Goal: Task Accomplishment & Management: Use online tool/utility

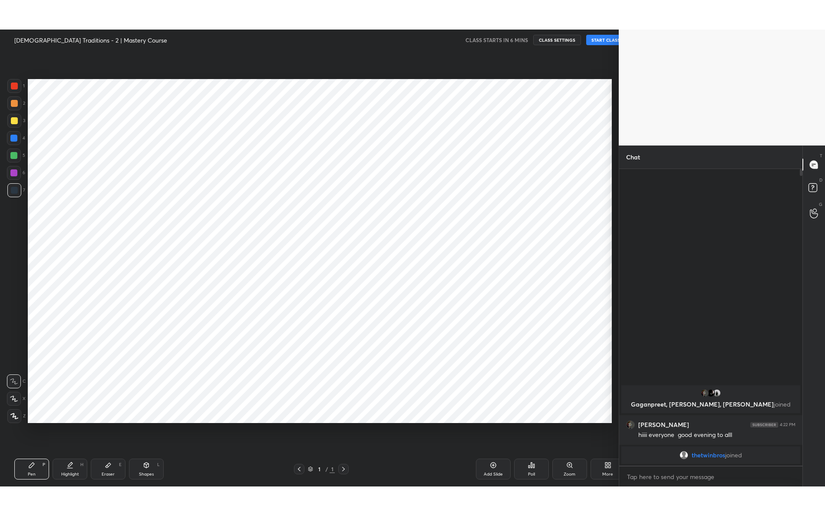
scroll to position [43045, 42863]
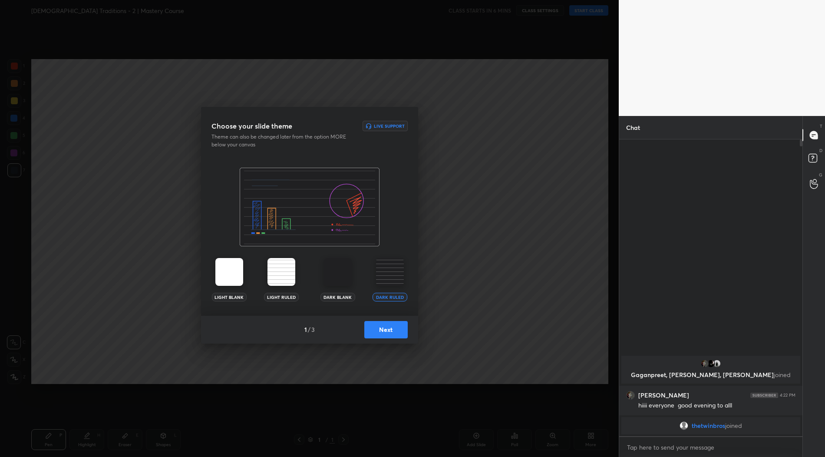
click at [390, 330] on button "Next" at bounding box center [386, 329] width 43 height 17
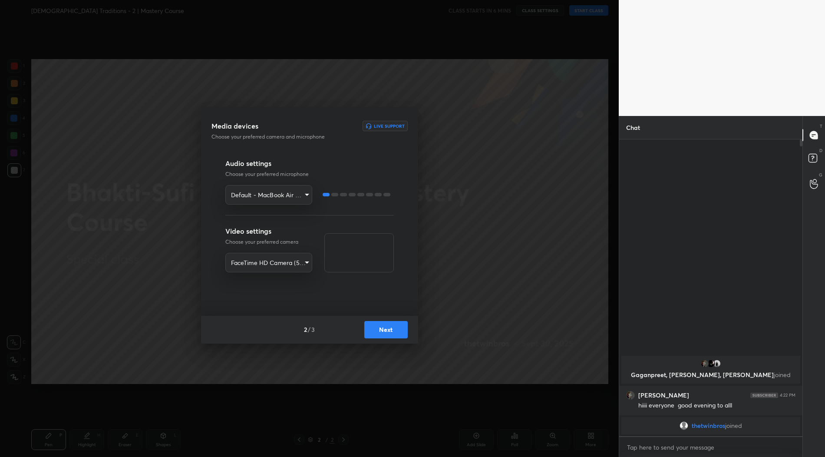
click at [281, 194] on body "1 2 3 4 5 6 7 R O A L C X Z Erase all C X Z Bhakti-Sufi Traditions - 2 | Master…" at bounding box center [412, 228] width 825 height 457
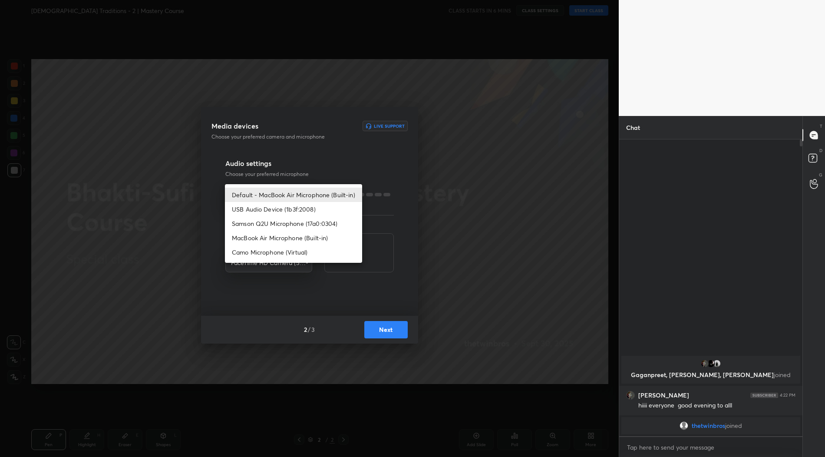
click at [281, 224] on li "Samson Q2U Microphone (17a0:0304)" at bounding box center [293, 223] width 137 height 14
type input "af6d6b00b6a46b52125edb89730718a07a5dbd589e82fbab2a505626757671b8"
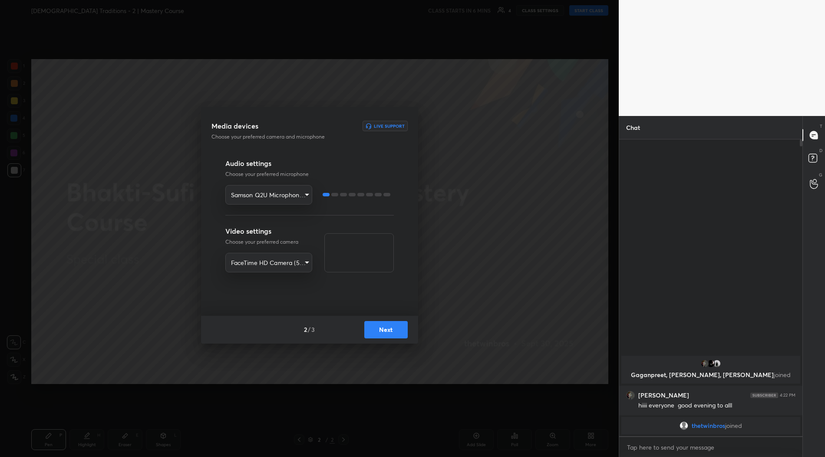
click at [396, 327] on button "Next" at bounding box center [386, 329] width 43 height 17
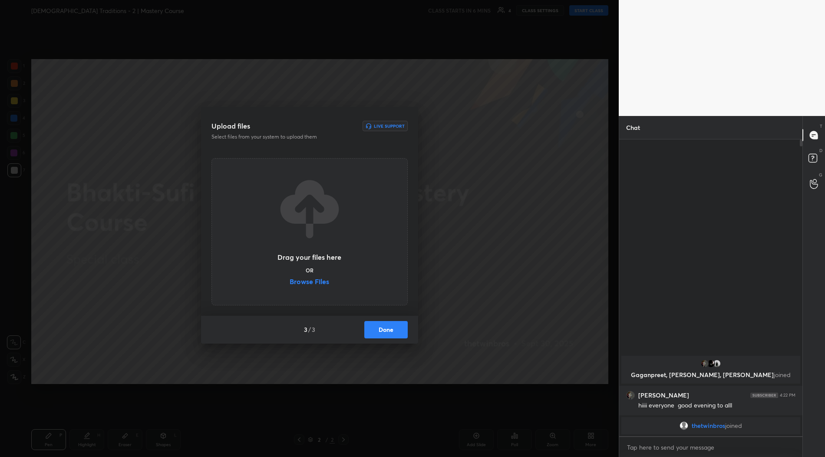
click at [313, 282] on label "Browse Files" at bounding box center [310, 282] width 40 height 9
click at [290, 282] on input "Browse Files" at bounding box center [290, 282] width 0 height 9
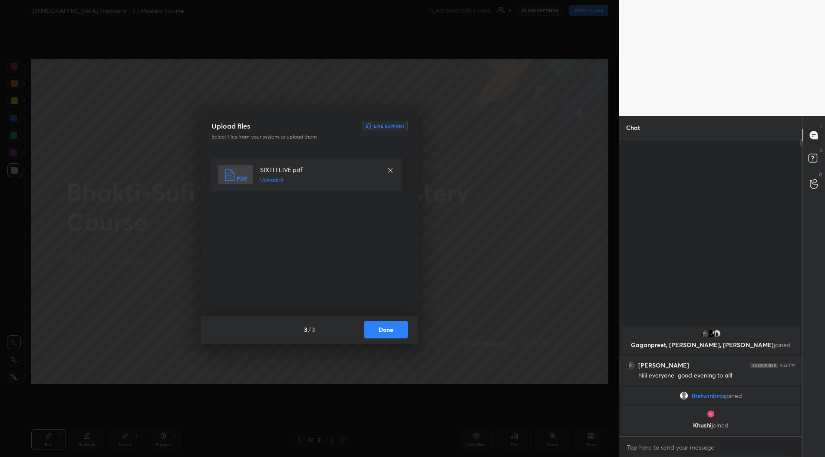
click at [385, 333] on button "Done" at bounding box center [386, 329] width 43 height 17
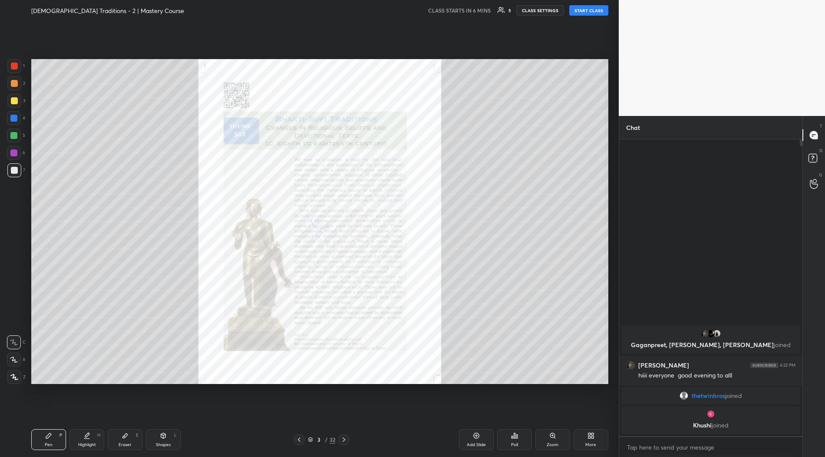
drag, startPoint x: 18, startPoint y: 68, endPoint x: 31, endPoint y: 113, distance: 46.6
click at [18, 69] on div at bounding box center [14, 66] width 14 height 14
click at [17, 377] on icon at bounding box center [14, 377] width 8 height 6
click at [599, 450] on div "More" at bounding box center [591, 439] width 35 height 21
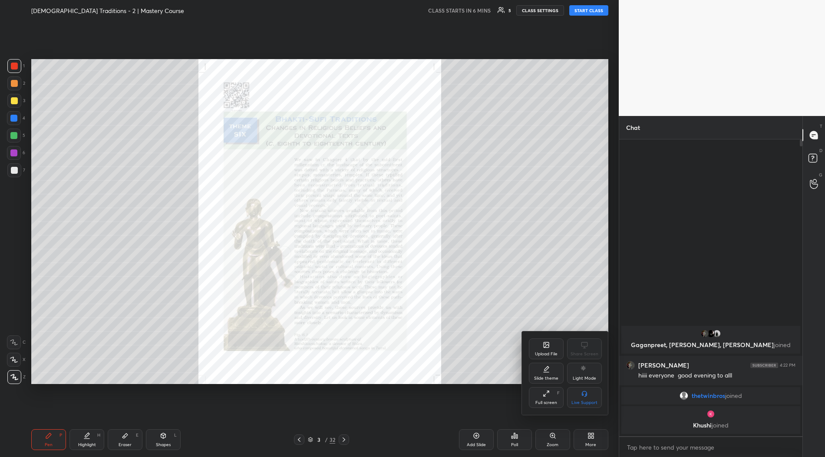
click at [547, 393] on icon at bounding box center [548, 392] width 2 height 2
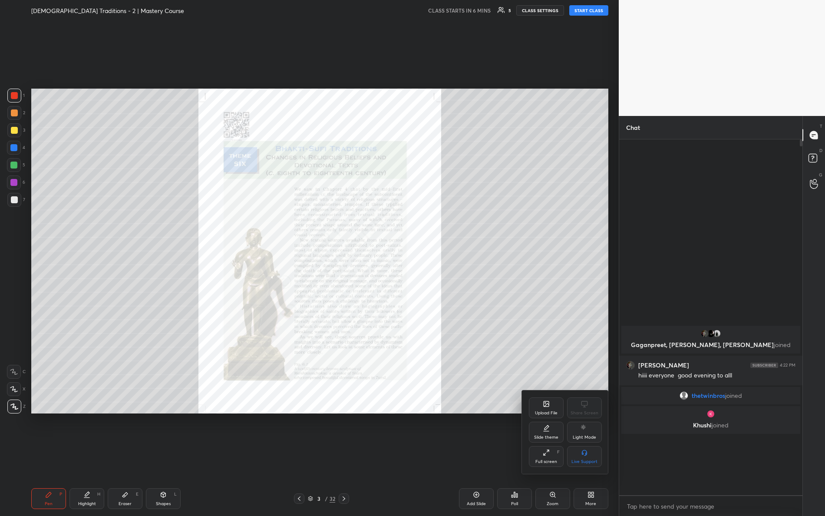
scroll to position [374, 181]
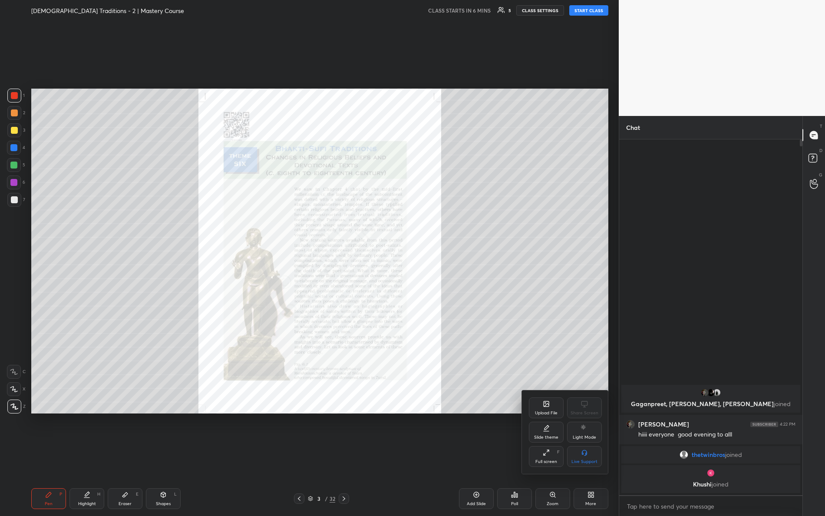
click at [590, 10] on div at bounding box center [412, 258] width 825 height 516
click at [587, 13] on button "START CLASS" at bounding box center [589, 10] width 39 height 10
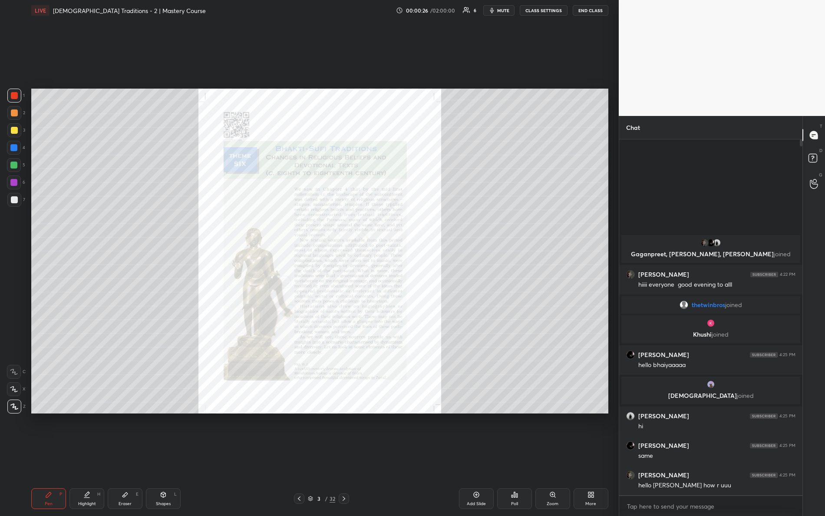
click at [552, 457] on icon at bounding box center [552, 494] width 5 height 5
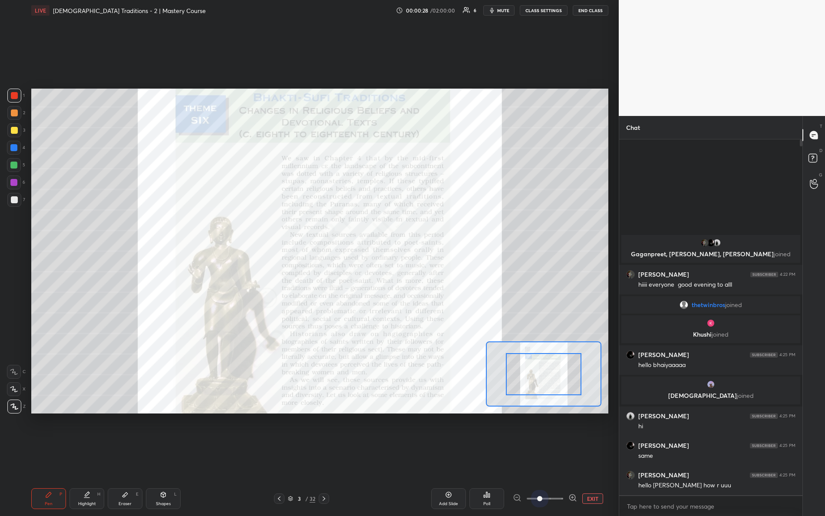
drag, startPoint x: 541, startPoint y: 497, endPoint x: 579, endPoint y: 502, distance: 38.6
click at [578, 457] on div "EXIT" at bounding box center [561, 499] width 96 height 10
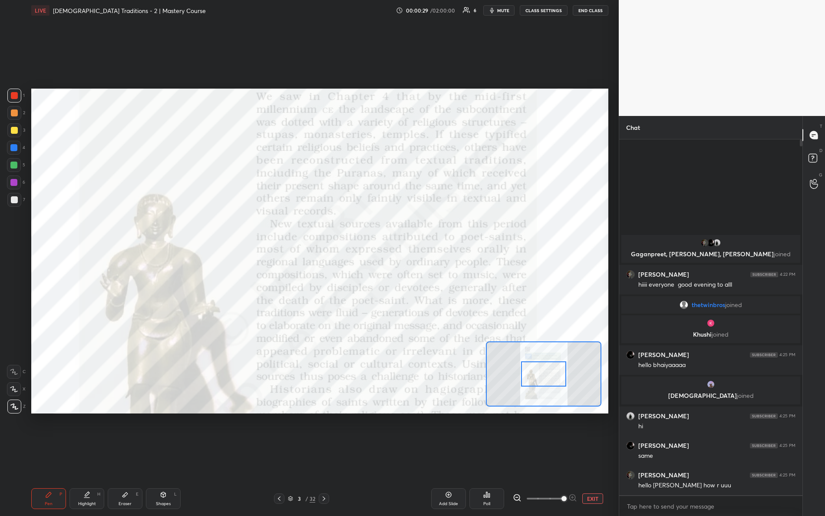
click at [384, 282] on div "Setting up your live class Poll for secs No correct answer Start poll" at bounding box center [319, 251] width 577 height 325
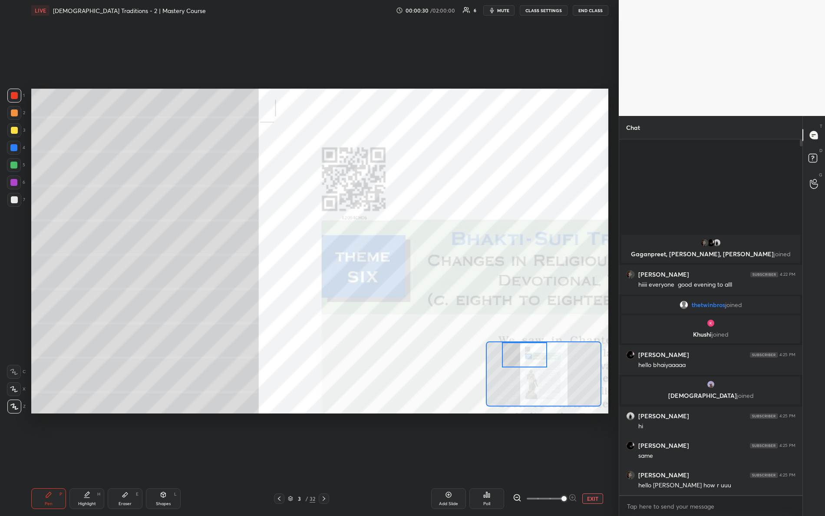
click at [401, 272] on div "Setting up your live class Poll for secs No correct answer Start poll" at bounding box center [319, 251] width 577 height 325
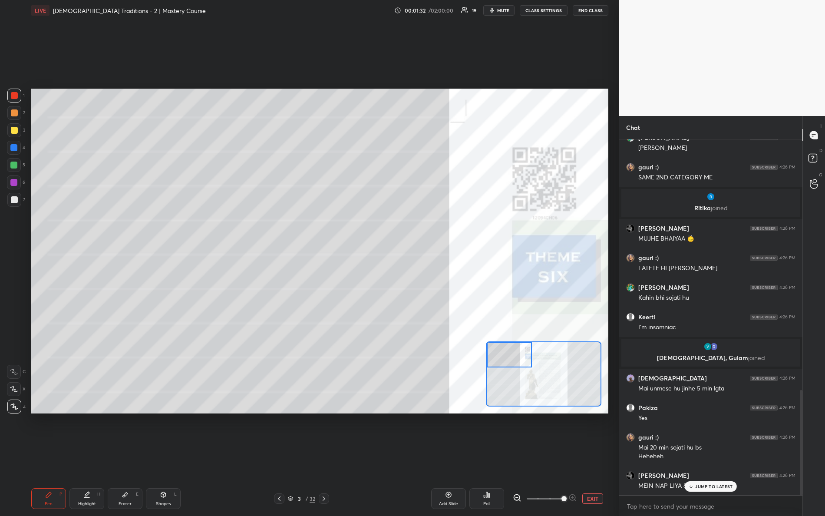
scroll to position [878, 0]
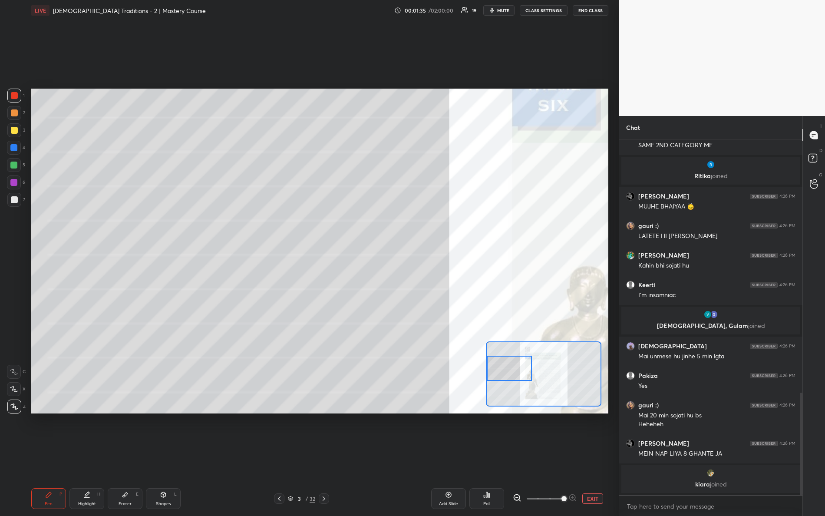
drag, startPoint x: 498, startPoint y: 356, endPoint x: 491, endPoint y: 368, distance: 14.2
click at [491, 369] on div at bounding box center [510, 368] width 46 height 25
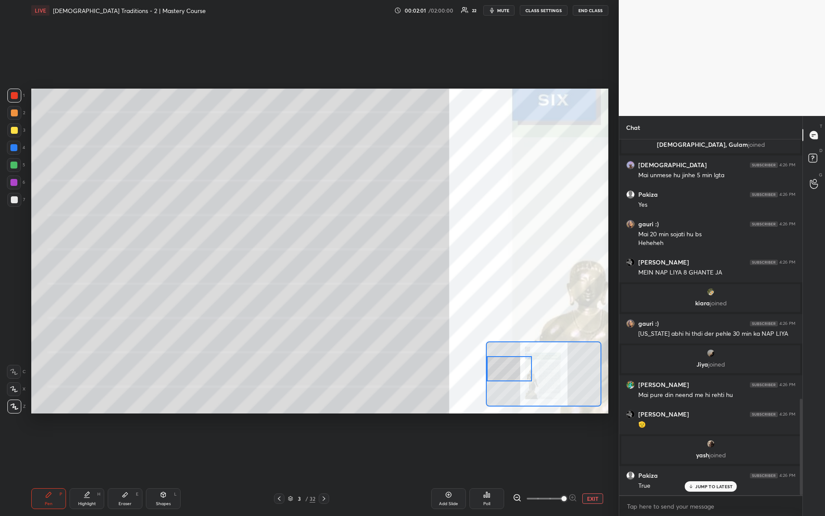
scroll to position [987, 0]
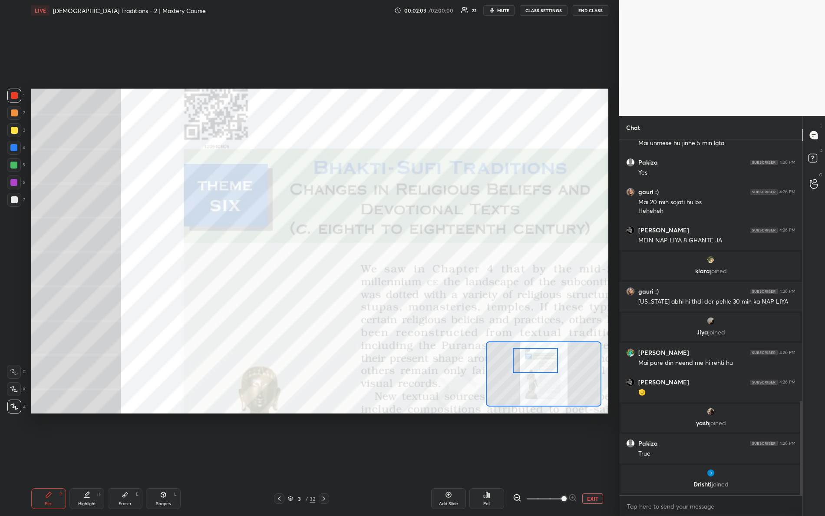
drag, startPoint x: 509, startPoint y: 361, endPoint x: 537, endPoint y: 354, distance: 28.5
click at [537, 355] on div at bounding box center [536, 360] width 46 height 25
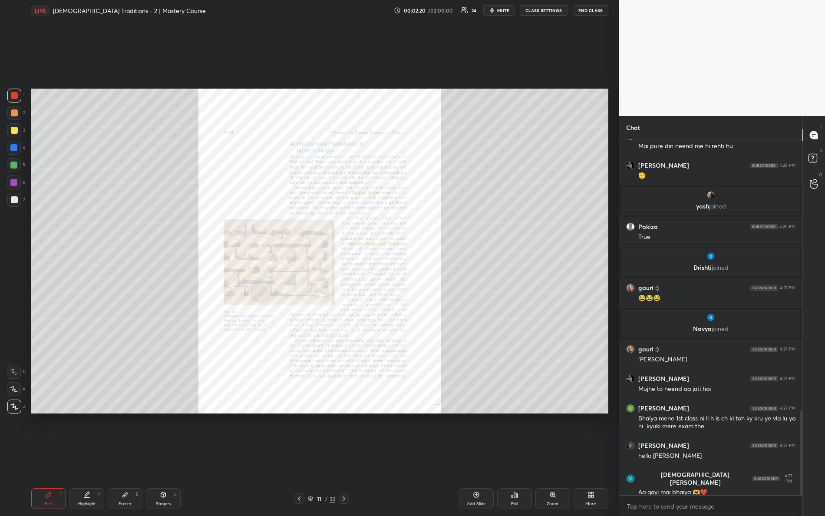
scroll to position [1176, 0]
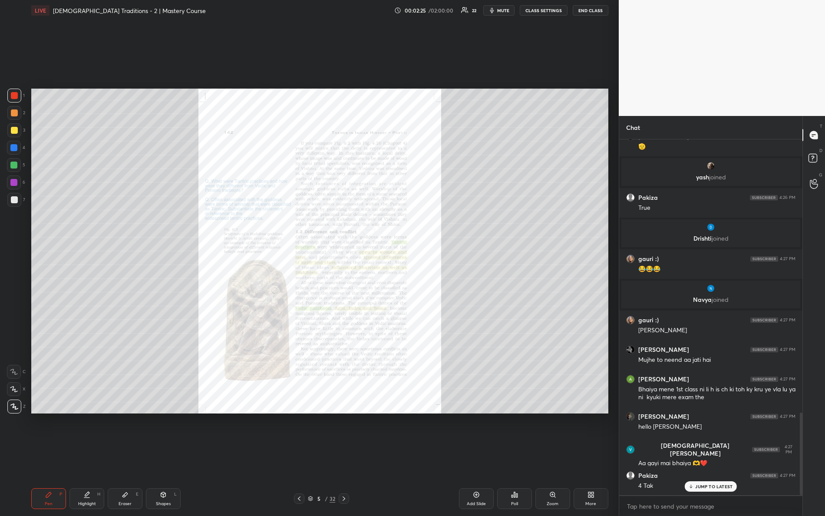
click at [554, 457] on icon at bounding box center [553, 494] width 7 height 7
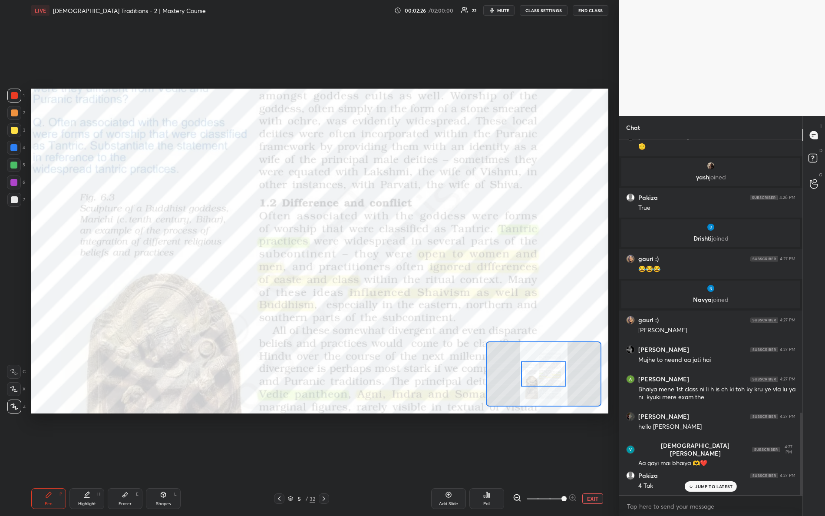
drag, startPoint x: 543, startPoint y: 501, endPoint x: 571, endPoint y: 473, distance: 39.3
click at [577, 457] on div "EXIT" at bounding box center [561, 499] width 96 height 10
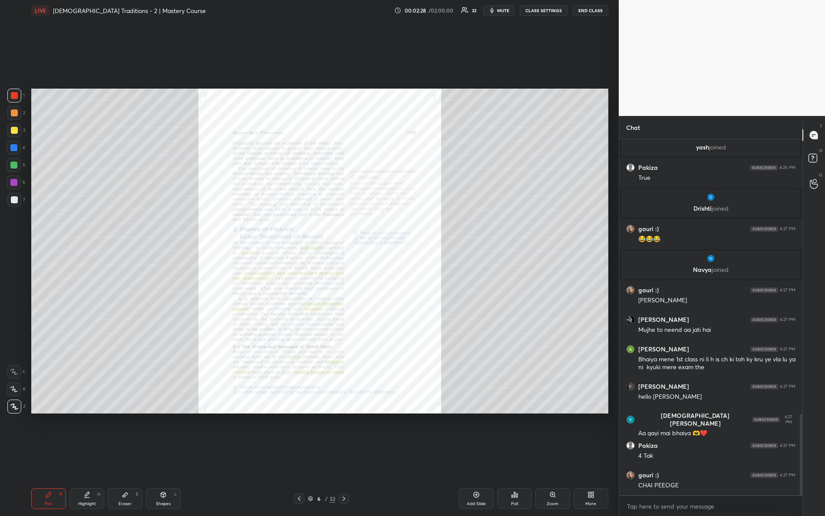
click at [563, 457] on div "Zoom" at bounding box center [553, 498] width 35 height 21
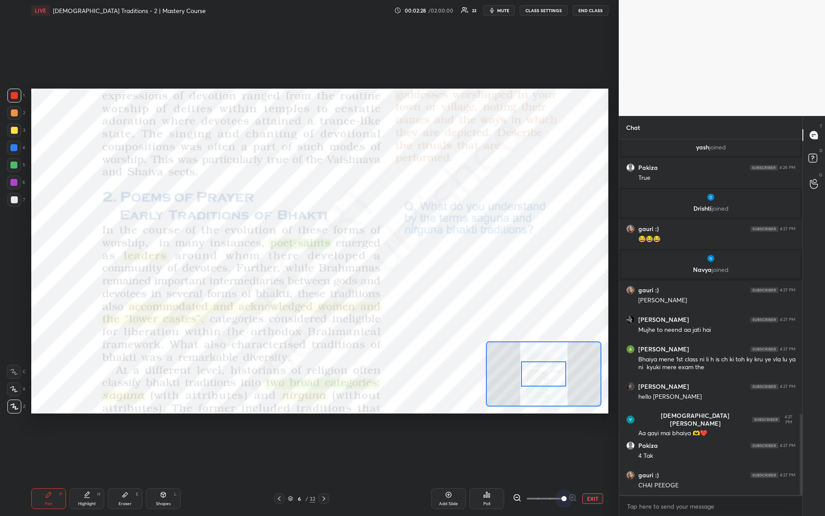
scroll to position [1235, 0]
drag, startPoint x: 560, startPoint y: 501, endPoint x: 583, endPoint y: 499, distance: 23.1
click at [583, 457] on div "EXIT" at bounding box center [561, 499] width 96 height 10
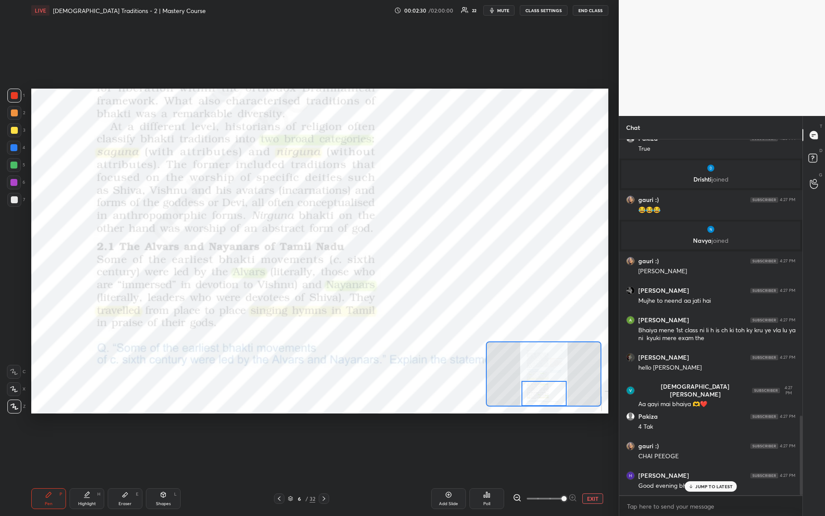
drag, startPoint x: 542, startPoint y: 380, endPoint x: 542, endPoint y: 396, distance: 16.1
click at [542, 396] on div at bounding box center [545, 393] width 46 height 25
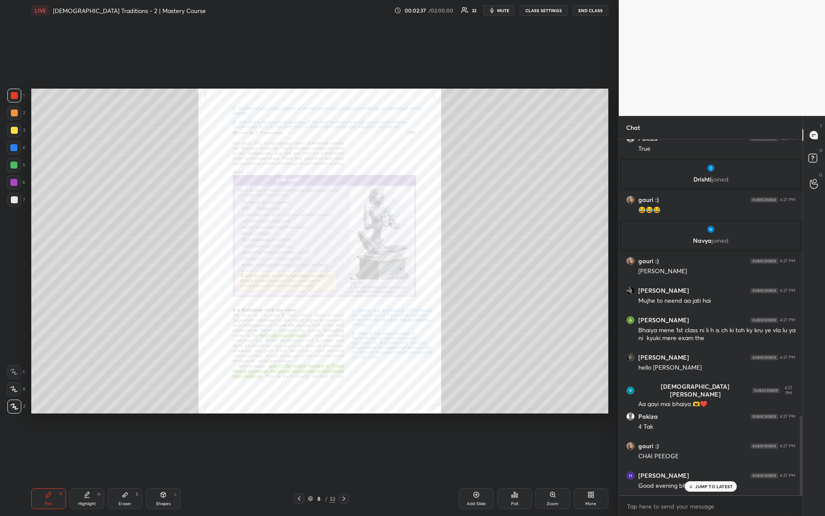
click at [555, 457] on div "Zoom" at bounding box center [553, 498] width 35 height 21
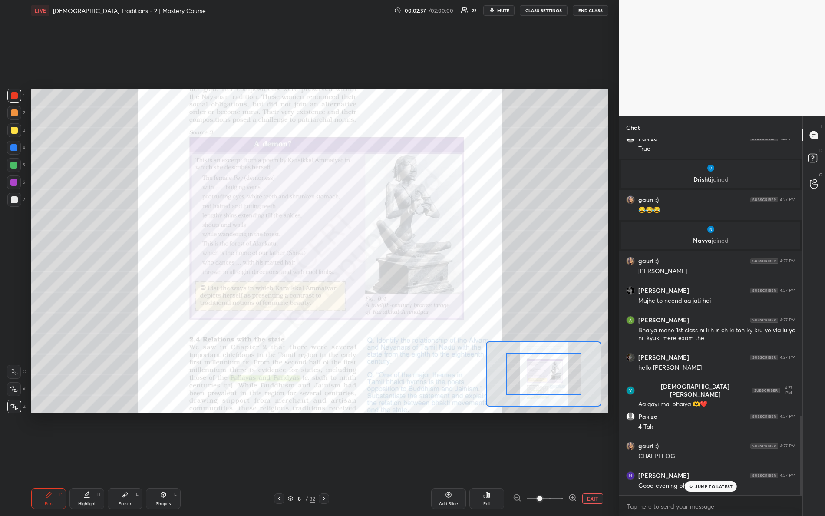
scroll to position [1265, 0]
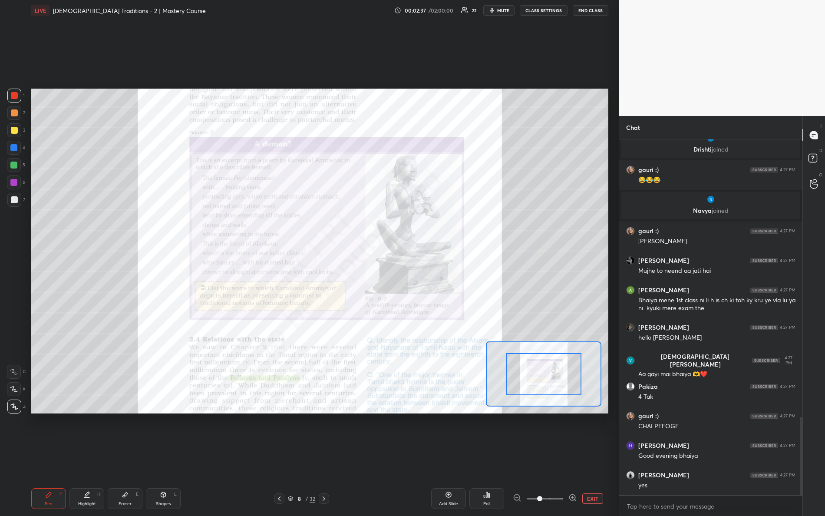
drag, startPoint x: 536, startPoint y: 503, endPoint x: 589, endPoint y: 496, distance: 53.1
click at [583, 457] on div "EXIT" at bounding box center [561, 499] width 96 height 10
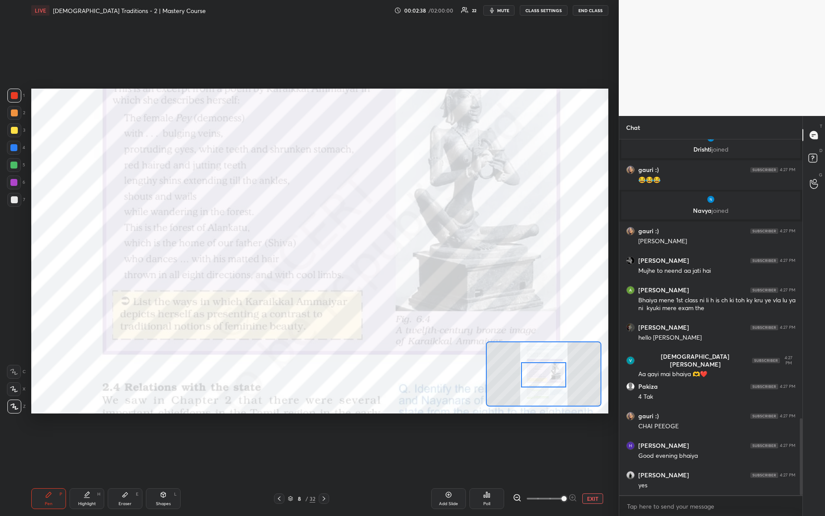
scroll to position [1295, 0]
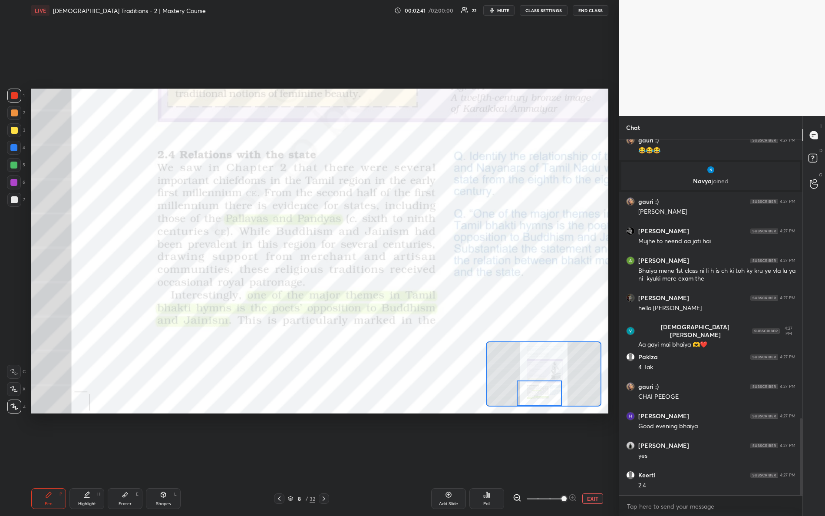
drag, startPoint x: 554, startPoint y: 373, endPoint x: 547, endPoint y: 381, distance: 11.1
click at [549, 391] on div at bounding box center [540, 393] width 46 height 25
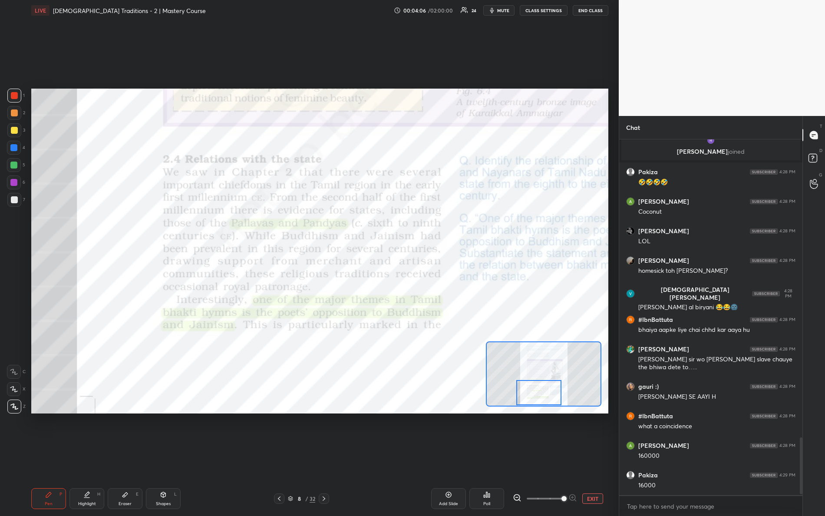
scroll to position [1874, 0]
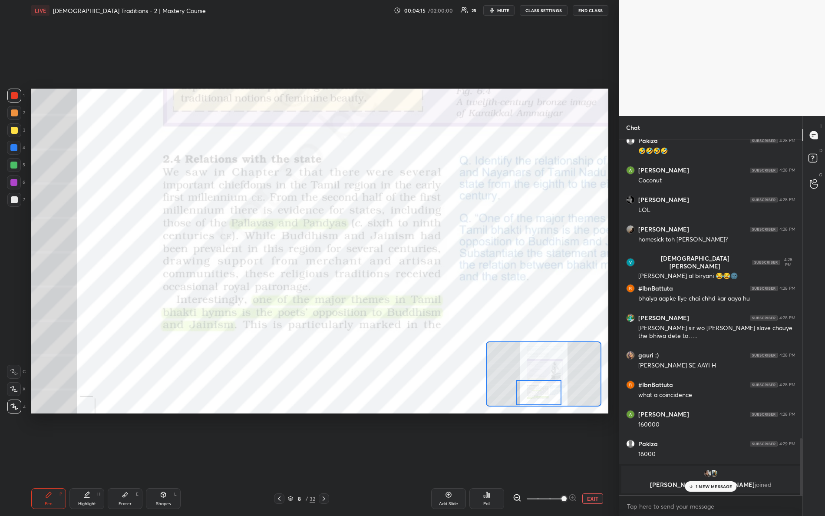
drag, startPoint x: 705, startPoint y: 484, endPoint x: 712, endPoint y: 488, distance: 8.1
click at [705, 457] on div "1 NEW MESSAGE" at bounding box center [711, 486] width 52 height 10
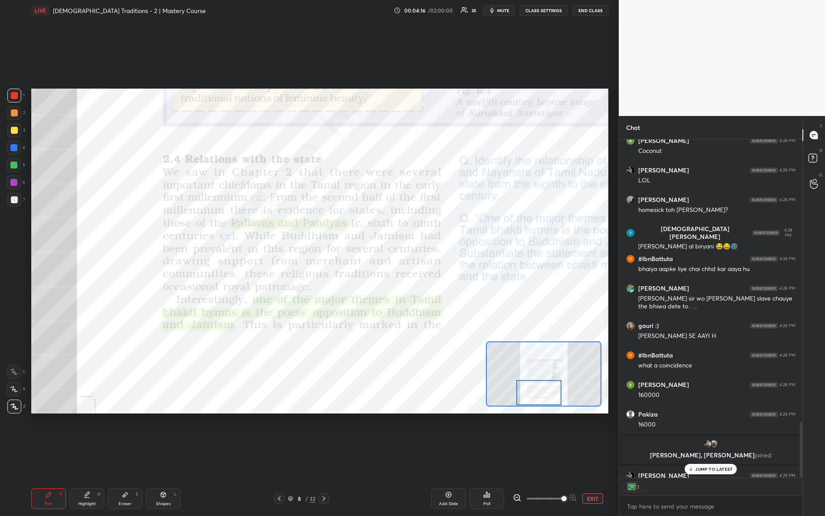
scroll to position [3, 3]
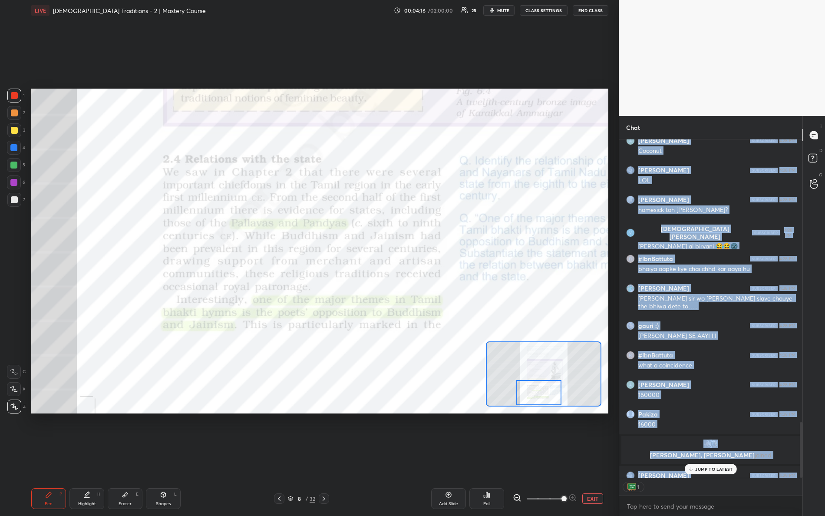
click at [708, 457] on div "[PERSON_NAME] 4:28 PM KAISE HO BHAIYA Pakiza 4:28 PM [PERSON_NAME] [PERSON_NAME…" at bounding box center [711, 308] width 183 height 338
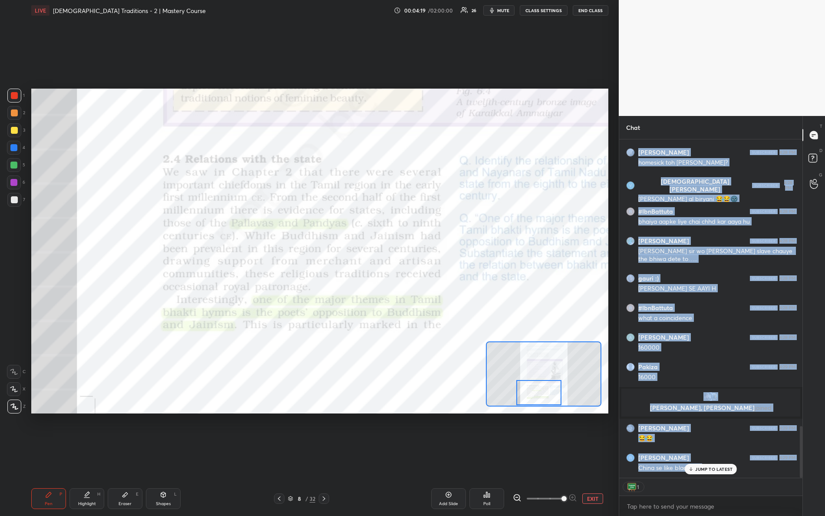
scroll to position [1878, 0]
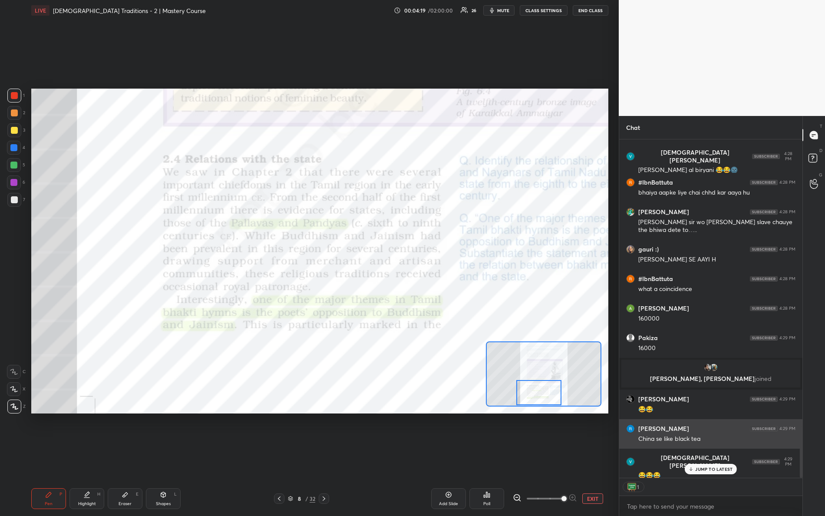
drag, startPoint x: 675, startPoint y: 445, endPoint x: 671, endPoint y: 442, distance: 5.3
click at [675, 444] on div "[PERSON_NAME] 4:29 PM China se like black tea" at bounding box center [711, 434] width 183 height 30
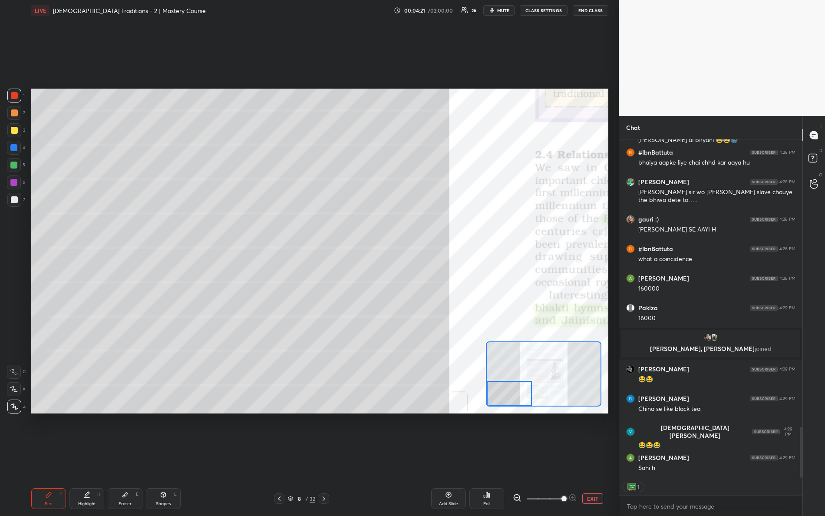
click at [360, 374] on div "Setting up your live class Poll for secs No correct answer Start poll" at bounding box center [319, 251] width 577 height 325
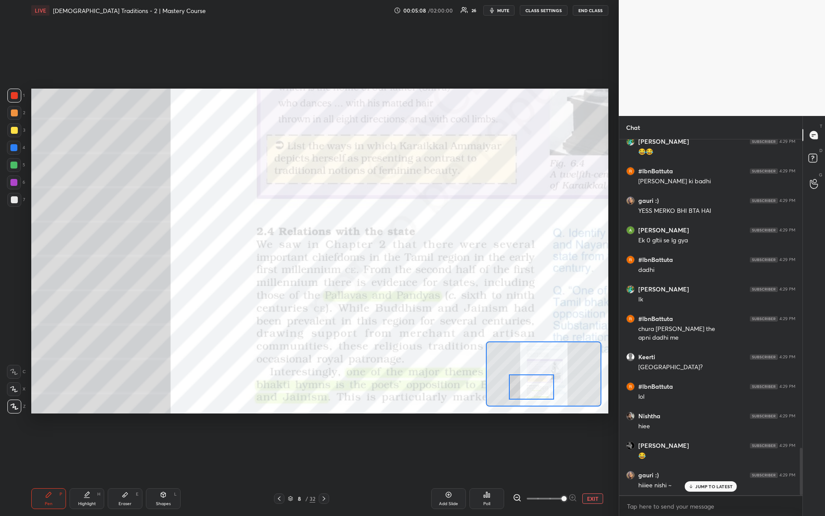
scroll to position [2313, 0]
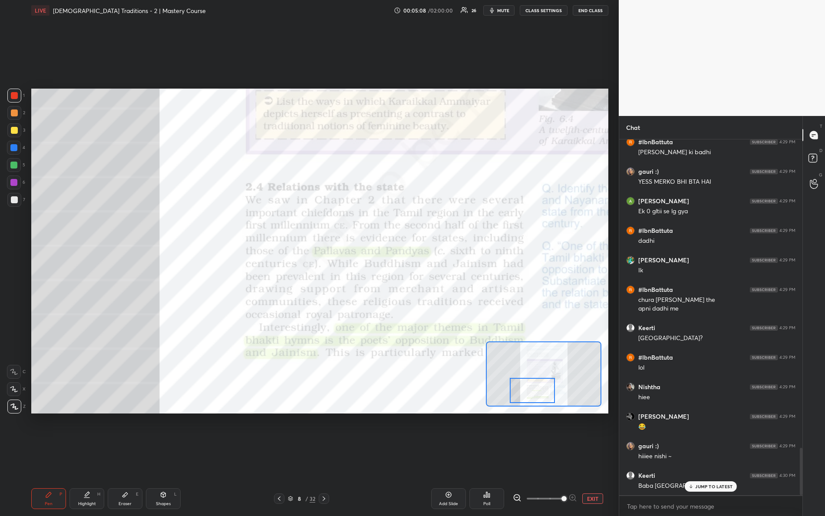
drag, startPoint x: 510, startPoint y: 387, endPoint x: 532, endPoint y: 400, distance: 25.5
click at [533, 400] on div at bounding box center [533, 390] width 46 height 25
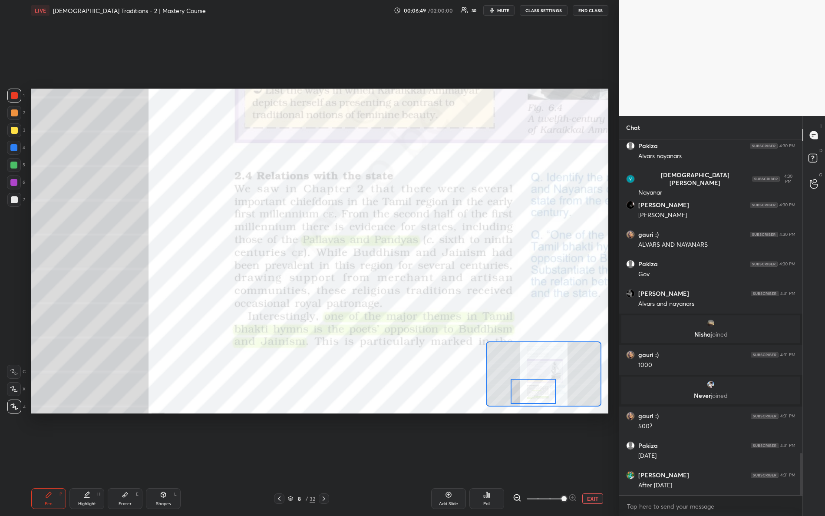
scroll to position [2662, 0]
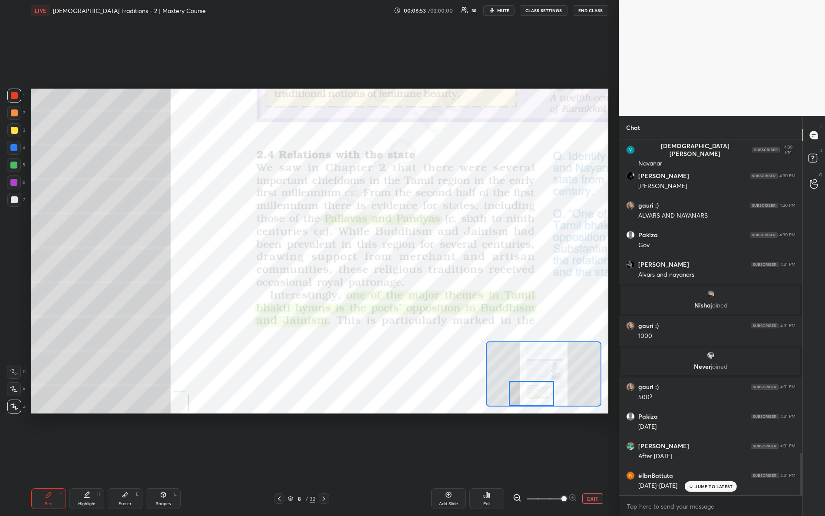
click at [537, 402] on div at bounding box center [532, 393] width 46 height 25
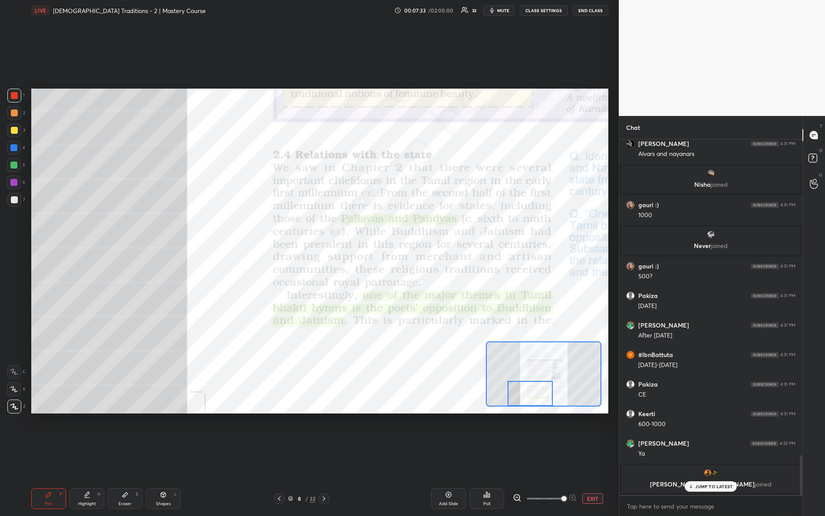
scroll to position [2812, 0]
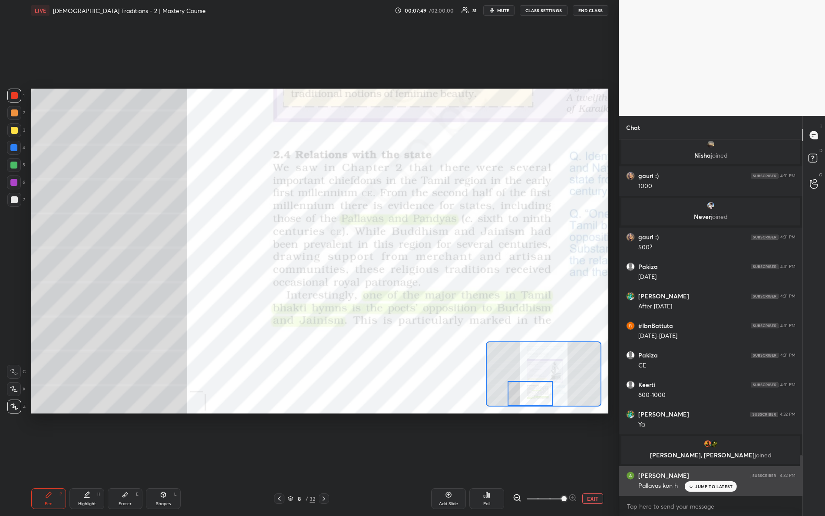
drag, startPoint x: 709, startPoint y: 482, endPoint x: 702, endPoint y: 483, distance: 7.9
click at [709, 457] on div "JUMP TO LATEST" at bounding box center [711, 486] width 52 height 10
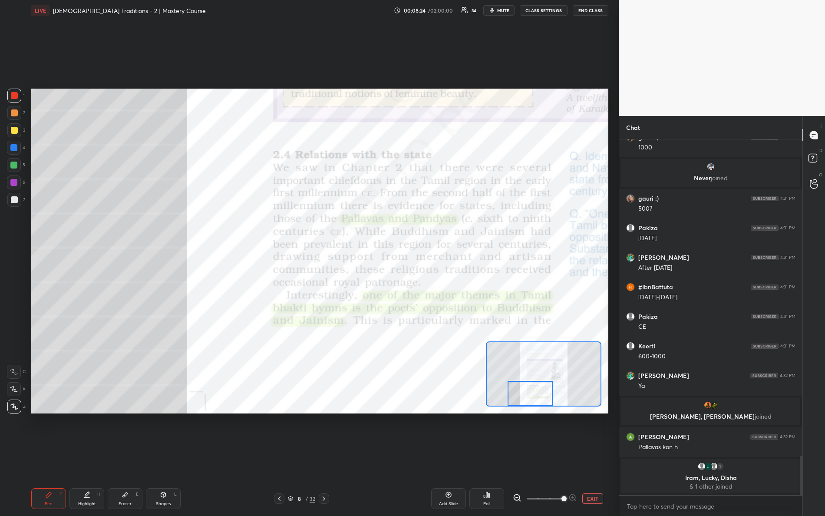
scroll to position [2775, 0]
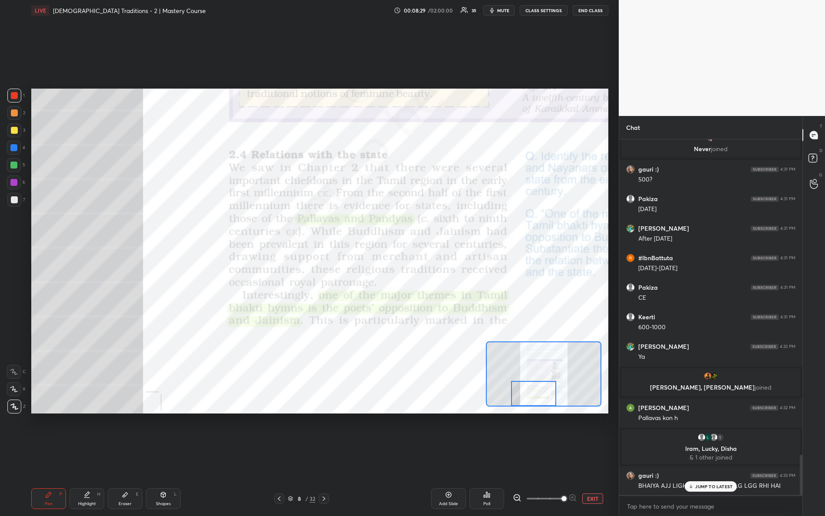
drag, startPoint x: 518, startPoint y: 396, endPoint x: 523, endPoint y: 401, distance: 7.4
click at [524, 402] on div at bounding box center [534, 393] width 46 height 25
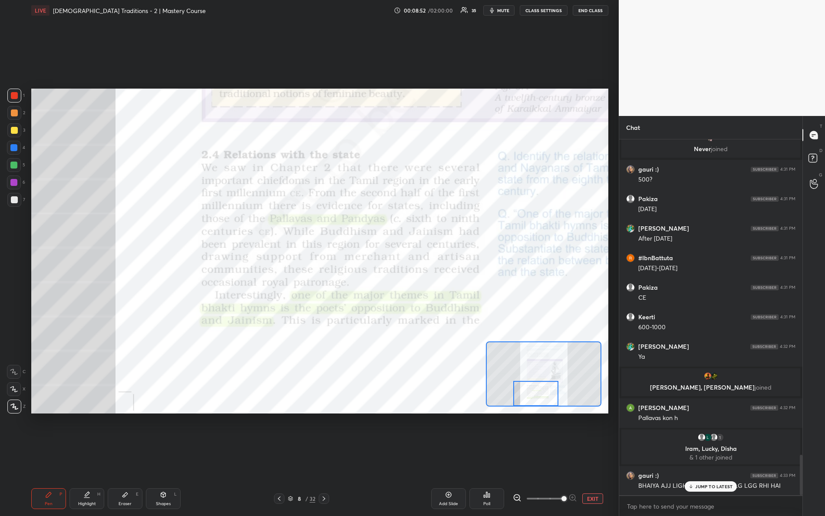
scroll to position [2805, 0]
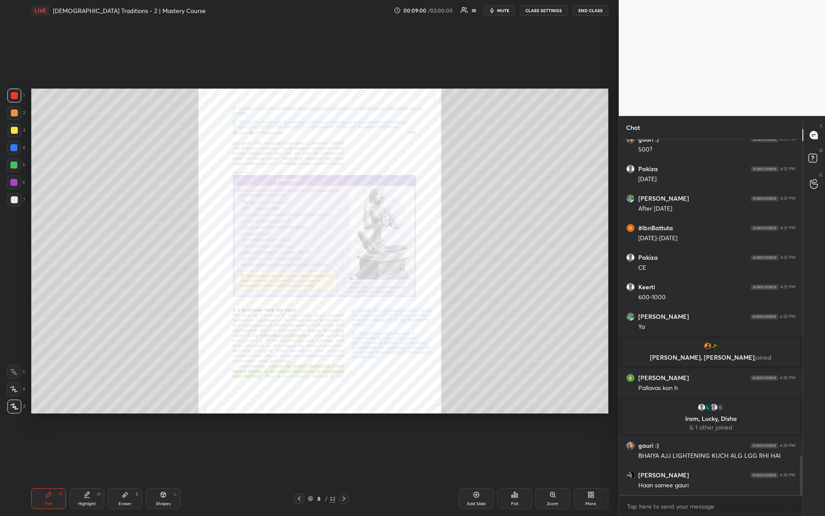
click at [553, 457] on div "Zoom" at bounding box center [553, 498] width 35 height 21
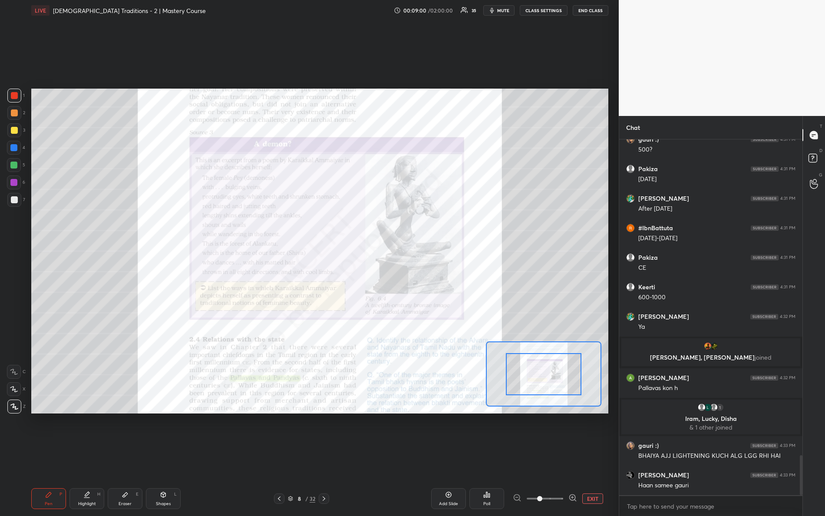
drag, startPoint x: 541, startPoint y: 501, endPoint x: 587, endPoint y: 474, distance: 53.3
click at [598, 457] on div "EXIT" at bounding box center [561, 499] width 96 height 10
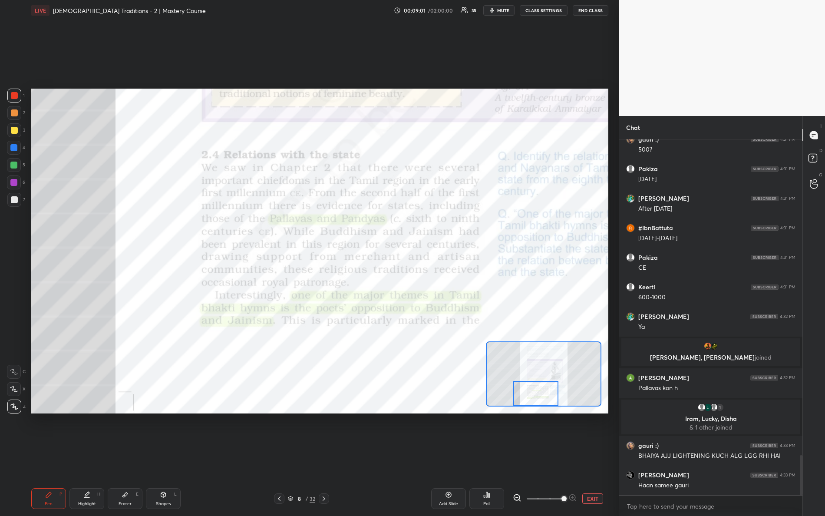
drag, startPoint x: 552, startPoint y: 382, endPoint x: 548, endPoint y: 414, distance: 32.0
click at [548, 414] on div "Setting up your live class Poll for secs No correct answer Start poll" at bounding box center [320, 251] width 584 height 461
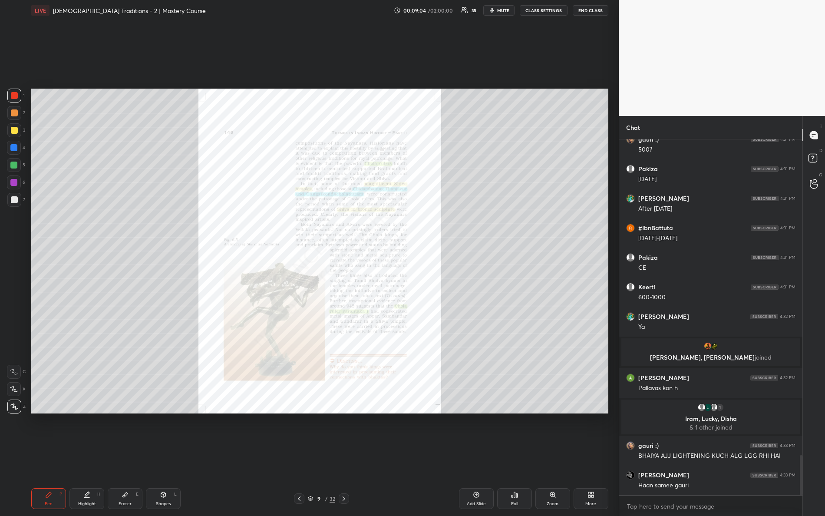
click at [560, 457] on div "Zoom" at bounding box center [553, 498] width 35 height 21
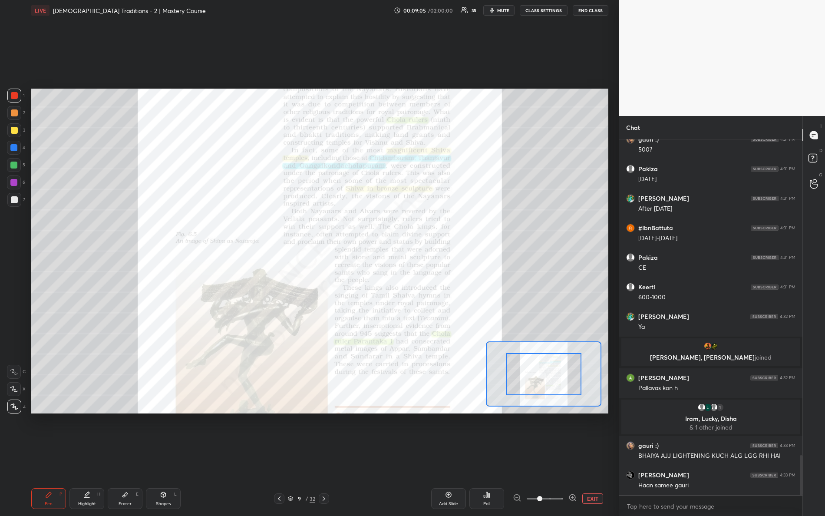
drag, startPoint x: 542, startPoint y: 503, endPoint x: 584, endPoint y: 484, distance: 46.1
click at [593, 457] on div "Add Slide Poll EXIT" at bounding box center [480, 498] width 256 height 21
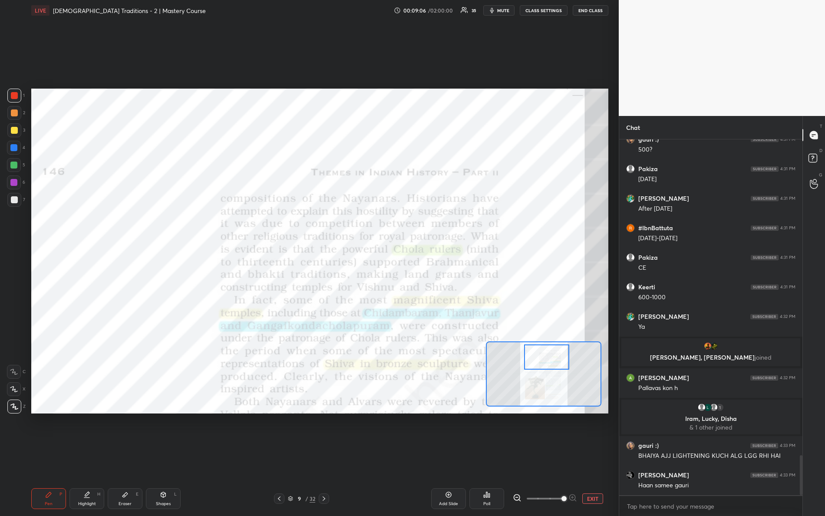
drag, startPoint x: 548, startPoint y: 385, endPoint x: 547, endPoint y: 370, distance: 15.6
click at [549, 370] on div at bounding box center [547, 357] width 46 height 25
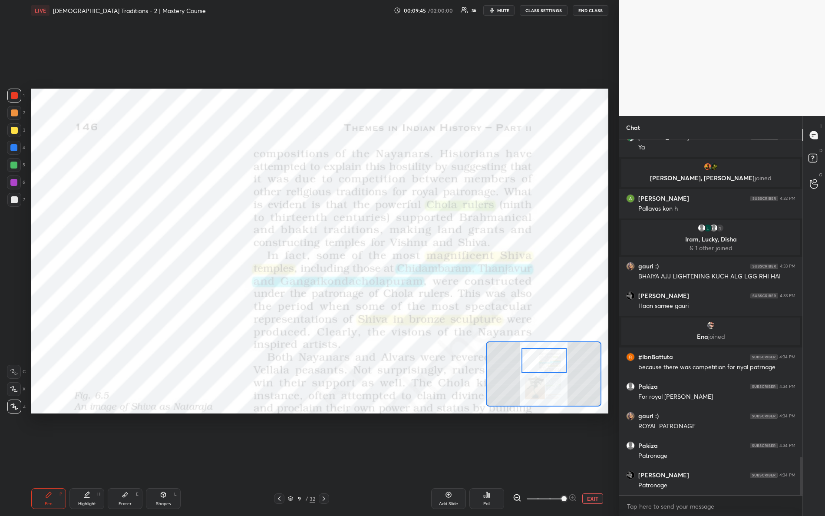
scroll to position [2988, 0]
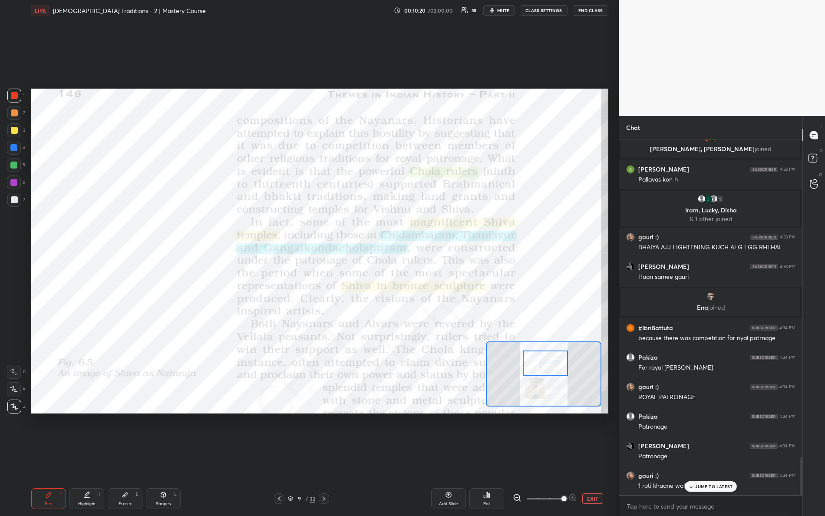
click at [540, 369] on div at bounding box center [546, 363] width 46 height 25
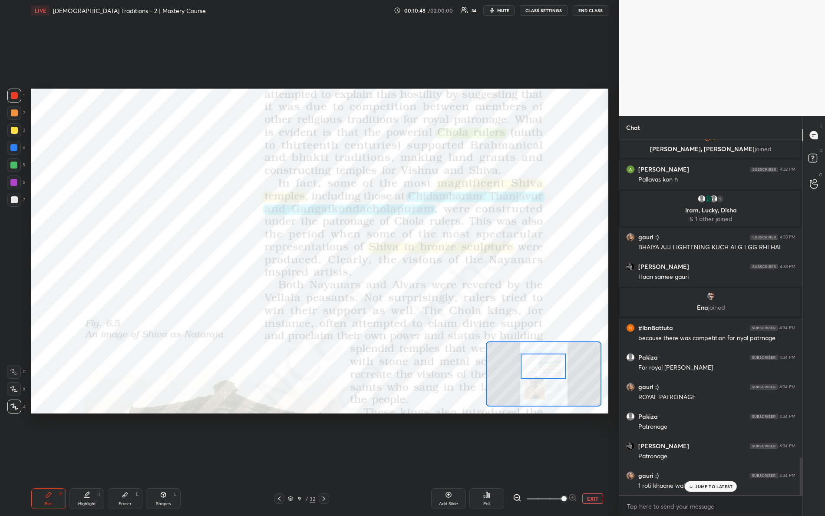
drag, startPoint x: 532, startPoint y: 360, endPoint x: 529, endPoint y: 355, distance: 5.7
click at [530, 362] on div at bounding box center [544, 366] width 46 height 25
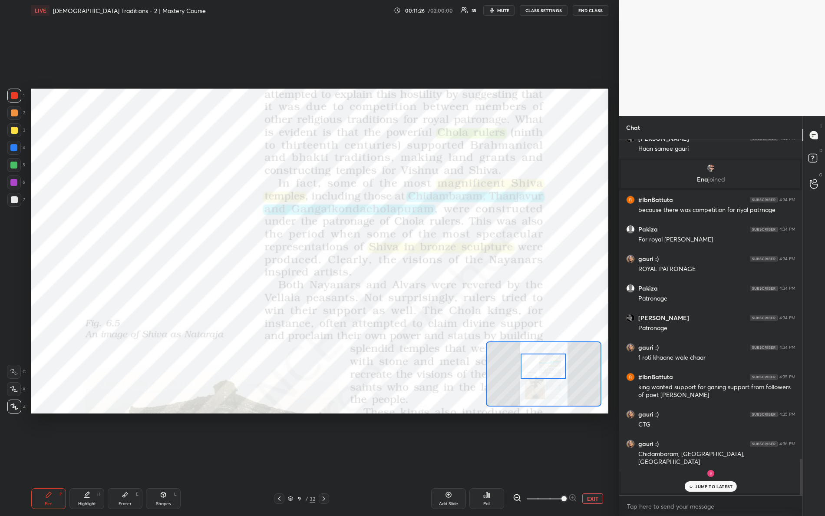
scroll to position [3040, 0]
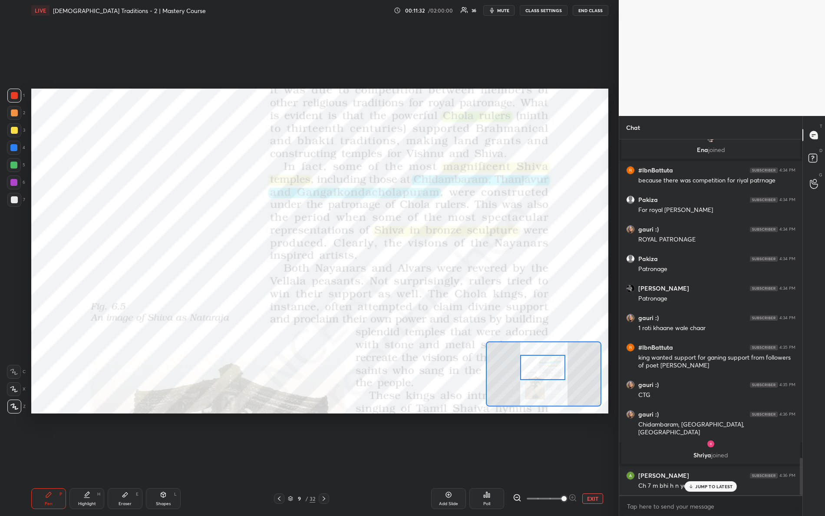
click at [543, 366] on div at bounding box center [543, 367] width 46 height 25
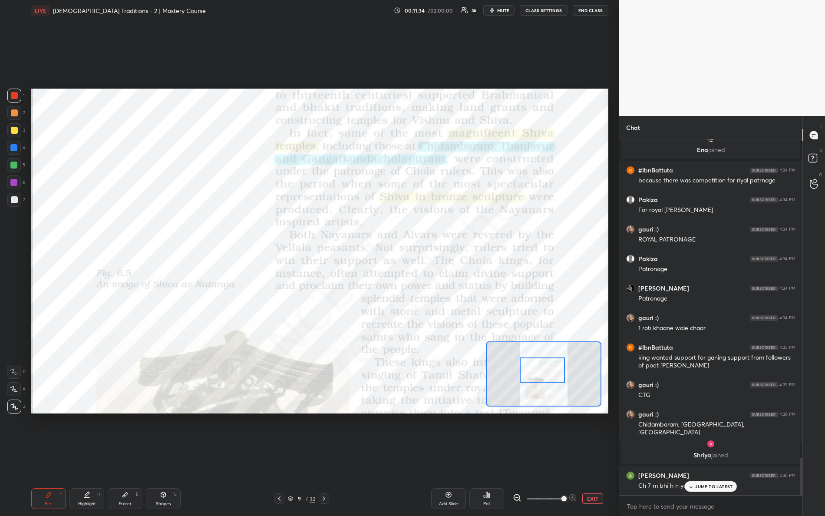
click at [540, 377] on div at bounding box center [543, 370] width 46 height 25
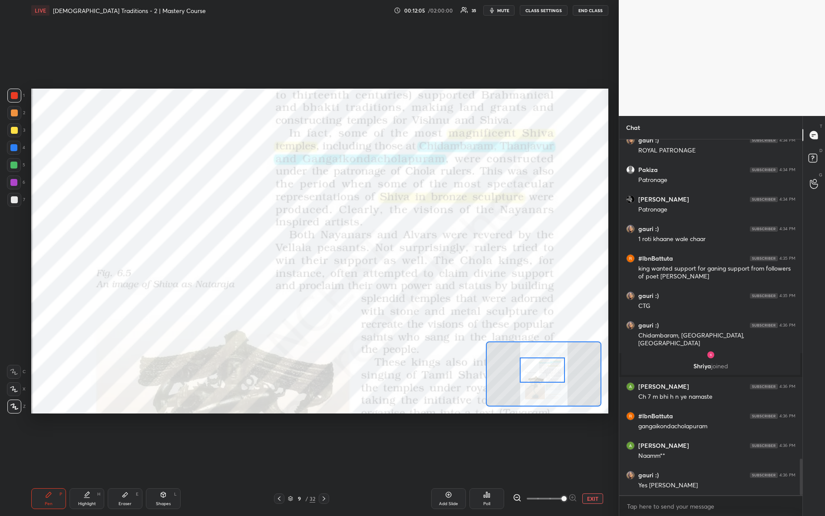
scroll to position [3161, 0]
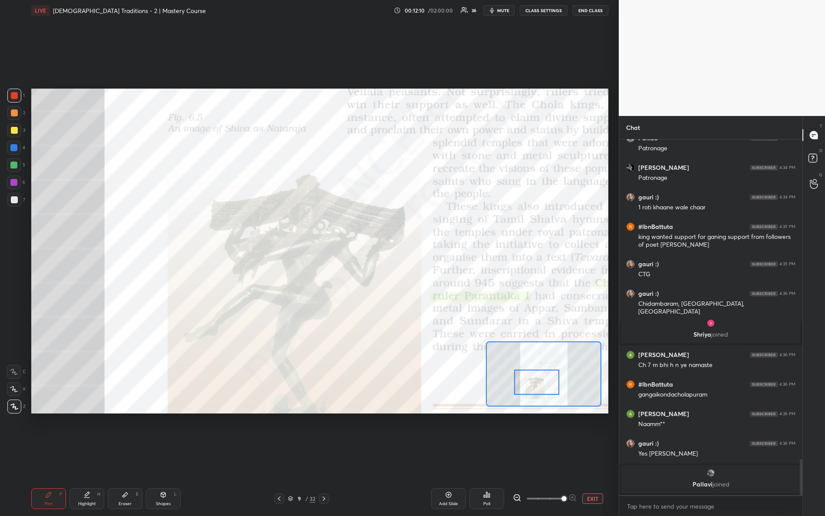
drag, startPoint x: 547, startPoint y: 371, endPoint x: 540, endPoint y: 381, distance: 12.2
click at [541, 383] on div at bounding box center [537, 382] width 46 height 25
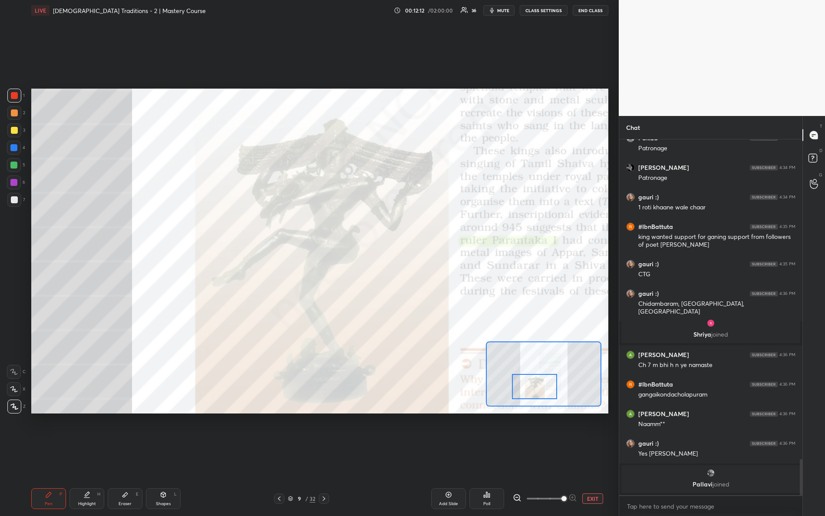
scroll to position [3166, 0]
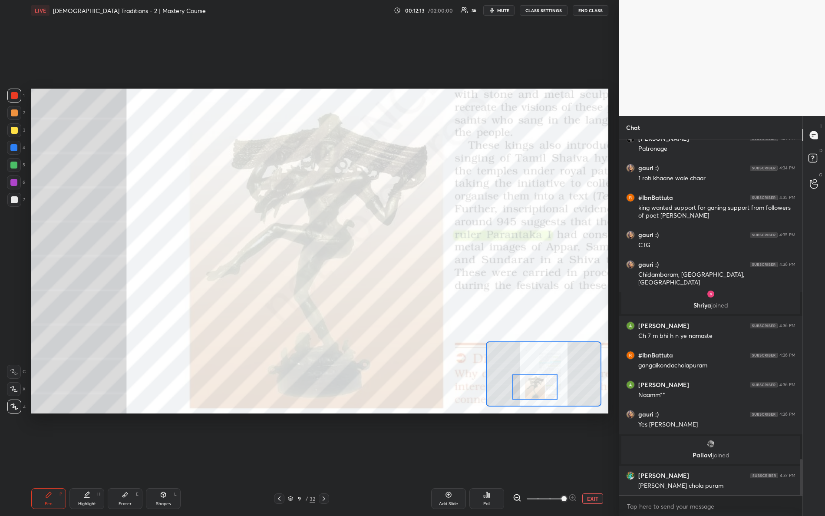
drag, startPoint x: 542, startPoint y: 385, endPoint x: 541, endPoint y: 380, distance: 4.8
click at [540, 388] on div at bounding box center [536, 387] width 46 height 25
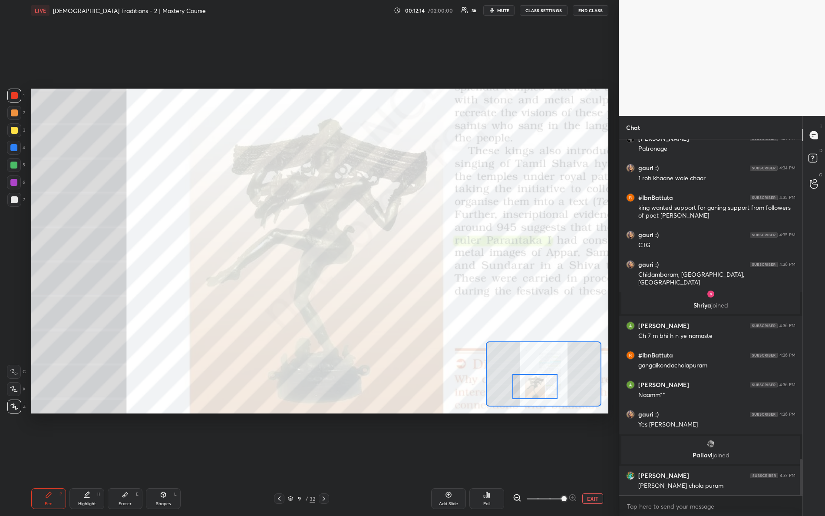
scroll to position [3196, 0]
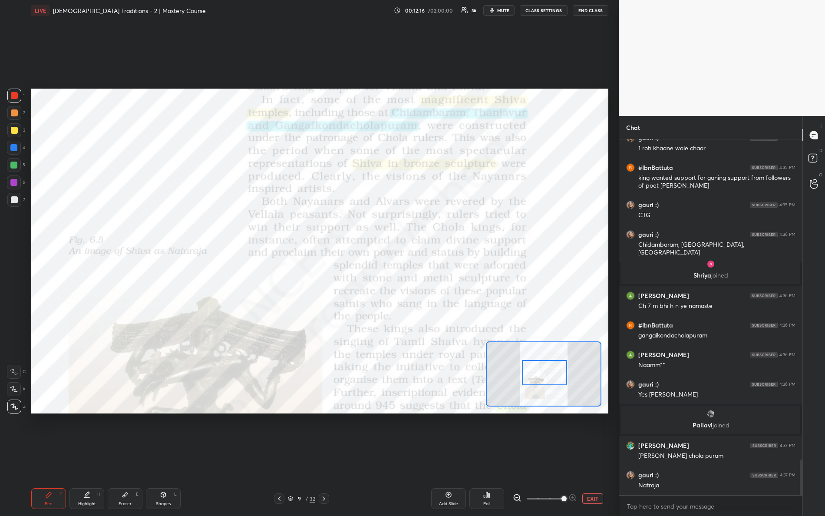
drag, startPoint x: 542, startPoint y: 387, endPoint x: 544, endPoint y: 360, distance: 27.4
click at [552, 374] on div at bounding box center [545, 372] width 46 height 25
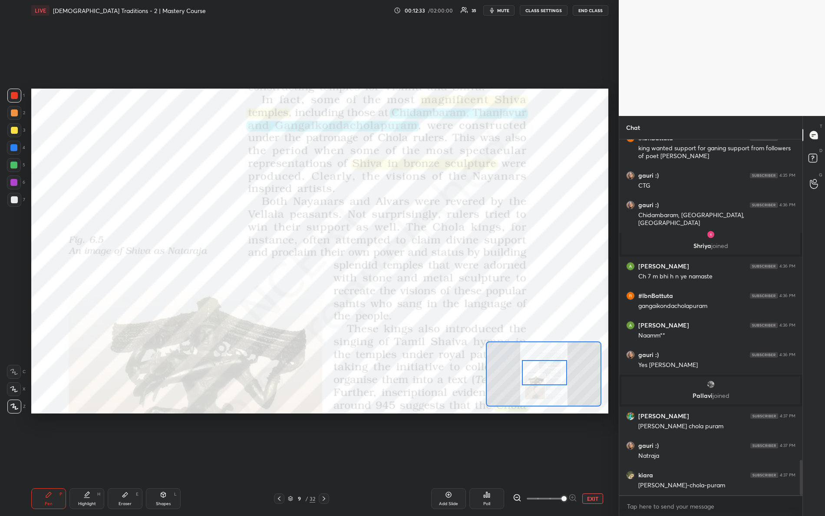
scroll to position [3255, 0]
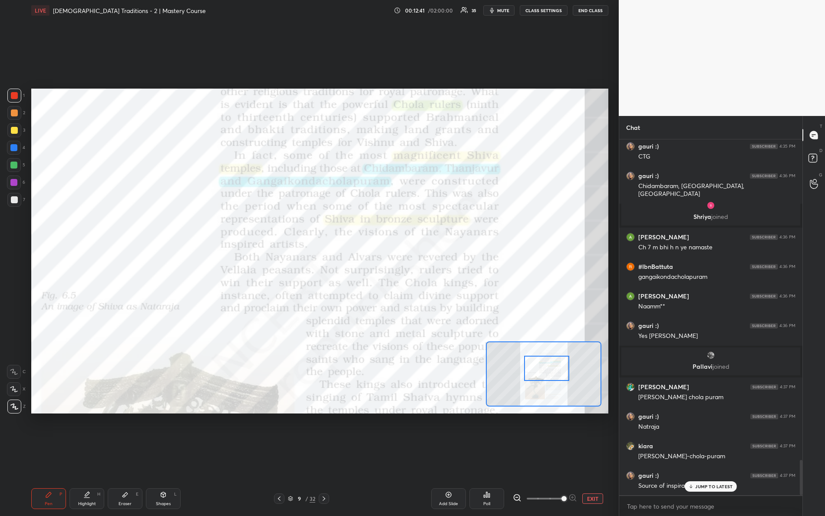
click at [544, 375] on div at bounding box center [547, 368] width 46 height 25
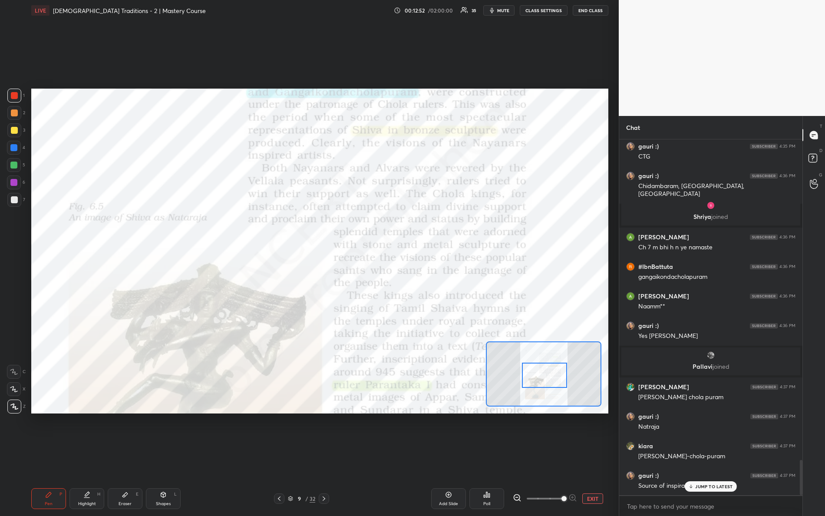
drag, startPoint x: 539, startPoint y: 375, endPoint x: 538, endPoint y: 365, distance: 9.6
click at [538, 380] on div at bounding box center [545, 375] width 46 height 25
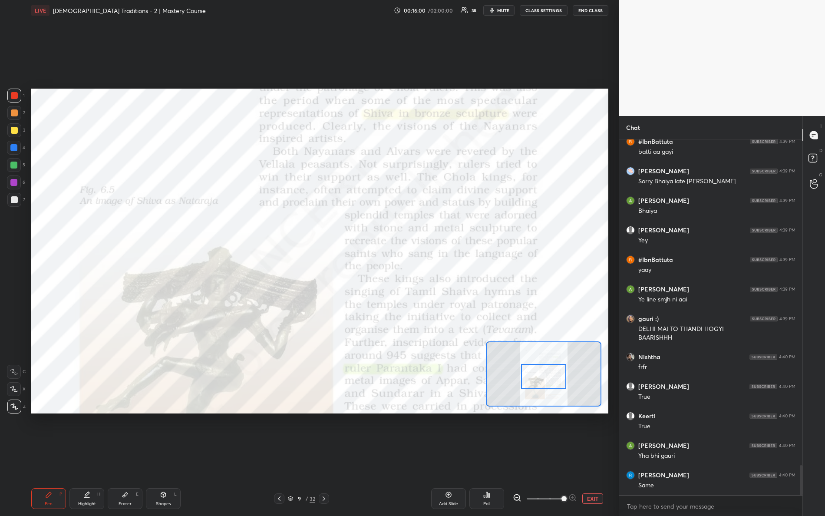
scroll to position [3918, 0]
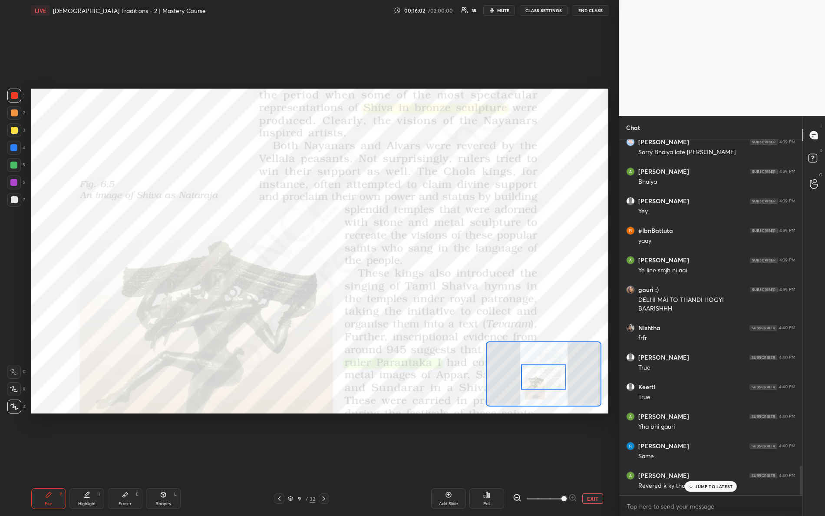
drag, startPoint x: 544, startPoint y: 377, endPoint x: 540, endPoint y: 372, distance: 6.3
click at [544, 381] on div at bounding box center [544, 377] width 46 height 25
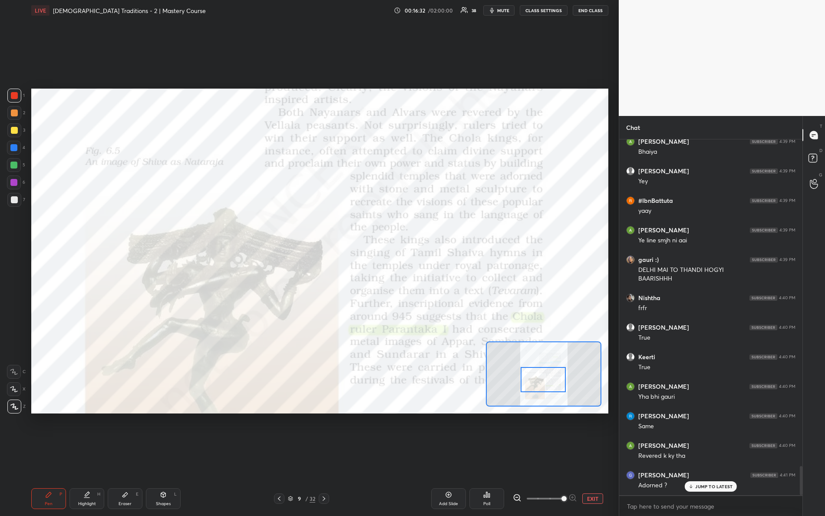
scroll to position [3977, 0]
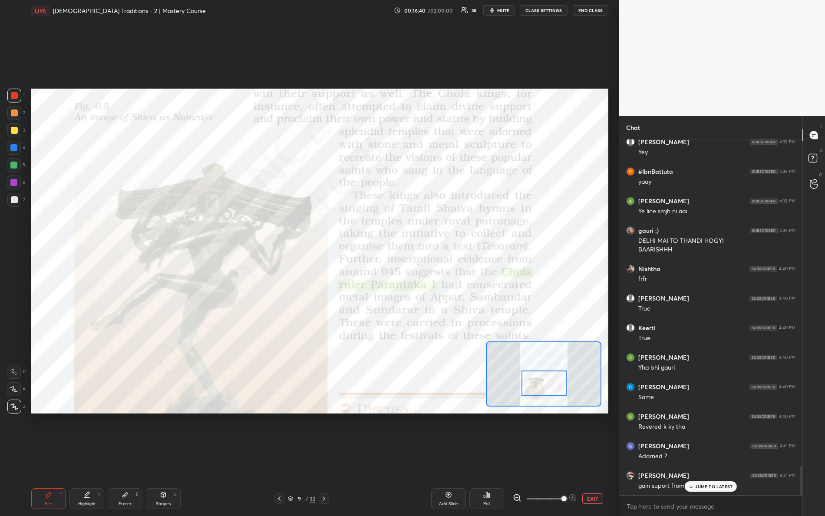
click at [548, 378] on div at bounding box center [545, 383] width 46 height 25
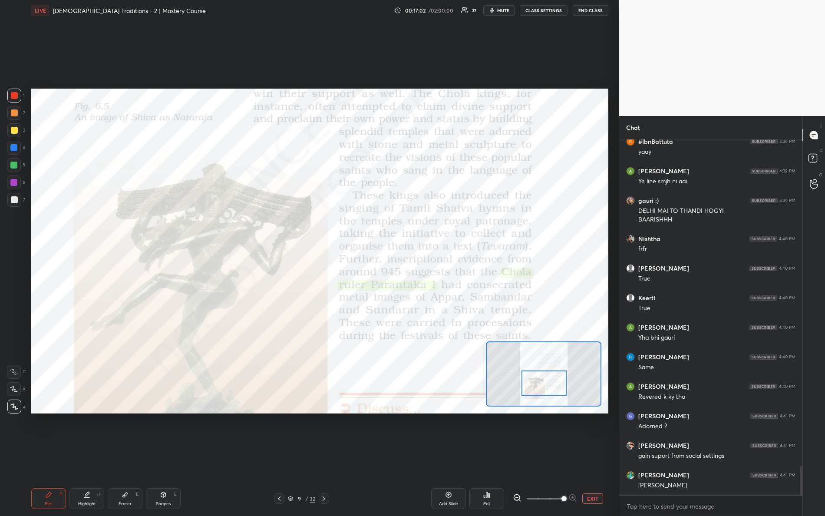
scroll to position [4038, 0]
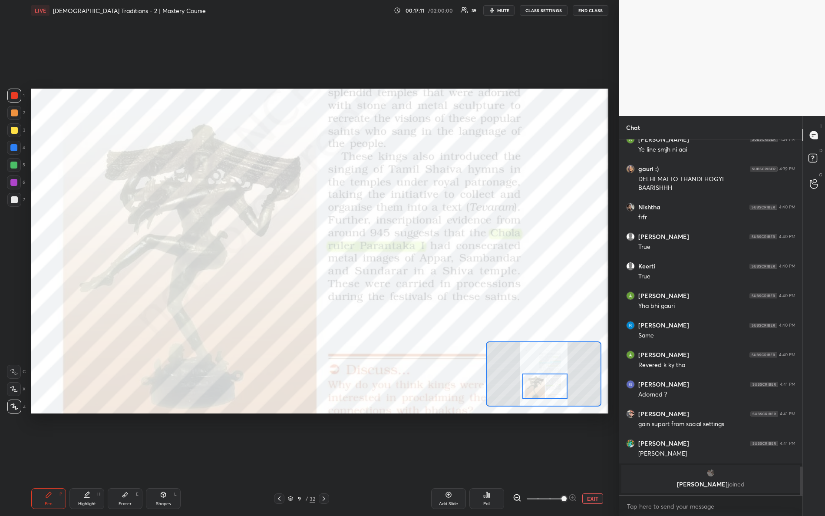
click at [557, 389] on div at bounding box center [546, 386] width 46 height 25
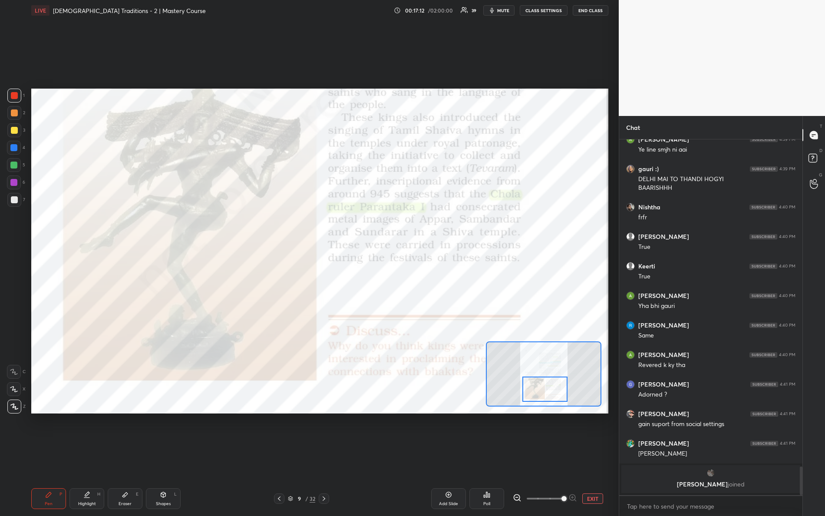
scroll to position [3872, 0]
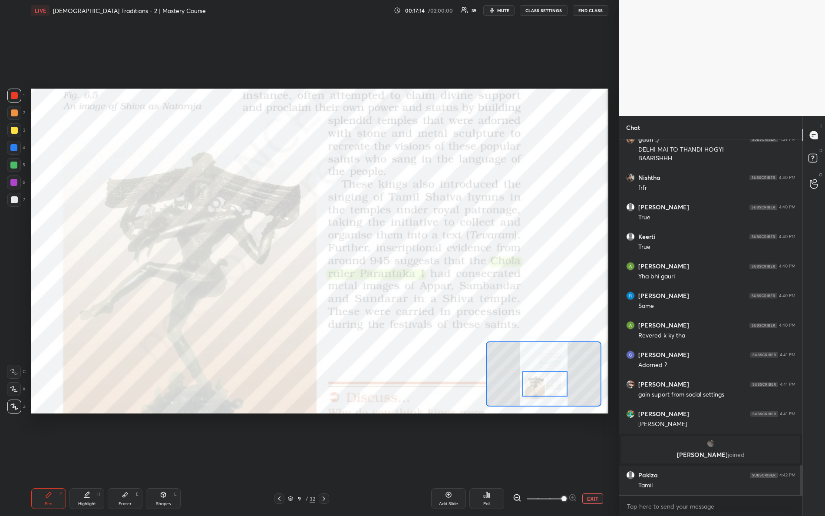
drag, startPoint x: 554, startPoint y: 388, endPoint x: 554, endPoint y: 382, distance: 5.2
click at [554, 382] on div at bounding box center [546, 383] width 46 height 25
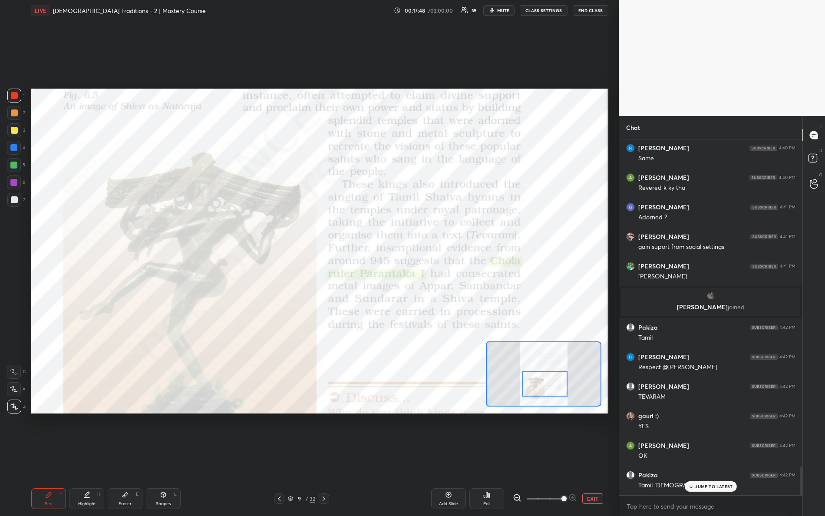
scroll to position [4048, 0]
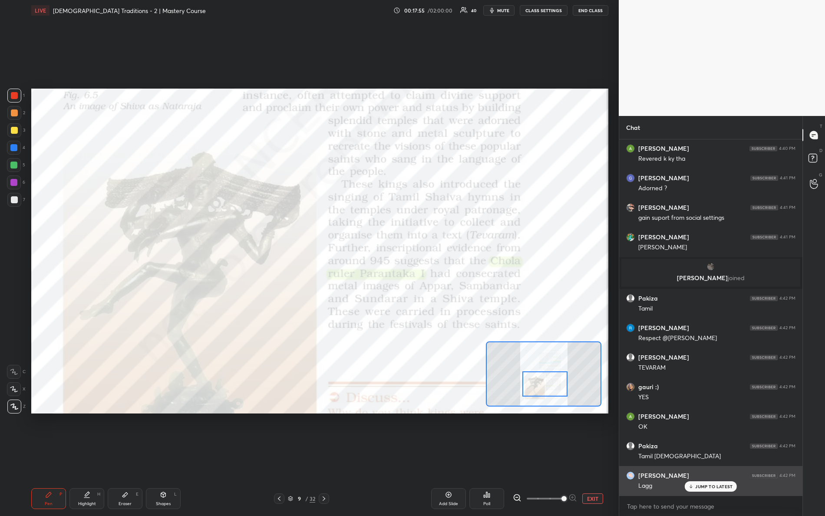
click at [628, 417] on div "1 2 3 4 5 6 7 R O A L C X Z Erase all C X Z LIVE Bhakti-Sufi Traditions - 2 | M…" at bounding box center [412, 258] width 825 height 516
click at [716, 457] on p "JUMP TO LATEST" at bounding box center [714, 486] width 37 height 5
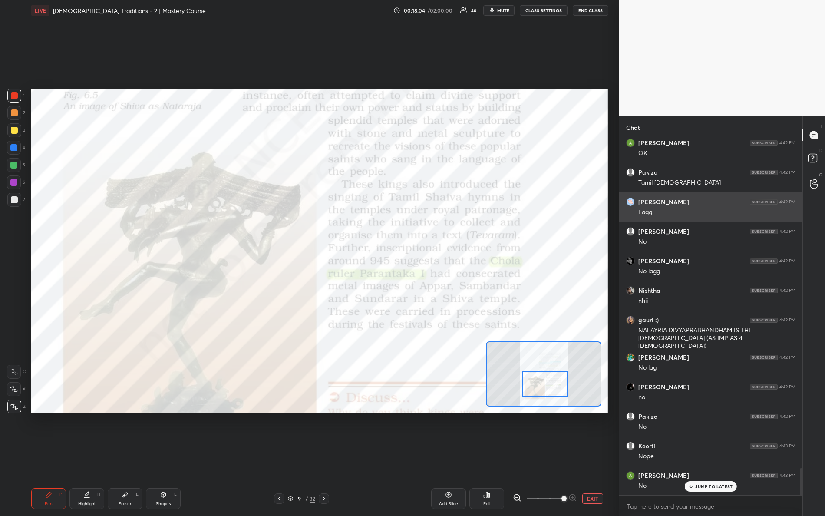
scroll to position [4352, 0]
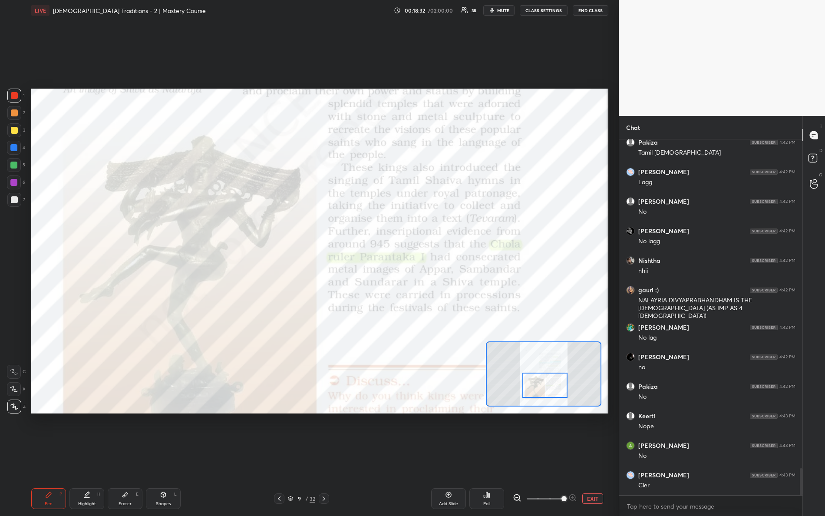
click at [552, 388] on div at bounding box center [546, 385] width 46 height 25
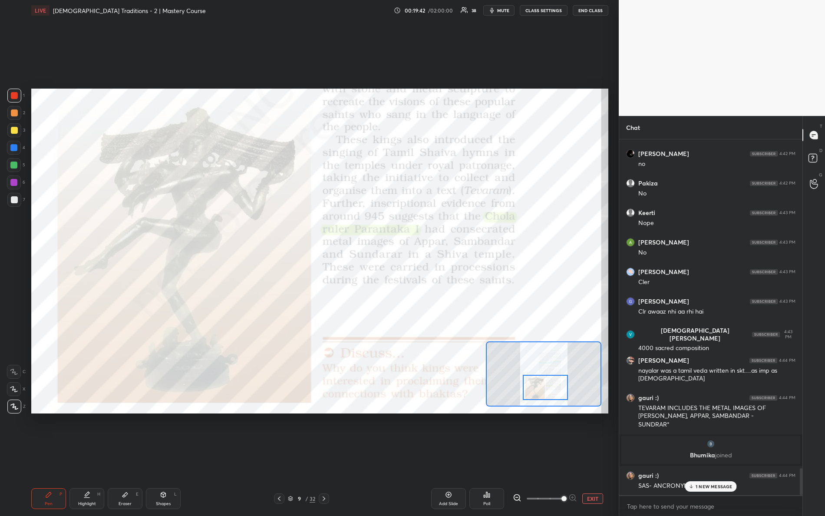
scroll to position [4400, 0]
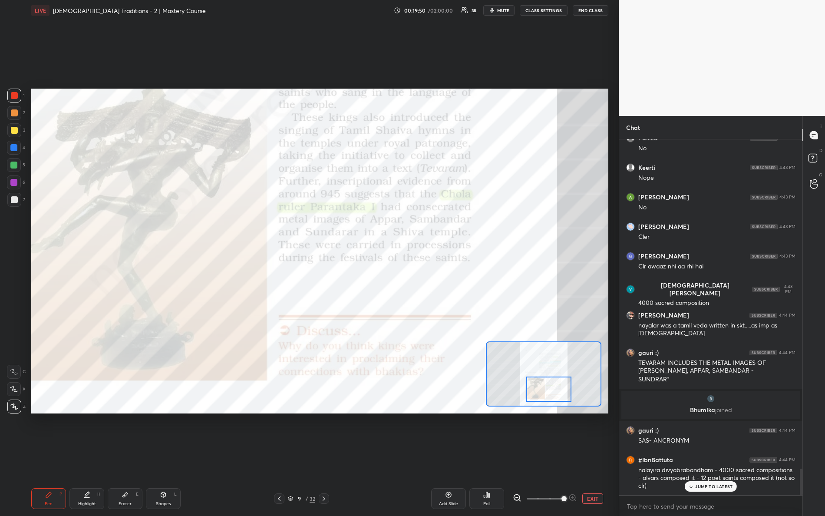
drag, startPoint x: 549, startPoint y: 394, endPoint x: 550, endPoint y: 402, distance: 7.4
click at [553, 398] on div at bounding box center [550, 389] width 46 height 25
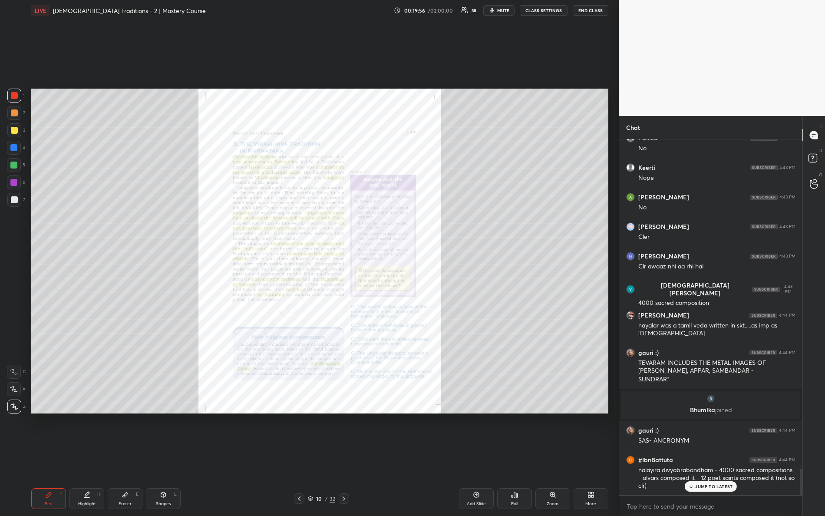
scroll to position [4430, 0]
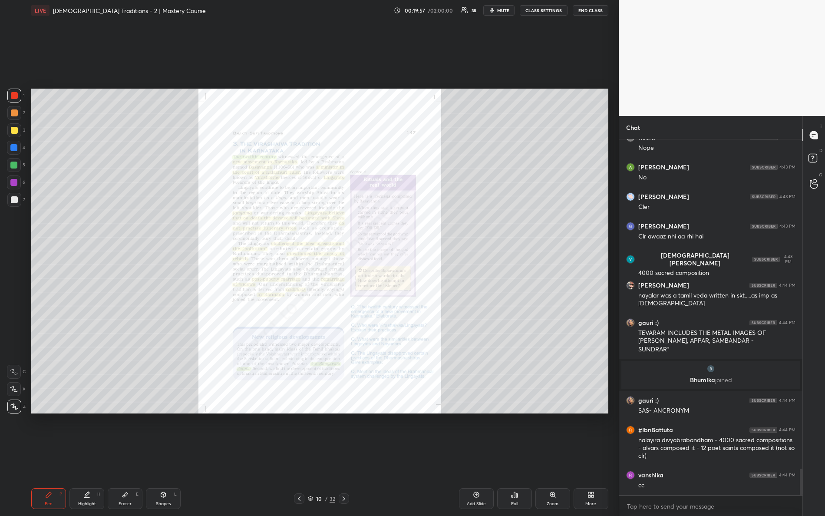
click at [556, 457] on icon at bounding box center [553, 494] width 7 height 7
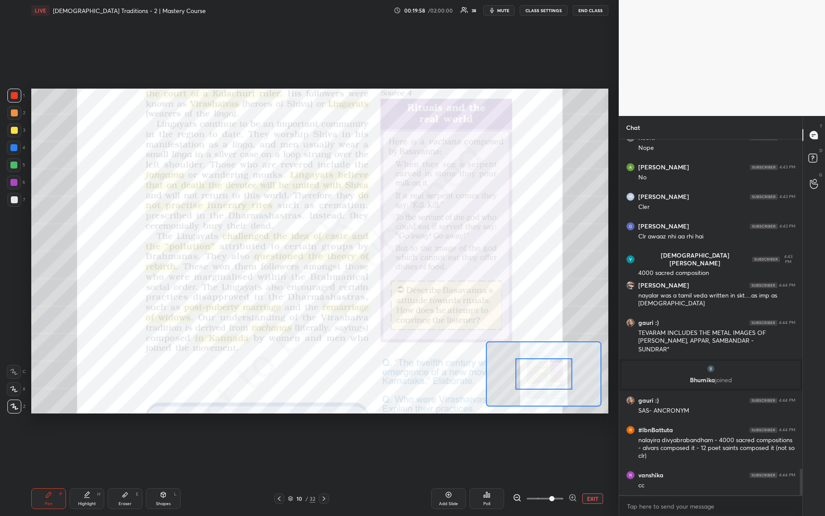
drag, startPoint x: 547, startPoint y: 503, endPoint x: 566, endPoint y: 444, distance: 62.0
click at [580, 457] on div "EXIT" at bounding box center [561, 499] width 96 height 10
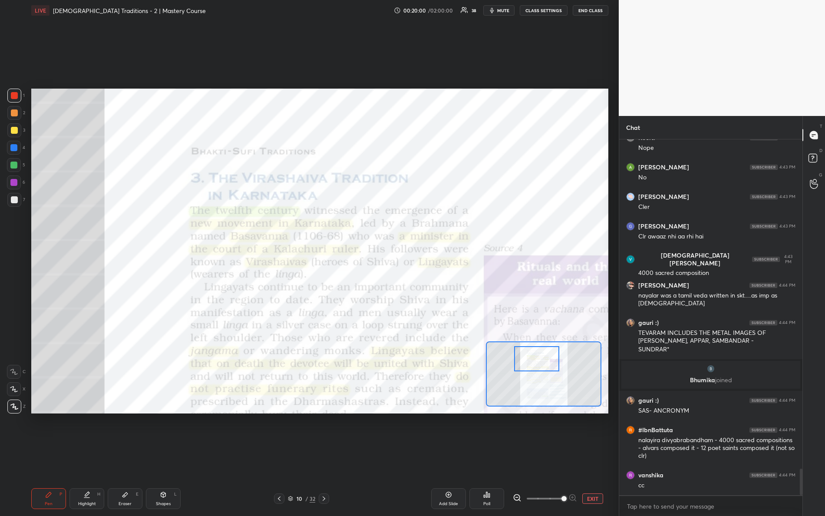
drag, startPoint x: 543, startPoint y: 379, endPoint x: 528, endPoint y: 354, distance: 28.8
click at [535, 364] on div at bounding box center [537, 358] width 46 height 25
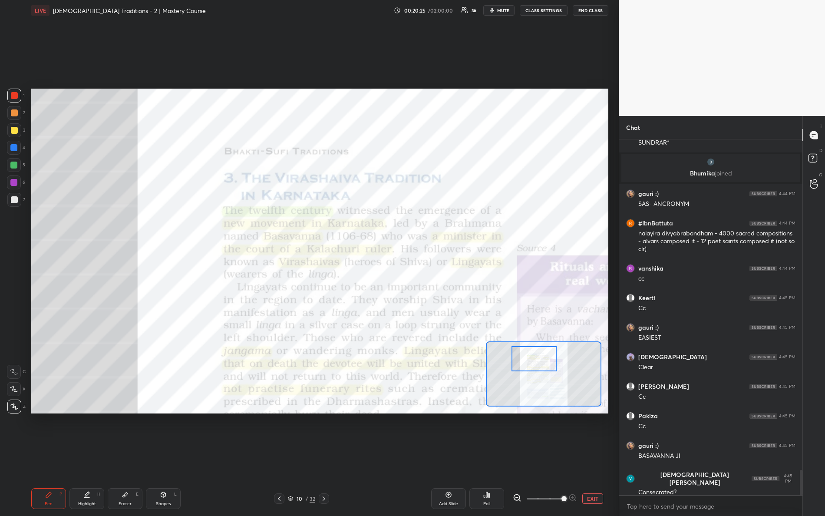
scroll to position [4666, 0]
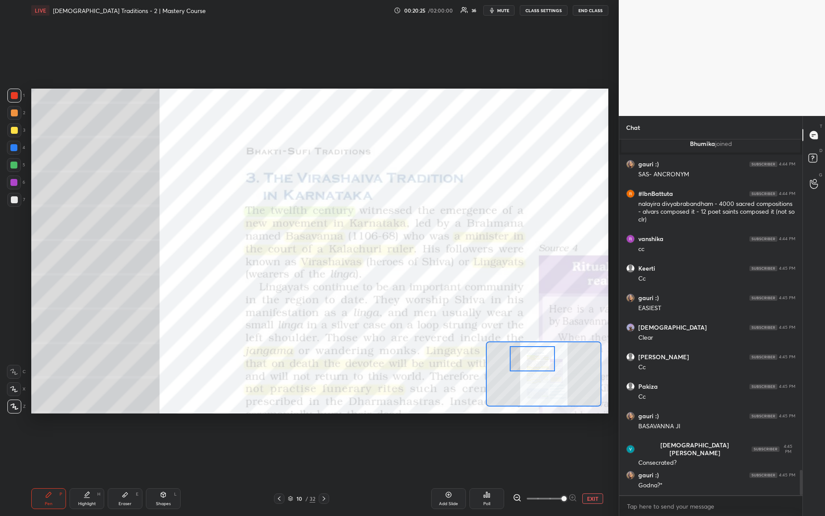
drag, startPoint x: 527, startPoint y: 363, endPoint x: 522, endPoint y: 358, distance: 7.1
click at [523, 363] on div at bounding box center [533, 358] width 46 height 25
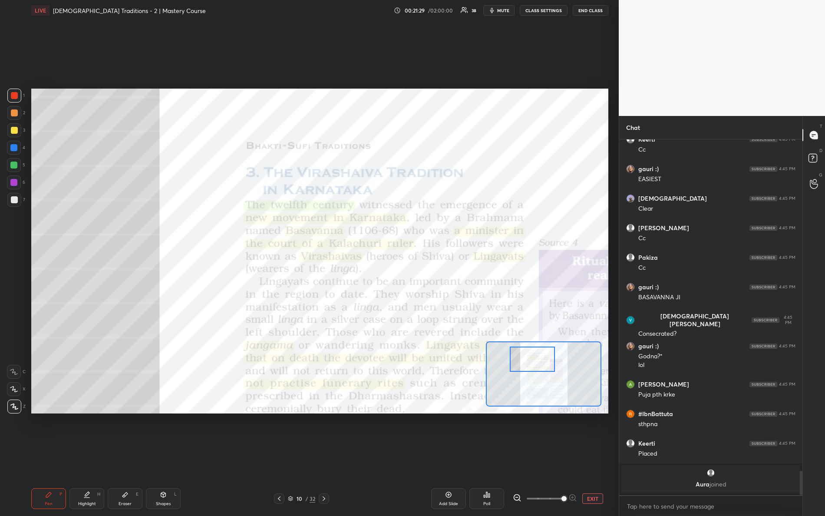
scroll to position [4825, 0]
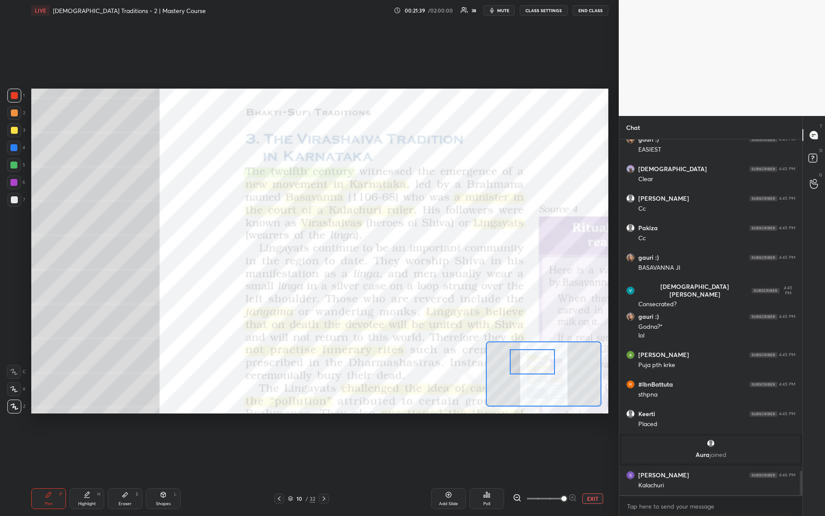
click at [536, 368] on div at bounding box center [533, 361] width 46 height 25
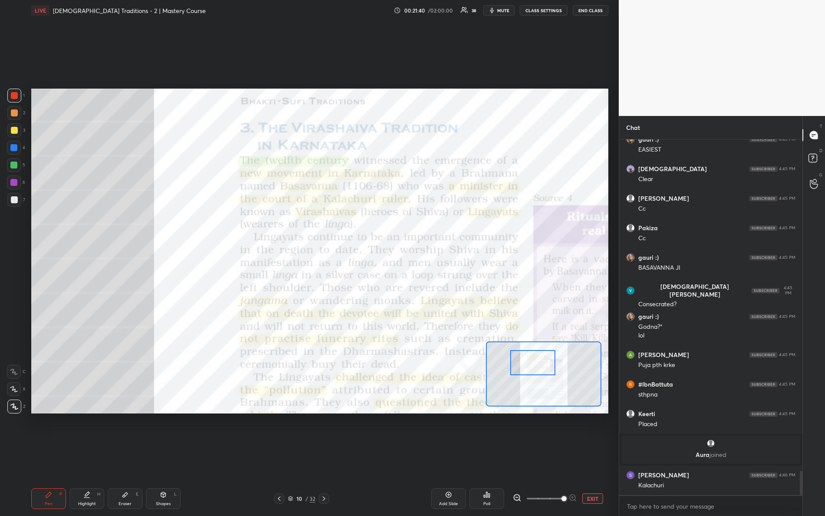
scroll to position [4862, 0]
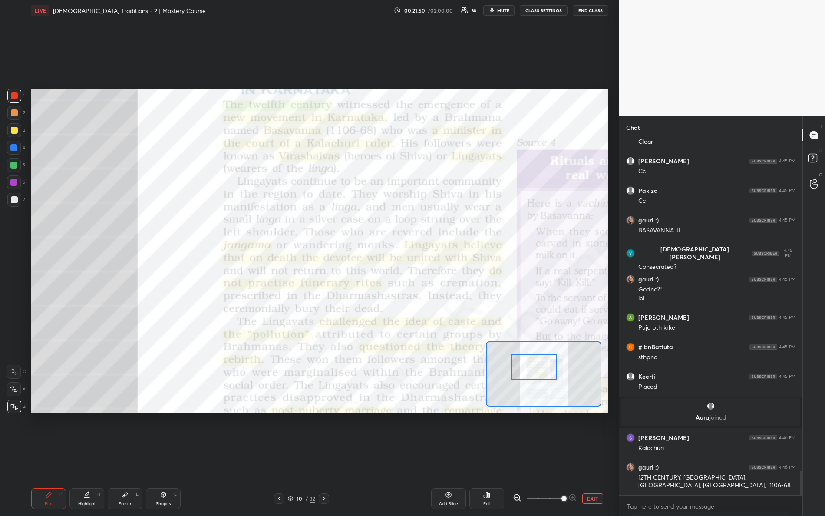
drag, startPoint x: 534, startPoint y: 369, endPoint x: 535, endPoint y: 375, distance: 5.8
click at [535, 375] on div at bounding box center [535, 367] width 46 height 25
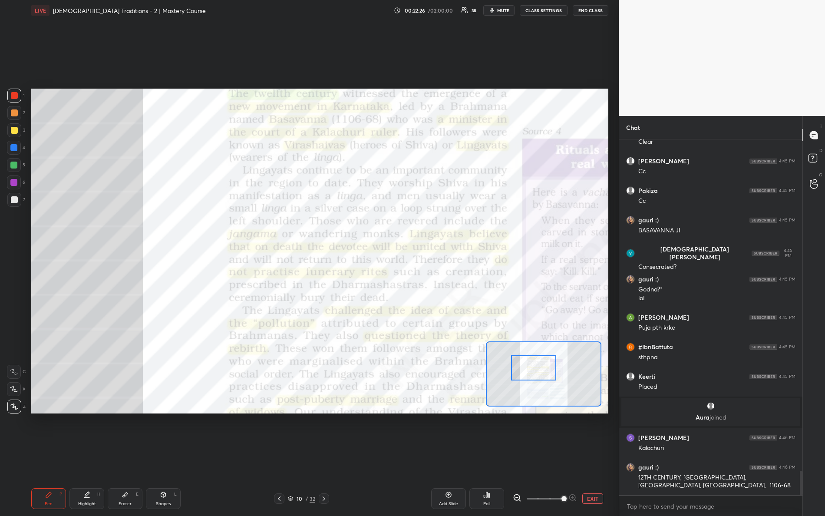
scroll to position [4891, 0]
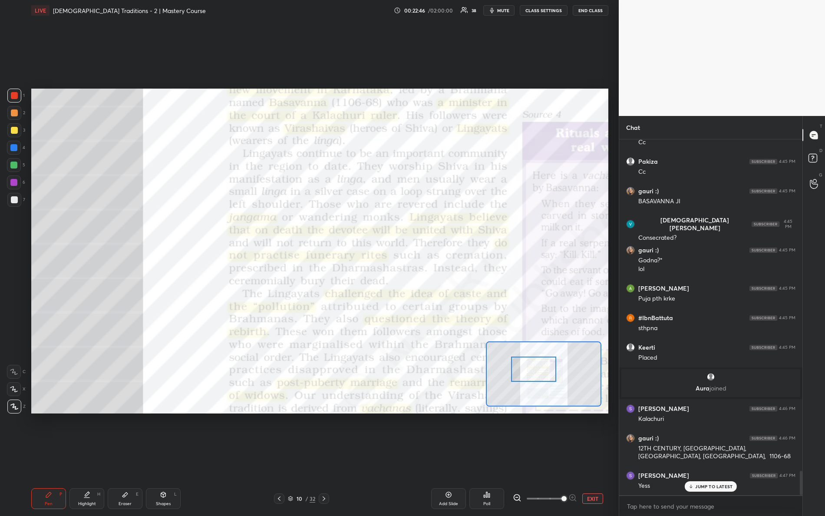
click at [544, 366] on div at bounding box center [534, 369] width 46 height 25
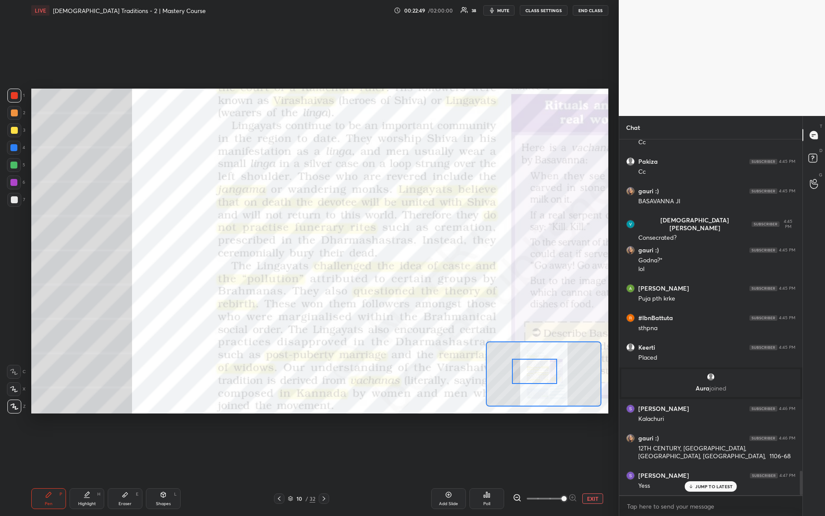
click at [546, 375] on div at bounding box center [535, 371] width 46 height 25
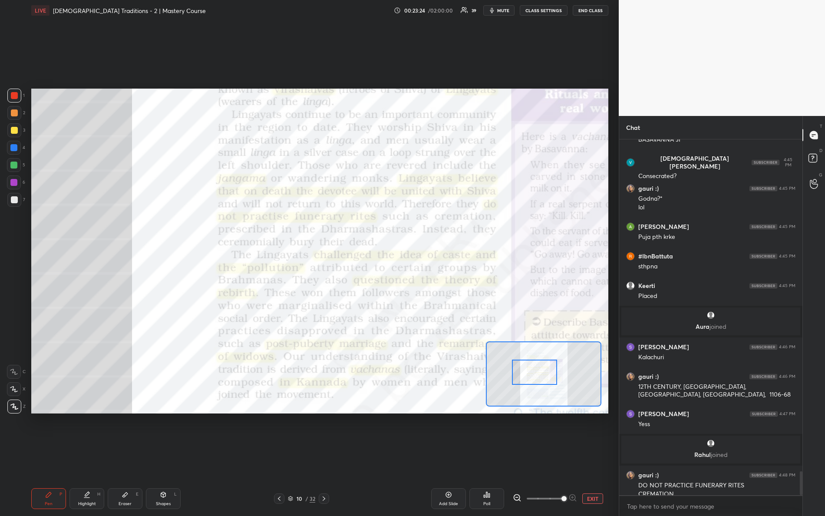
scroll to position [4962, 0]
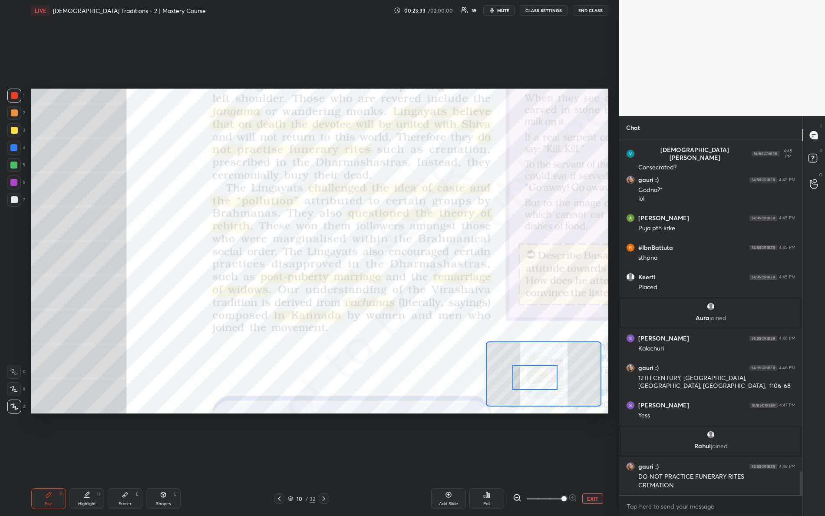
drag, startPoint x: 541, startPoint y: 376, endPoint x: 532, endPoint y: 365, distance: 14.1
click at [542, 380] on div at bounding box center [536, 377] width 46 height 25
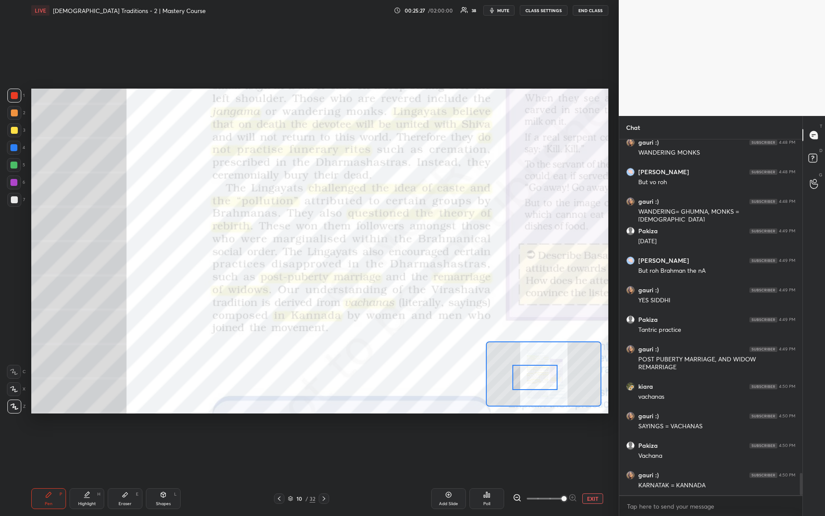
scroll to position [5385, 0]
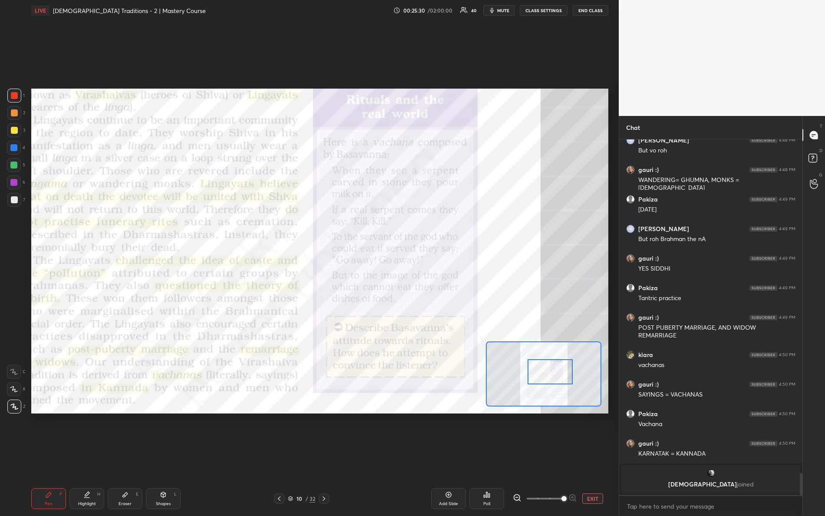
drag, startPoint x: 542, startPoint y: 379, endPoint x: 554, endPoint y: 364, distance: 19.2
click at [557, 374] on div at bounding box center [551, 371] width 46 height 25
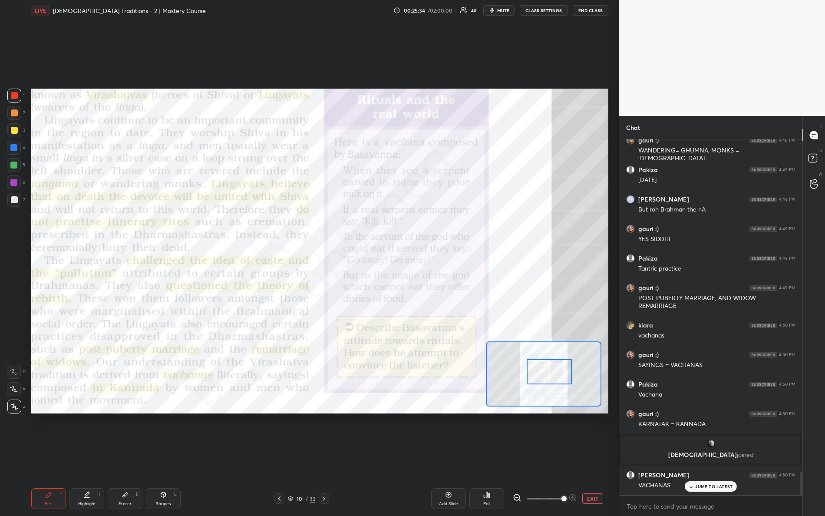
scroll to position [5152, 0]
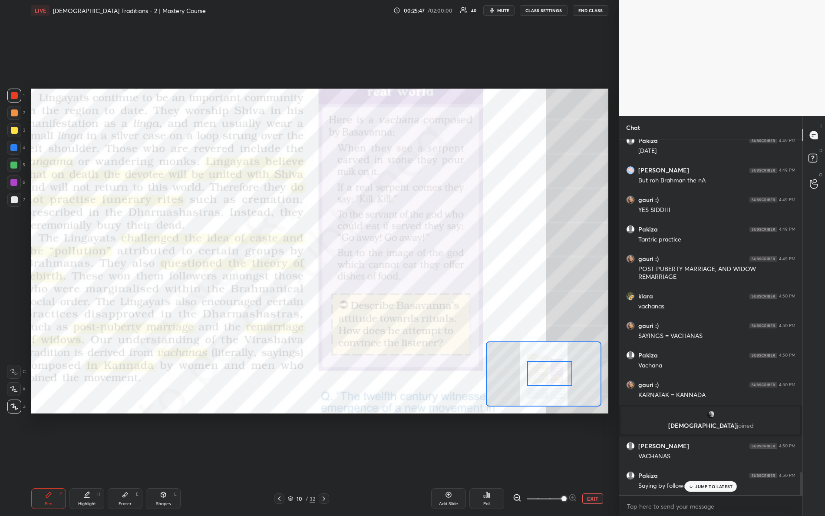
click at [546, 379] on div at bounding box center [550, 373] width 46 height 25
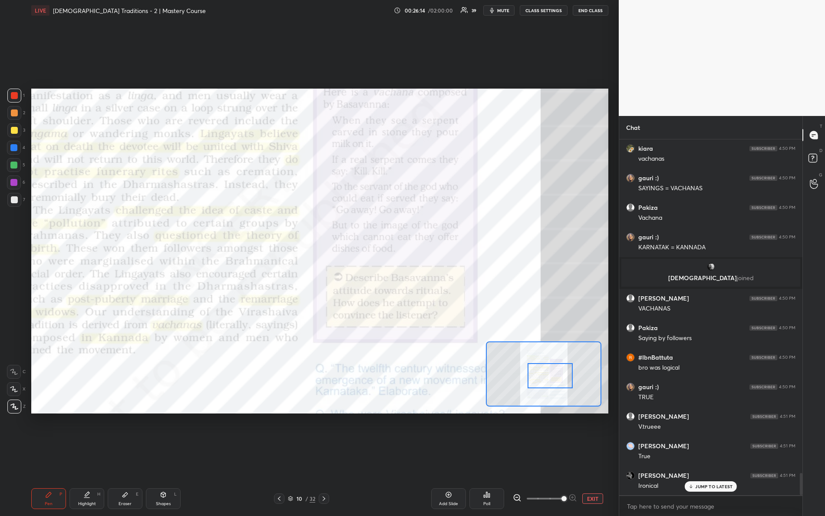
scroll to position [5358, 0]
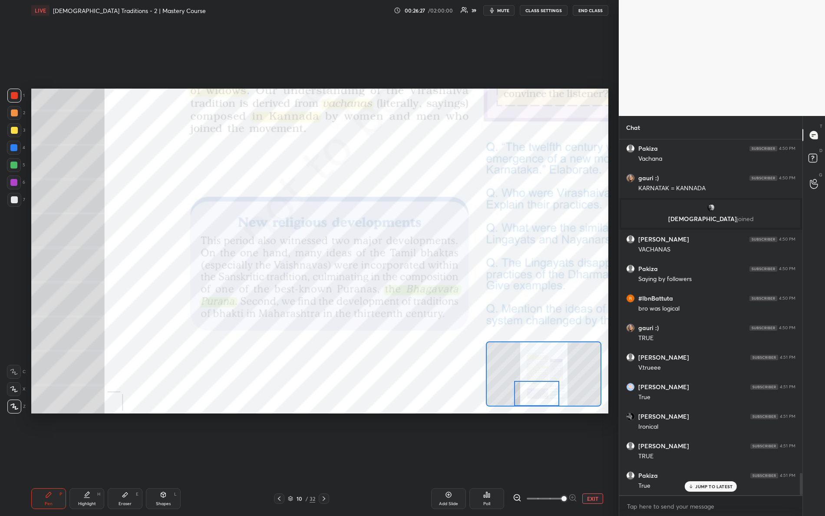
drag, startPoint x: 544, startPoint y: 376, endPoint x: 531, endPoint y: 396, distance: 23.5
click at [531, 396] on div at bounding box center [537, 393] width 46 height 25
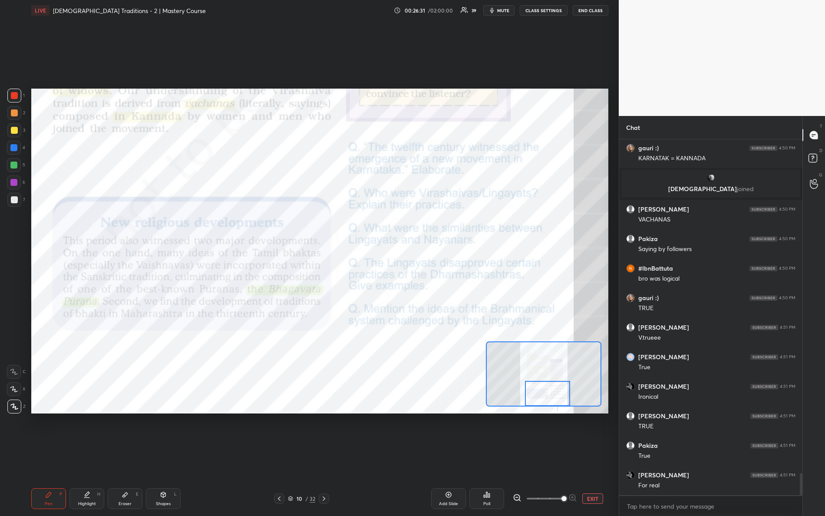
drag, startPoint x: 540, startPoint y: 390, endPoint x: 554, endPoint y: 400, distance: 17.5
click at [555, 401] on div at bounding box center [548, 393] width 46 height 25
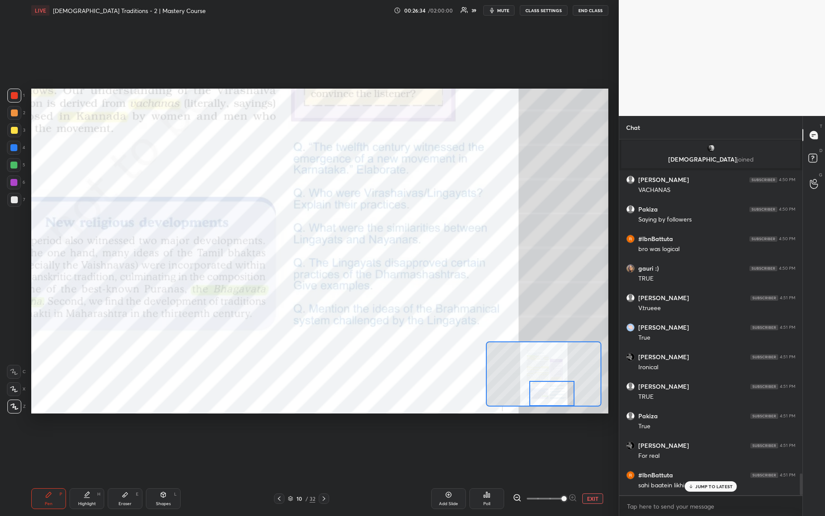
scroll to position [5447, 0]
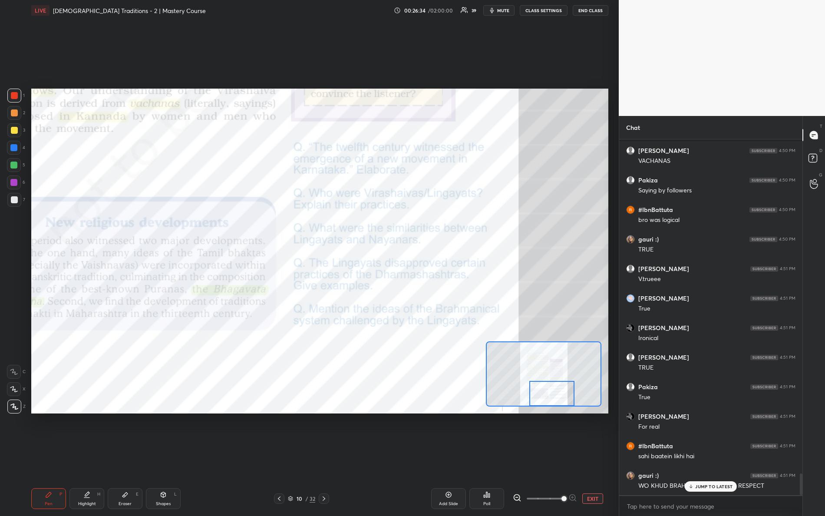
click at [168, 457] on div "Shapes L" at bounding box center [163, 498] width 35 height 21
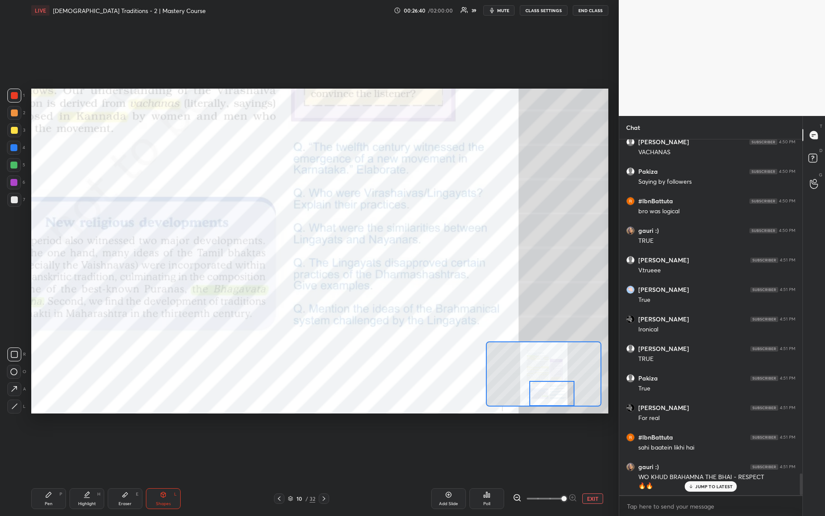
scroll to position [5486, 0]
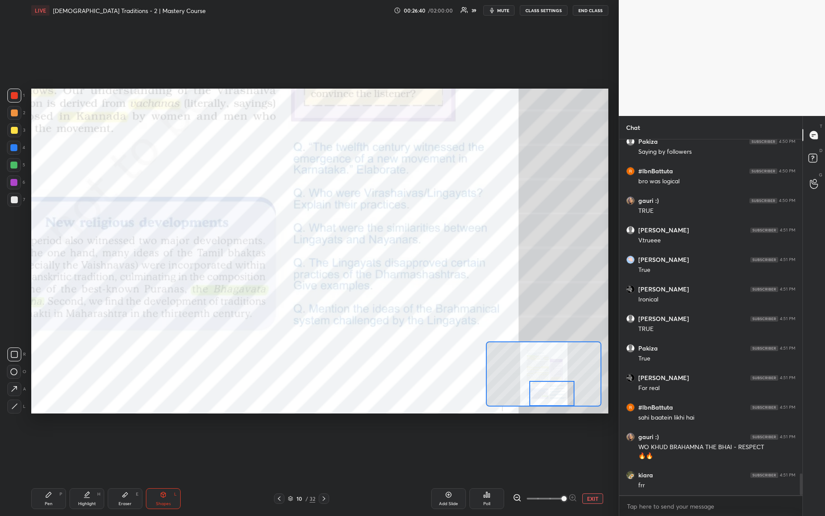
click at [54, 457] on div "Pen P" at bounding box center [48, 498] width 35 height 21
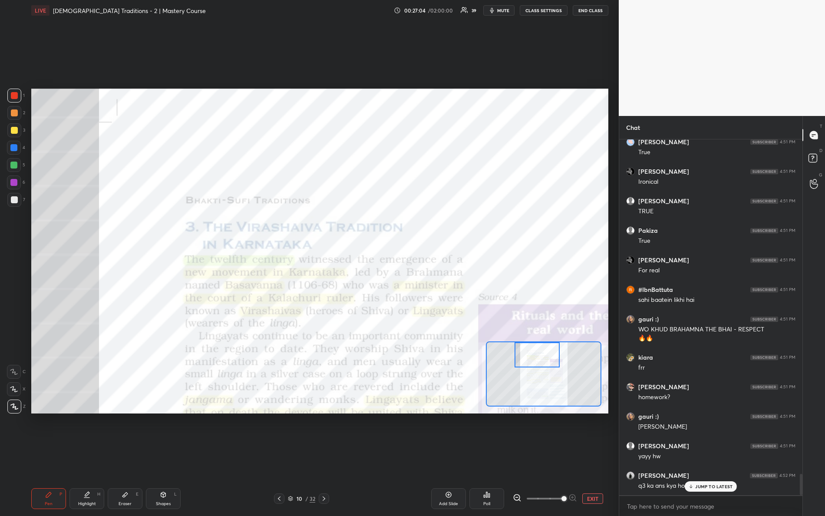
scroll to position [5633, 0]
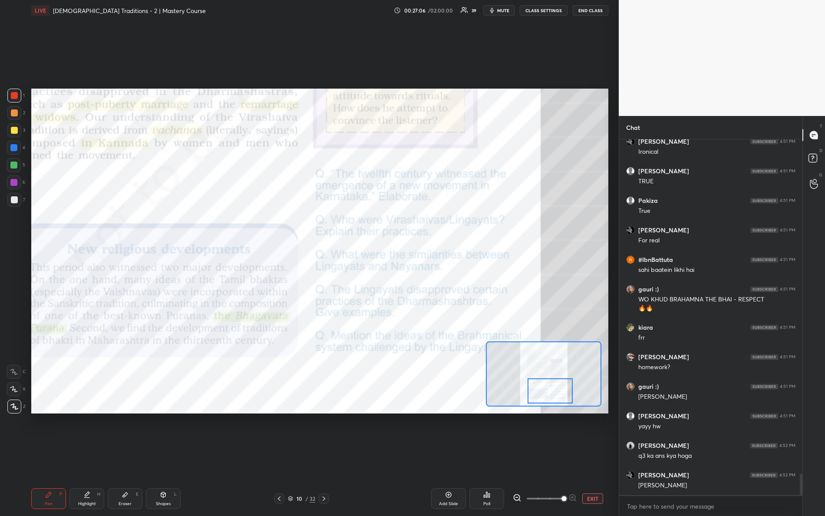
drag, startPoint x: 551, startPoint y: 391, endPoint x: 552, endPoint y: 396, distance: 5.2
click at [553, 396] on div at bounding box center [551, 390] width 46 height 25
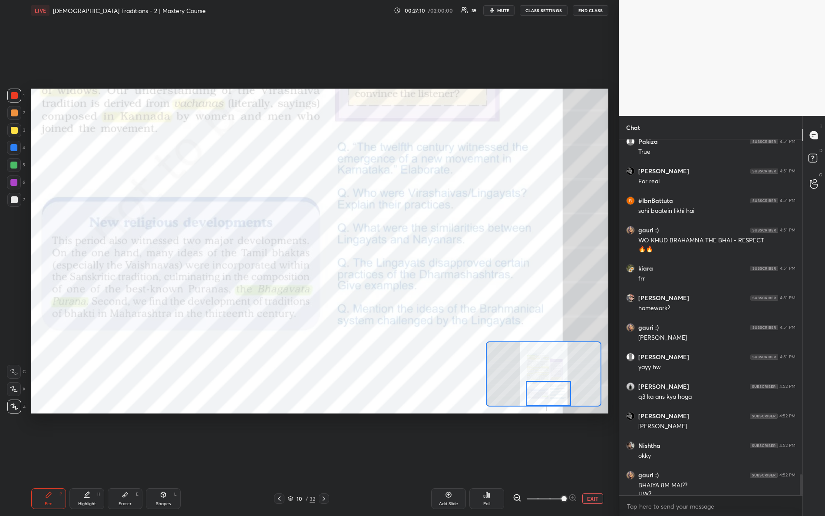
scroll to position [5701, 0]
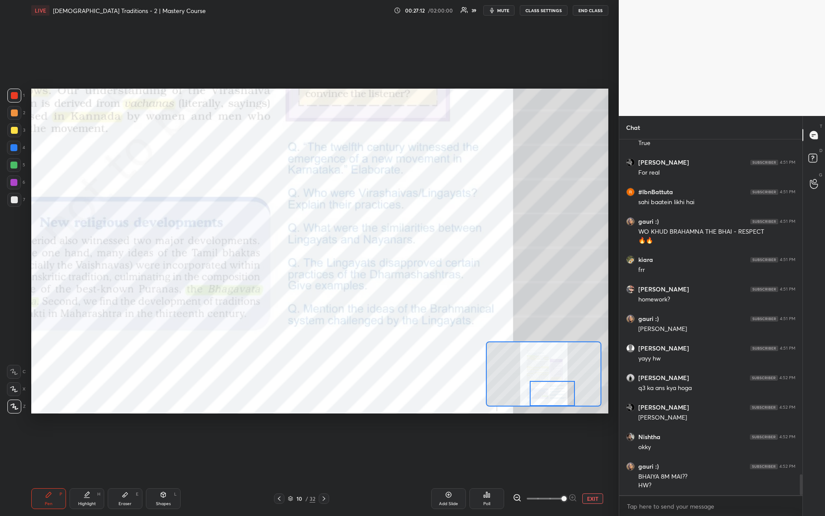
drag, startPoint x: 567, startPoint y: 396, endPoint x: 555, endPoint y: 389, distance: 13.6
click at [568, 415] on div "Setting up your live class Poll for secs No correct answer Start poll" at bounding box center [320, 251] width 584 height 461
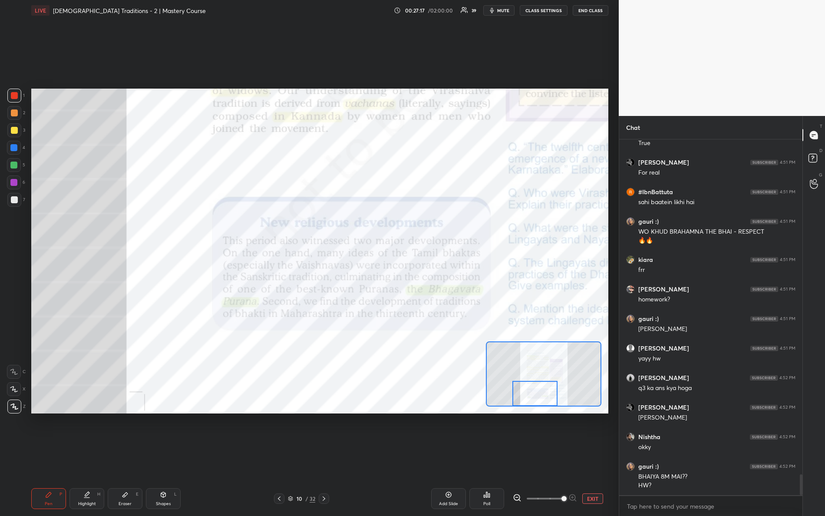
drag, startPoint x: 554, startPoint y: 394, endPoint x: 526, endPoint y: 391, distance: 27.5
click at [534, 398] on div at bounding box center [536, 393] width 46 height 25
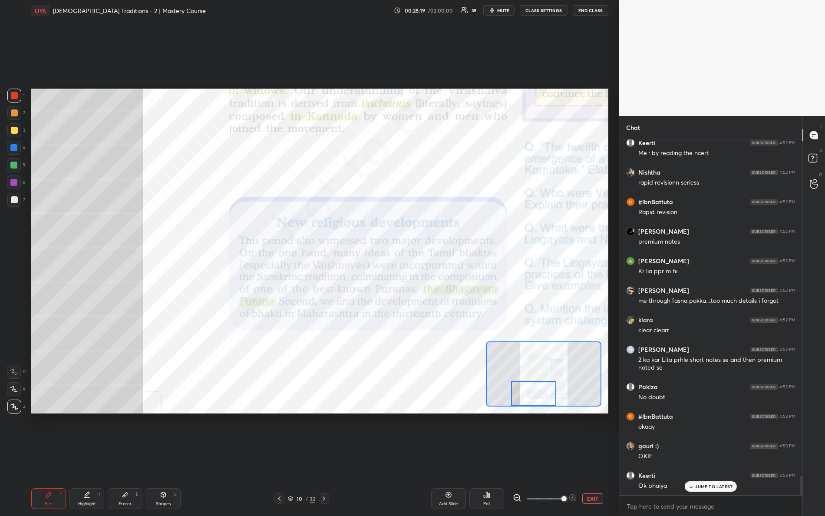
scroll to position [6359, 0]
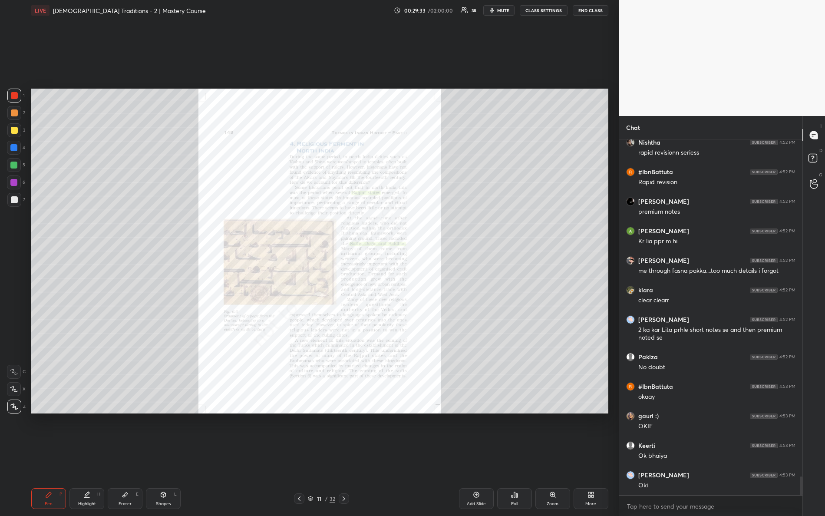
click at [555, 457] on div "Zoom" at bounding box center [553, 498] width 35 height 21
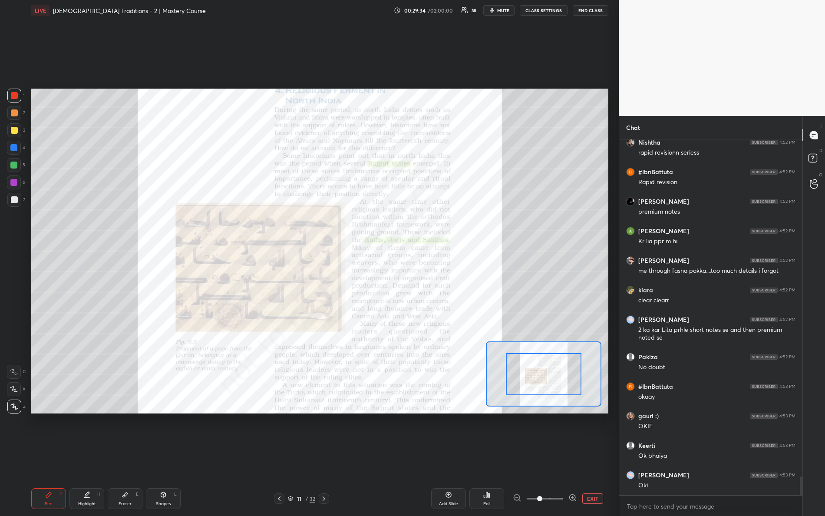
drag, startPoint x: 540, startPoint y: 498, endPoint x: 583, endPoint y: 487, distance: 44.4
click at [582, 457] on div "EXIT" at bounding box center [561, 499] width 96 height 10
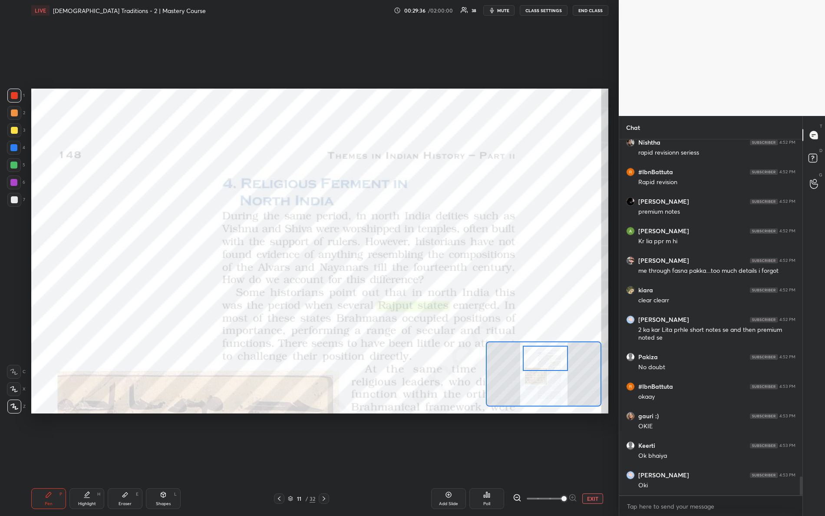
drag, startPoint x: 541, startPoint y: 373, endPoint x: 541, endPoint y: 357, distance: 16.5
click at [542, 360] on div at bounding box center [546, 358] width 46 height 25
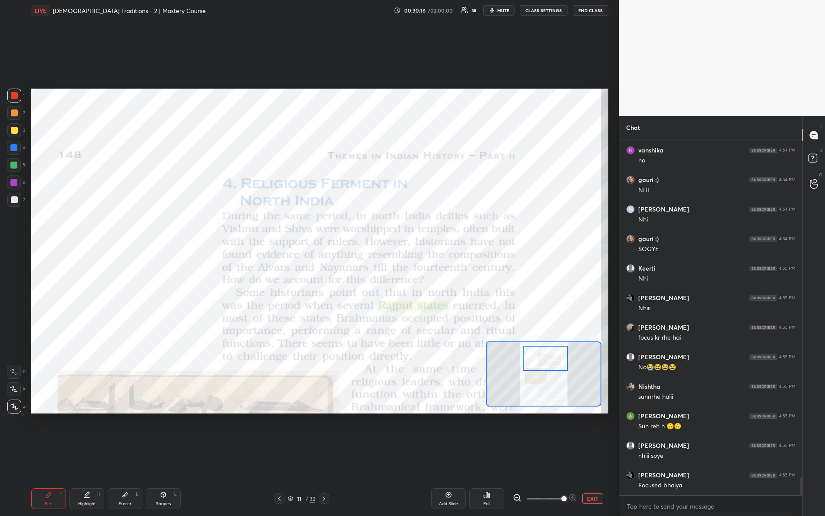
scroll to position [6772, 0]
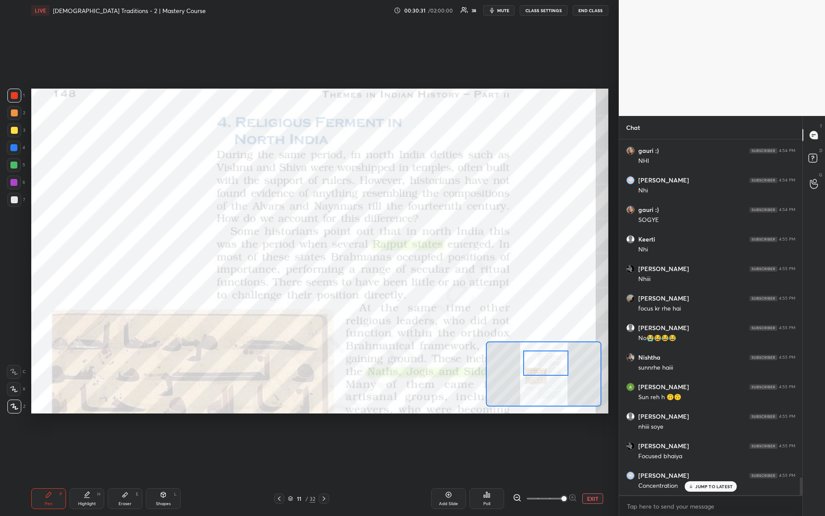
drag, startPoint x: 548, startPoint y: 361, endPoint x: 549, endPoint y: 367, distance: 5.7
click at [549, 367] on div at bounding box center [547, 363] width 46 height 25
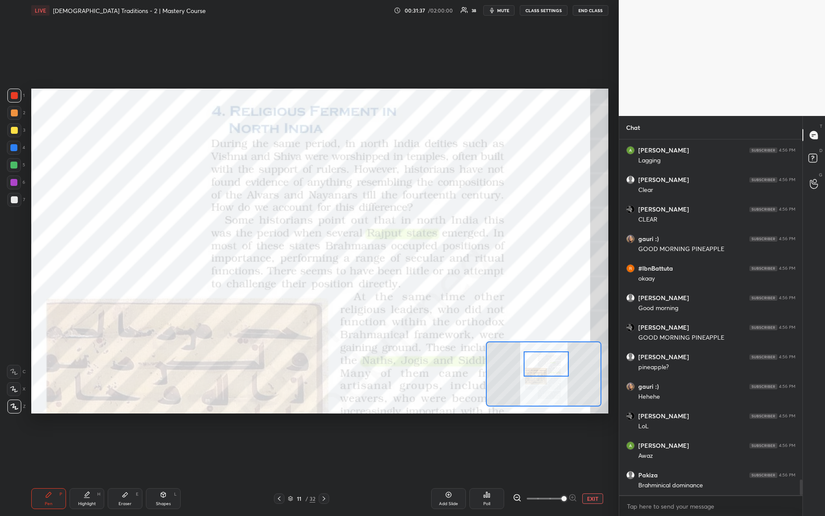
scroll to position [7815, 0]
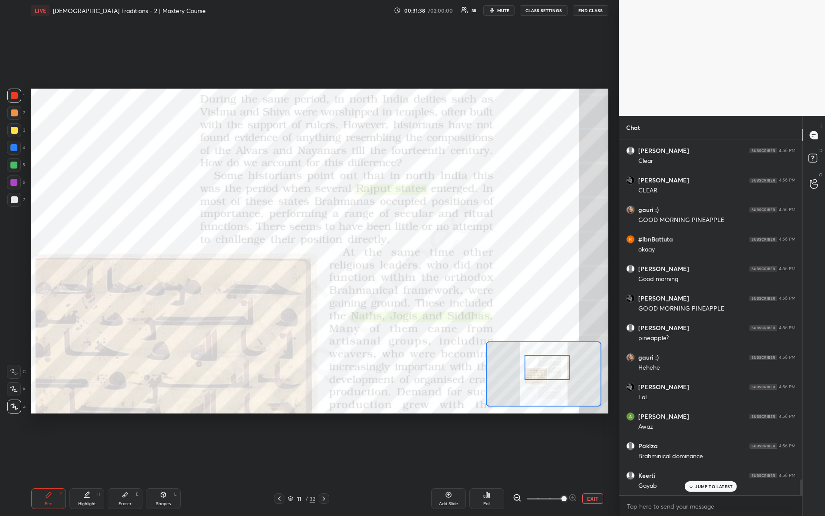
drag, startPoint x: 547, startPoint y: 367, endPoint x: 539, endPoint y: 356, distance: 13.7
click at [547, 371] on div at bounding box center [548, 367] width 46 height 25
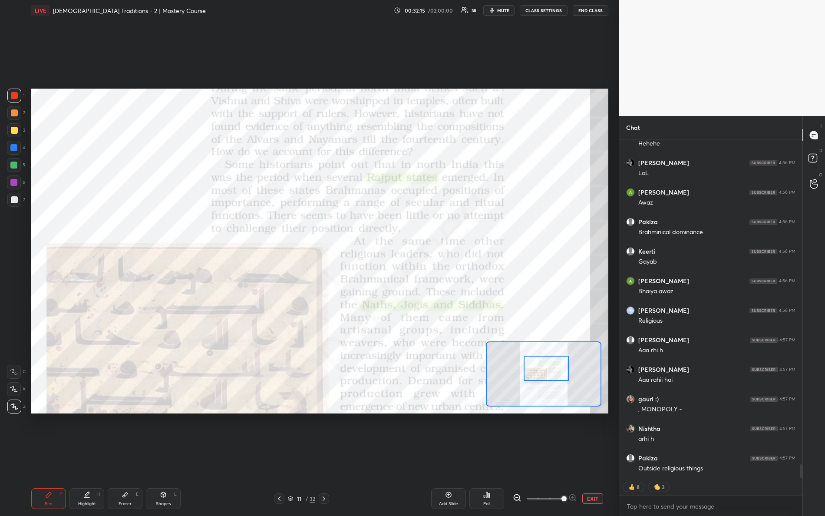
scroll to position [8069, 0]
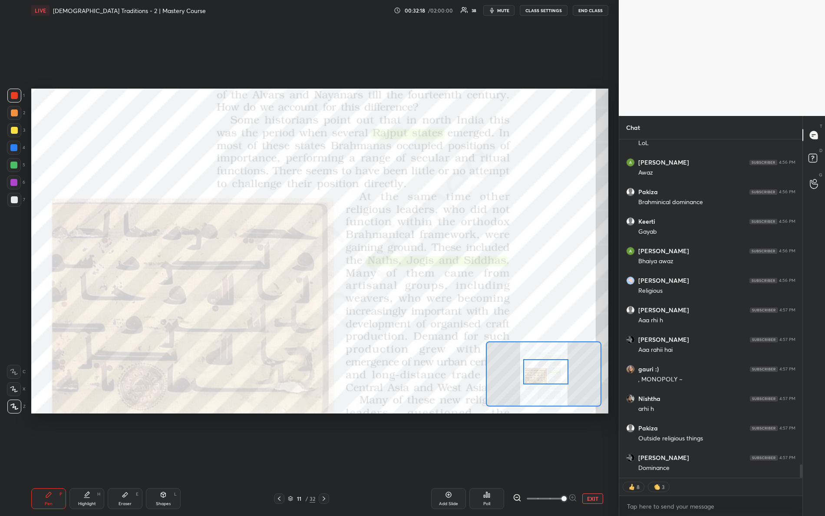
drag, startPoint x: 545, startPoint y: 371, endPoint x: 549, endPoint y: 364, distance: 8.4
click at [546, 373] on div at bounding box center [547, 371] width 46 height 25
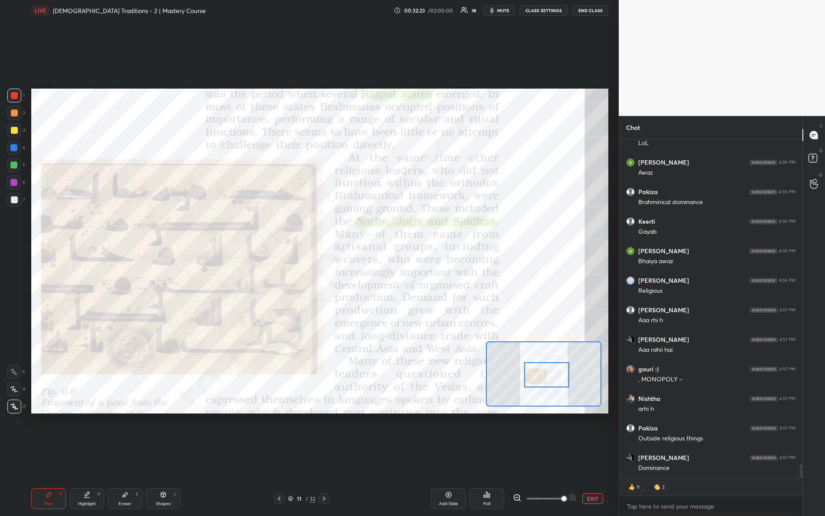
drag, startPoint x: 540, startPoint y: 371, endPoint x: 538, endPoint y: 365, distance: 5.9
click at [541, 376] on div at bounding box center [547, 374] width 46 height 25
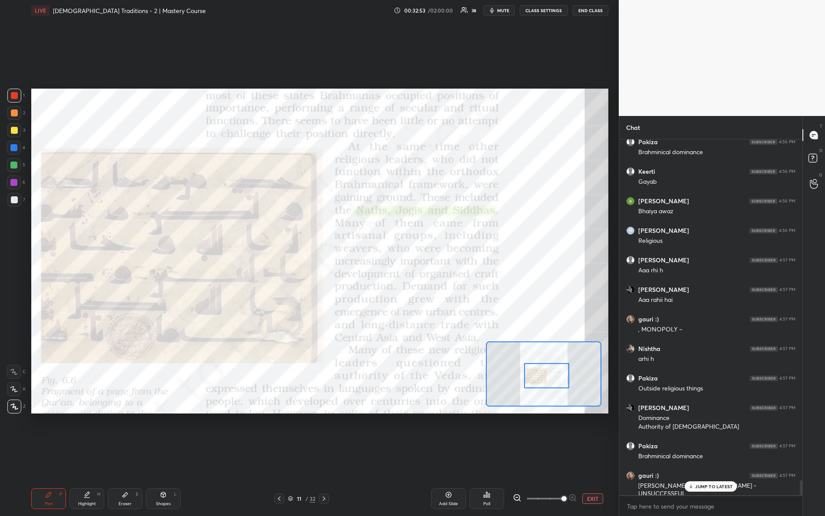
scroll to position [8149, 0]
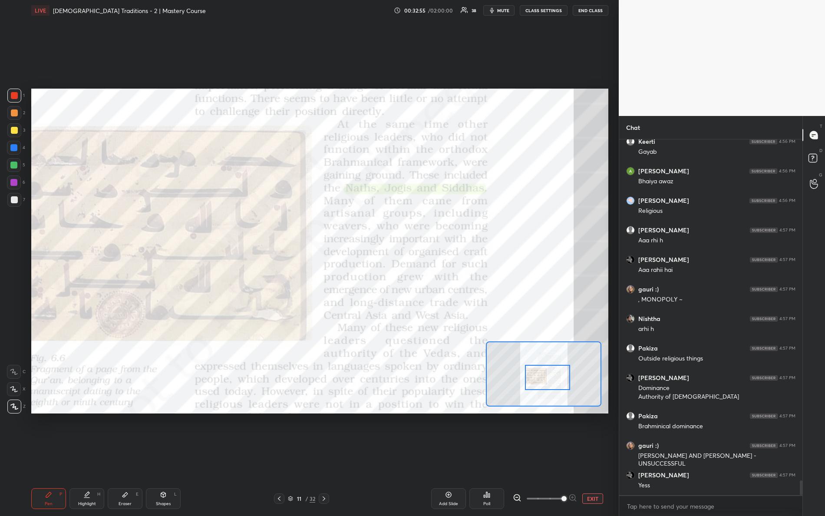
click at [545, 381] on div at bounding box center [548, 377] width 46 height 25
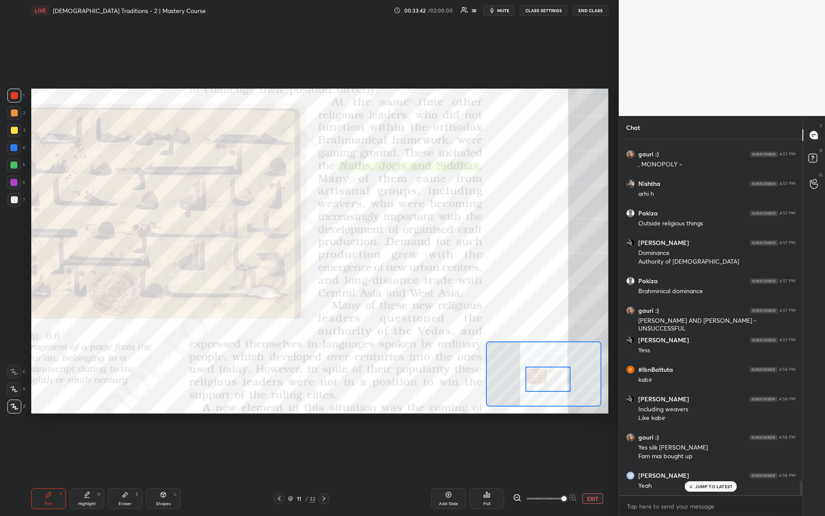
scroll to position [8293, 0]
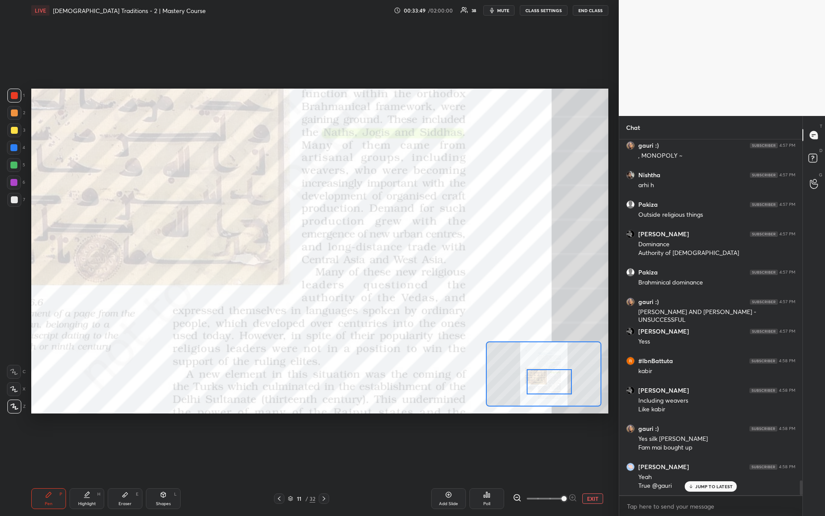
drag, startPoint x: 557, startPoint y: 384, endPoint x: 550, endPoint y: 377, distance: 9.5
click at [557, 388] on div at bounding box center [550, 381] width 46 height 25
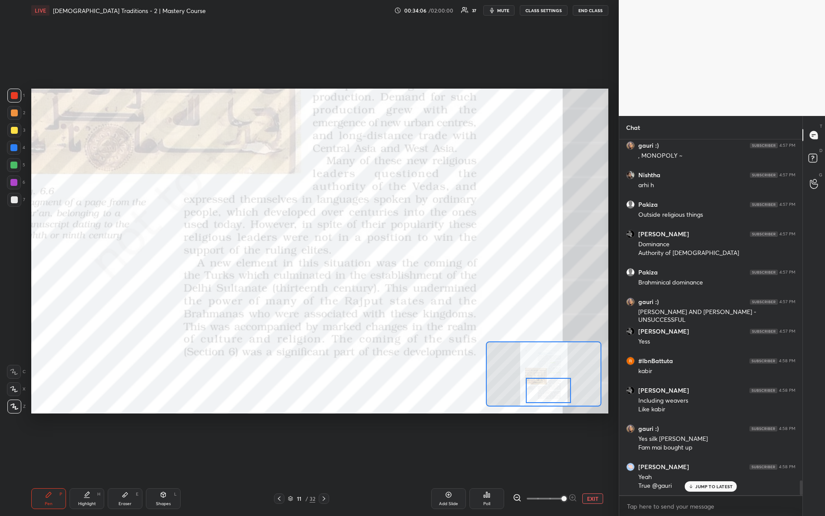
drag, startPoint x: 545, startPoint y: 386, endPoint x: 540, endPoint y: 383, distance: 5.1
click at [545, 391] on div at bounding box center [549, 390] width 46 height 25
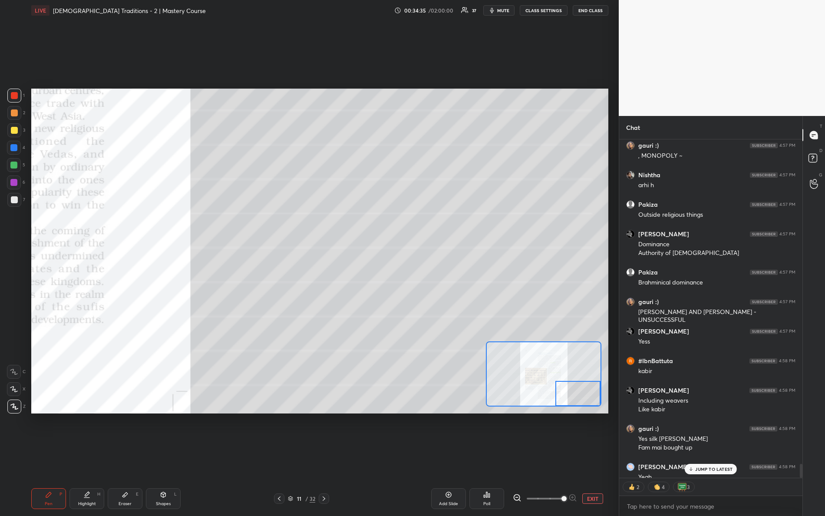
drag, startPoint x: 565, startPoint y: 405, endPoint x: 568, endPoint y: 392, distance: 13.8
click at [600, 418] on div "Setting up your live class Poll for secs No correct answer Start poll" at bounding box center [320, 251] width 584 height 461
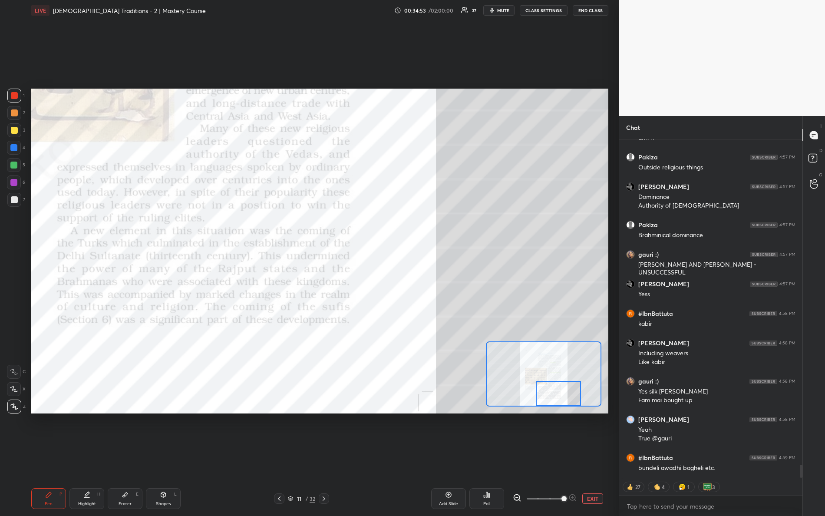
scroll to position [8369, 0]
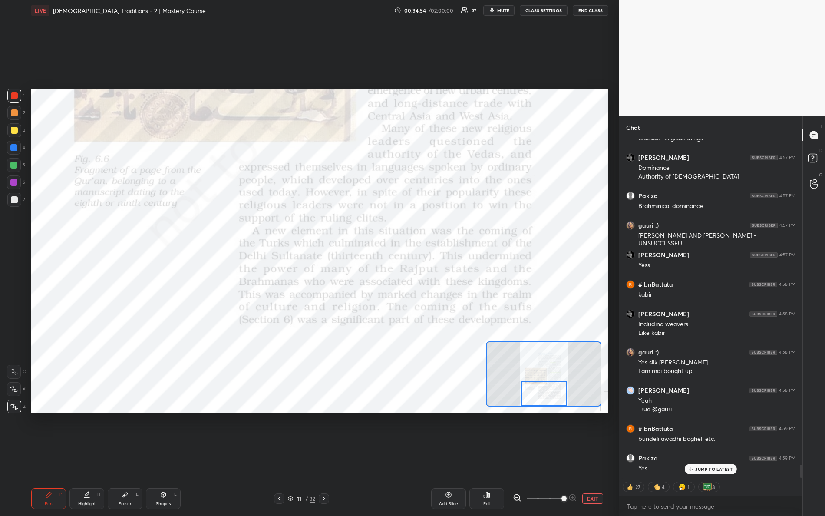
drag, startPoint x: 573, startPoint y: 394, endPoint x: 539, endPoint y: 414, distance: 38.9
click at [539, 414] on div "Setting up your live class Poll for secs No correct answer Start poll" at bounding box center [320, 251] width 584 height 461
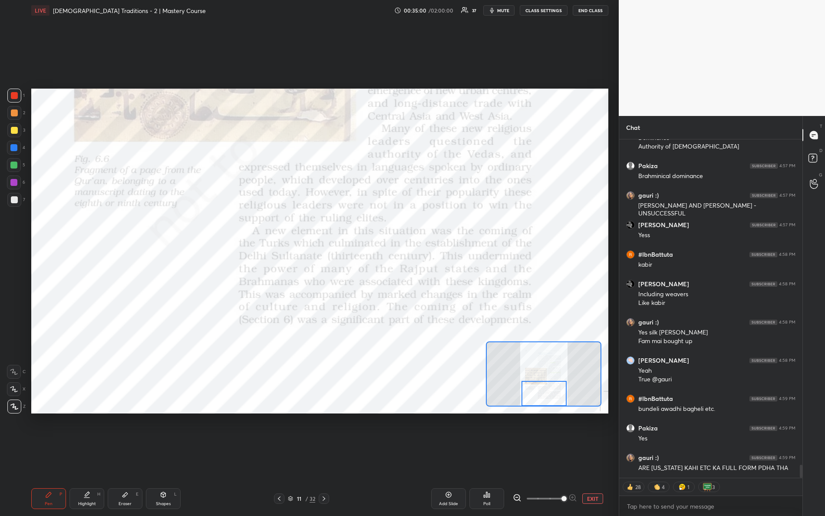
scroll to position [8429, 0]
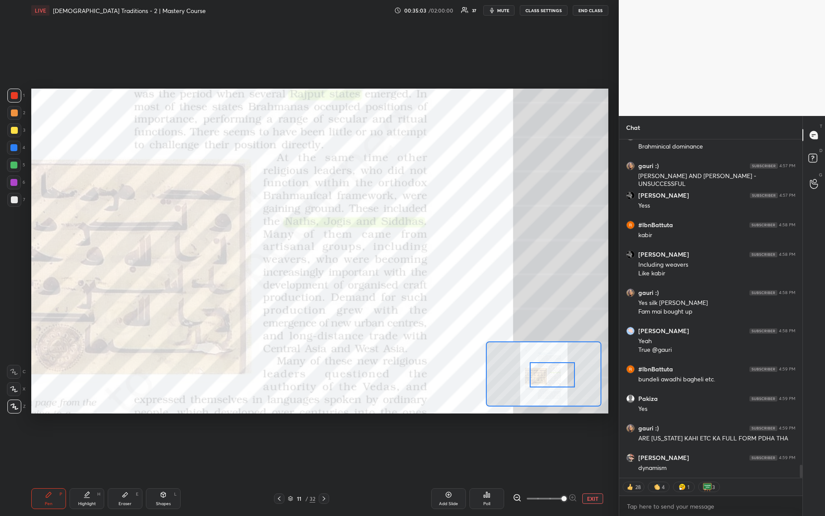
drag, startPoint x: 557, startPoint y: 388, endPoint x: 561, endPoint y: 377, distance: 12.7
click at [562, 378] on div at bounding box center [553, 374] width 46 height 25
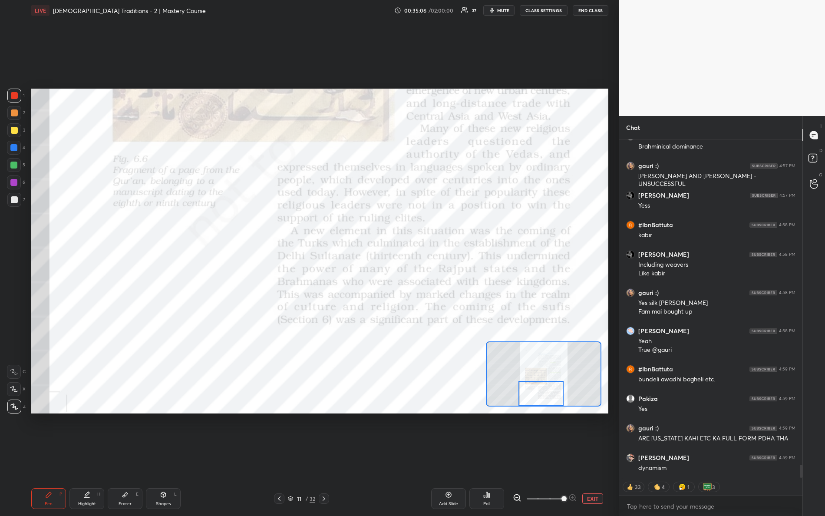
drag, startPoint x: 553, startPoint y: 381, endPoint x: 545, endPoint y: 403, distance: 23.1
click at [545, 404] on div at bounding box center [542, 393] width 46 height 25
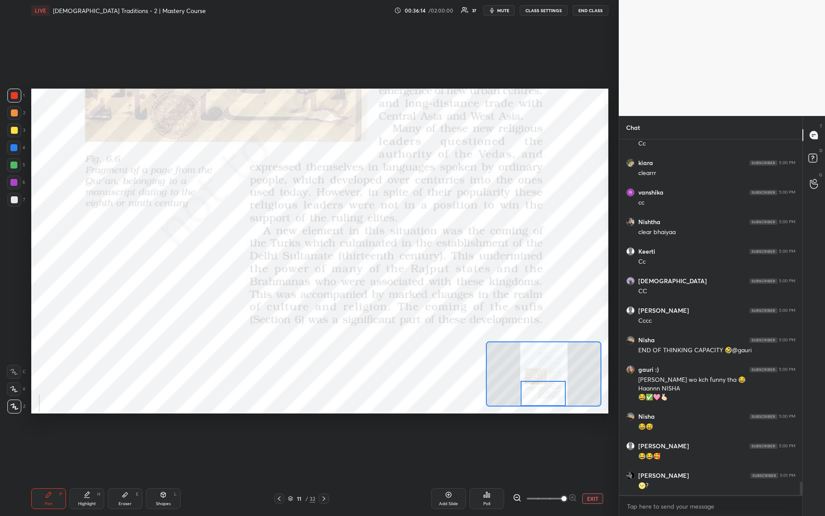
scroll to position [8990, 0]
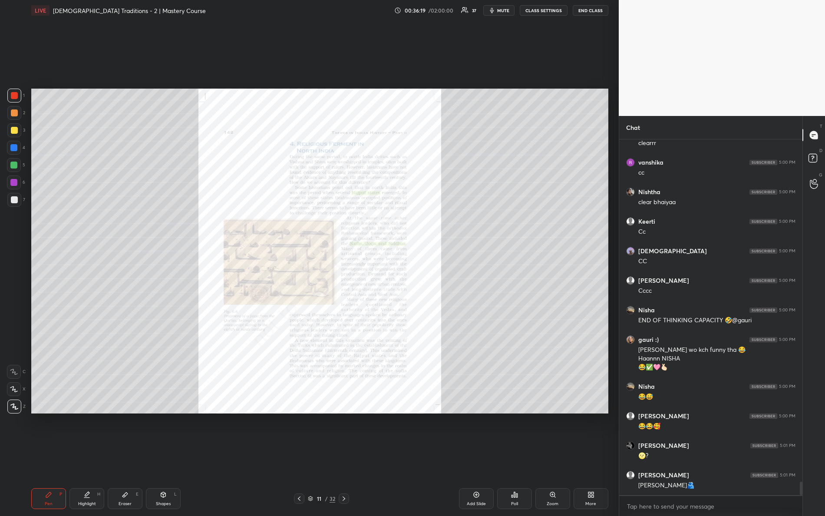
click at [554, 457] on icon at bounding box center [553, 494] width 7 height 7
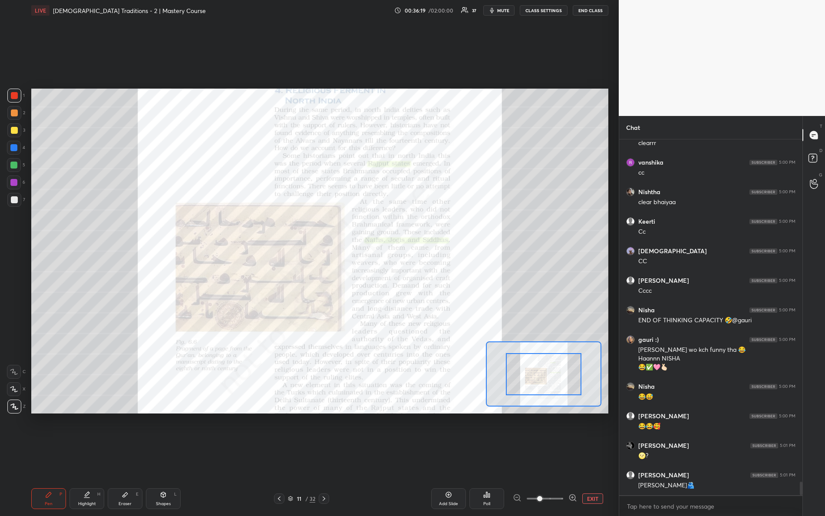
drag, startPoint x: 547, startPoint y: 501, endPoint x: 607, endPoint y: 494, distance: 59.9
click at [607, 457] on div "EXIT" at bounding box center [561, 499] width 96 height 10
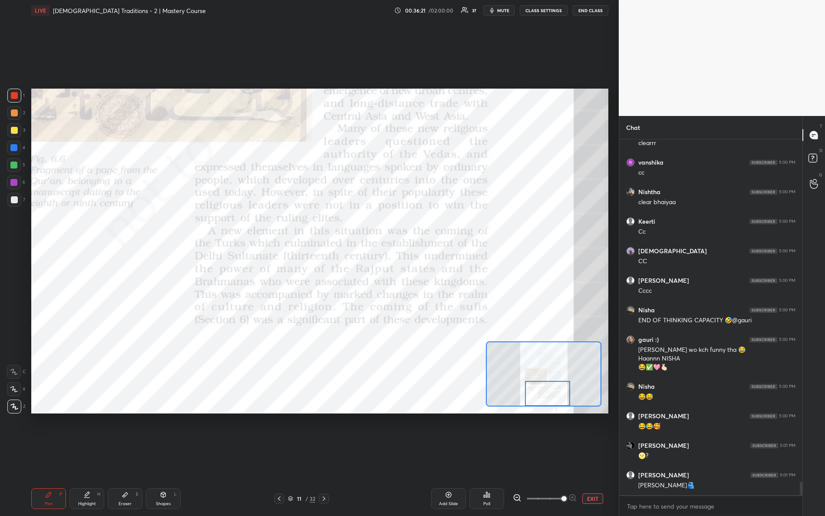
drag, startPoint x: 538, startPoint y: 363, endPoint x: 542, endPoint y: 417, distance: 53.6
click at [542, 417] on div "Setting up your live class Poll for secs No correct answer Start poll" at bounding box center [320, 251] width 584 height 461
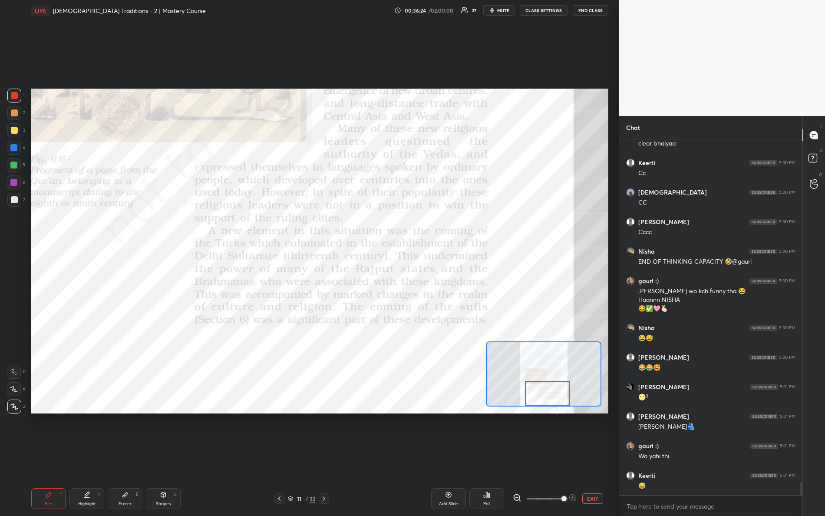
scroll to position [9079, 0]
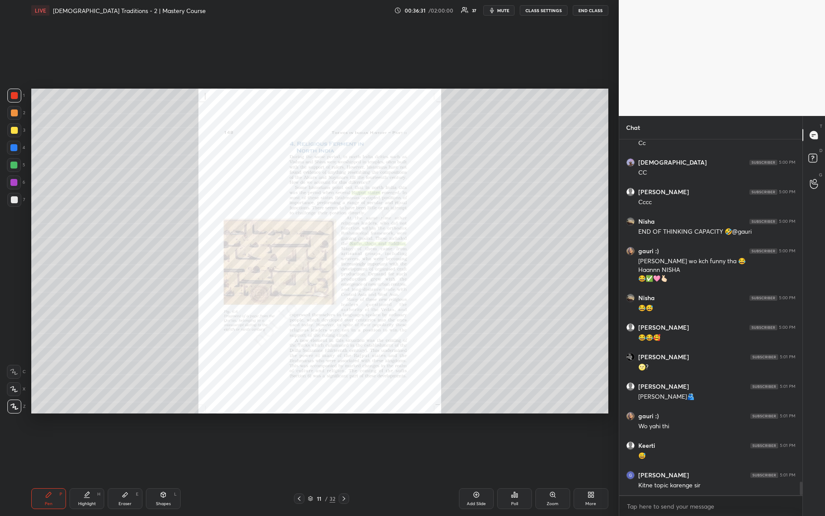
click at [557, 457] on div "Zoom" at bounding box center [553, 498] width 35 height 21
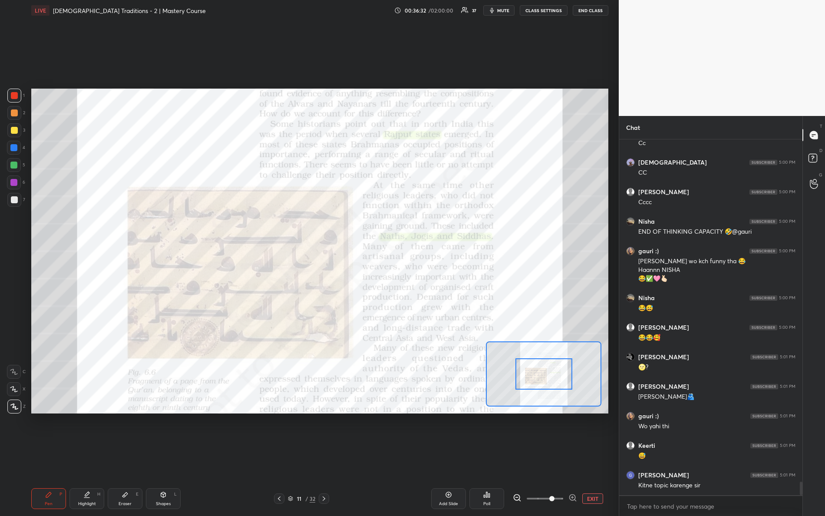
drag, startPoint x: 550, startPoint y: 497, endPoint x: 577, endPoint y: 467, distance: 40.3
click at [587, 457] on div "Add Slide Poll EXIT" at bounding box center [480, 498] width 256 height 21
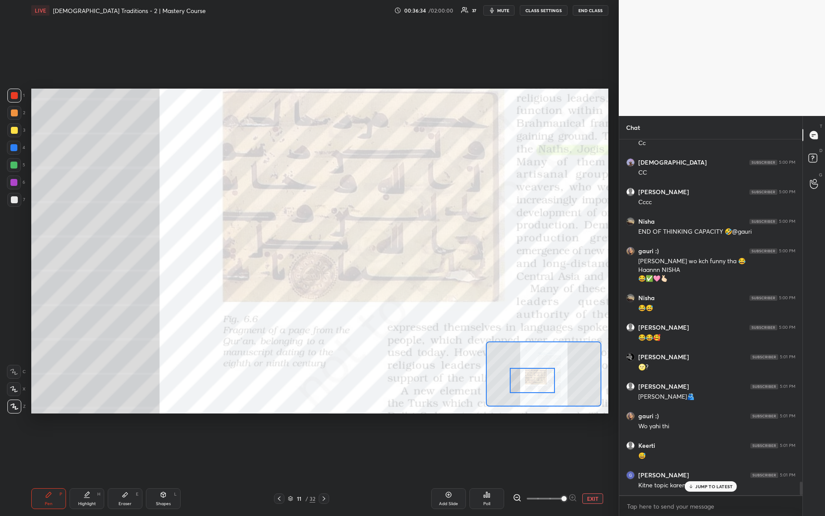
scroll to position [9108, 0]
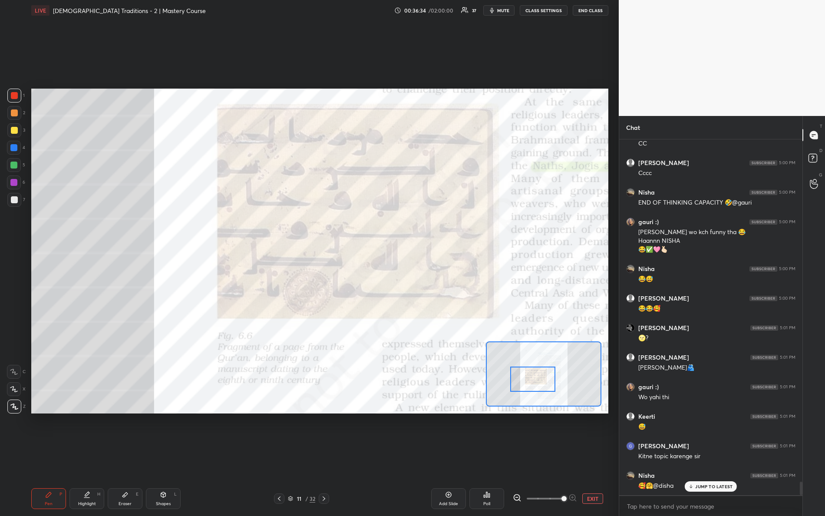
drag, startPoint x: 550, startPoint y: 376, endPoint x: 539, endPoint y: 381, distance: 11.7
click at [539, 381] on div at bounding box center [534, 379] width 46 height 25
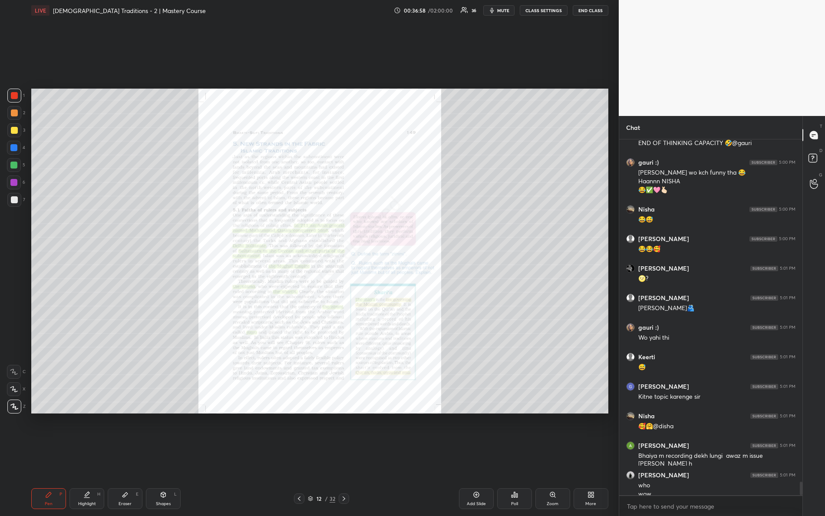
scroll to position [9176, 0]
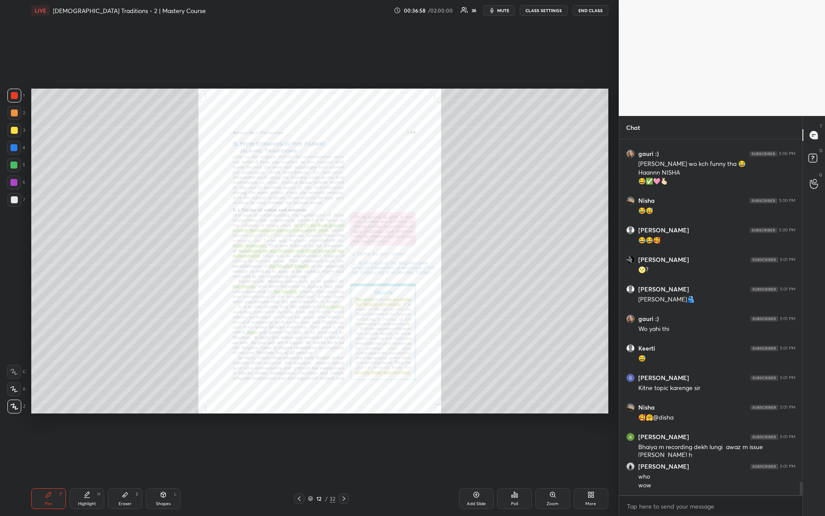
click at [555, 457] on div "Zoom" at bounding box center [553, 504] width 12 height 4
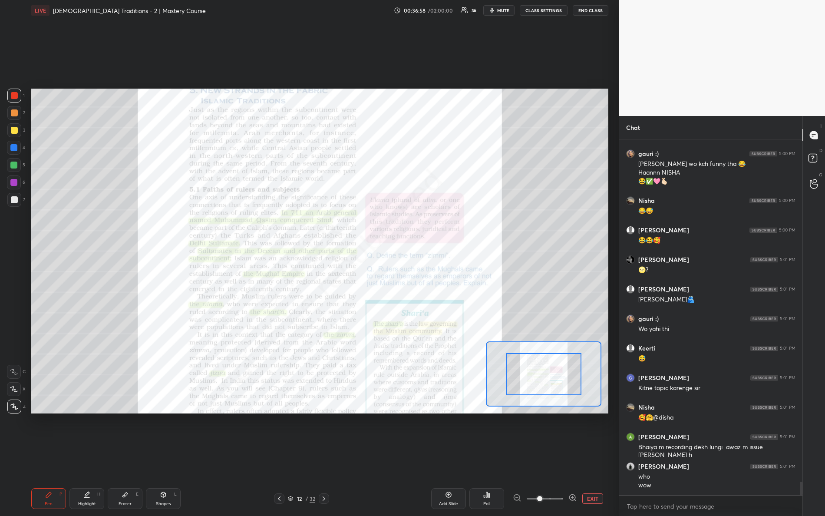
drag, startPoint x: 572, startPoint y: 500, endPoint x: 594, endPoint y: 498, distance: 22.2
click at [593, 457] on div "EXIT" at bounding box center [561, 499] width 96 height 10
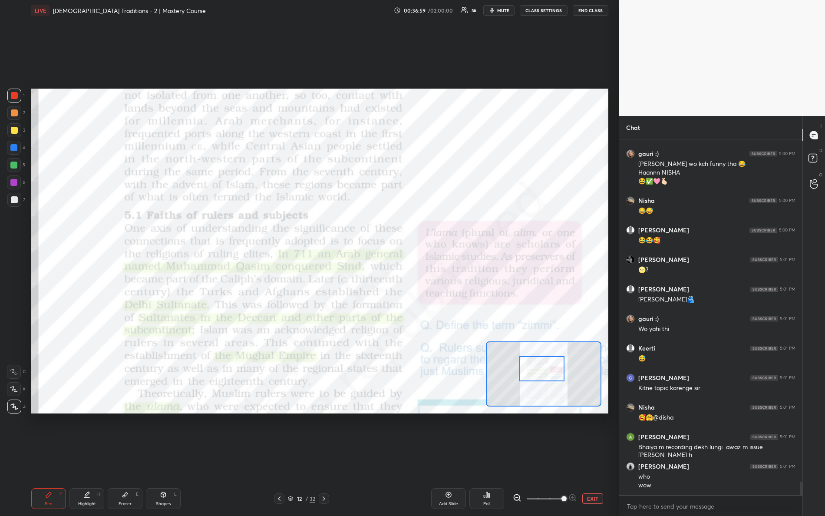
scroll to position [9205, 0]
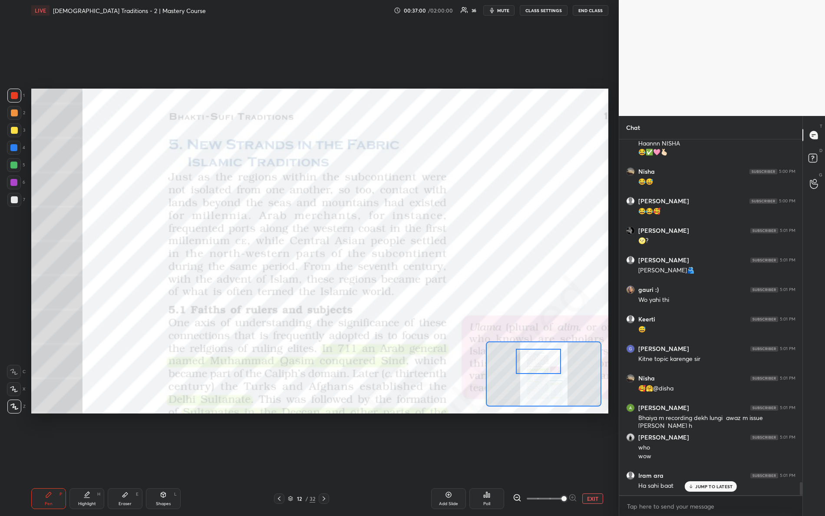
drag, startPoint x: 550, startPoint y: 371, endPoint x: 544, endPoint y: 358, distance: 14.4
click at [544, 358] on div at bounding box center [539, 361] width 46 height 25
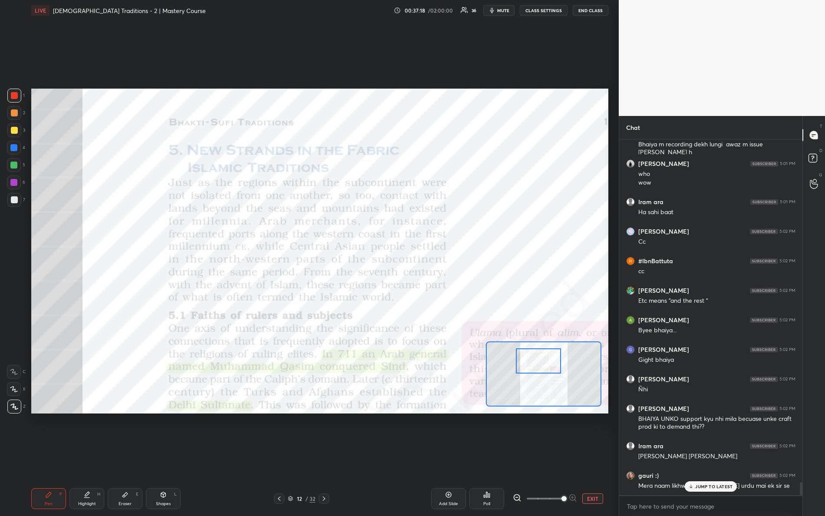
scroll to position [9488, 0]
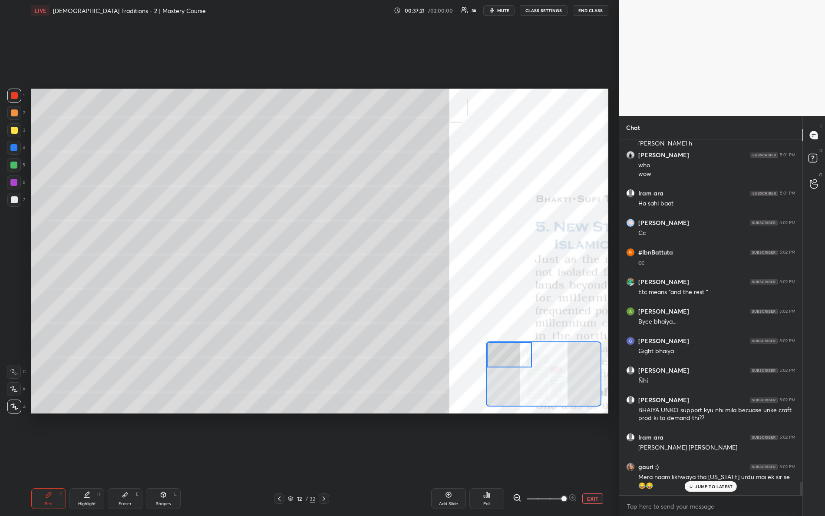
click at [456, 316] on div "Setting up your live class Poll for secs No correct answer Start poll" at bounding box center [319, 251] width 577 height 325
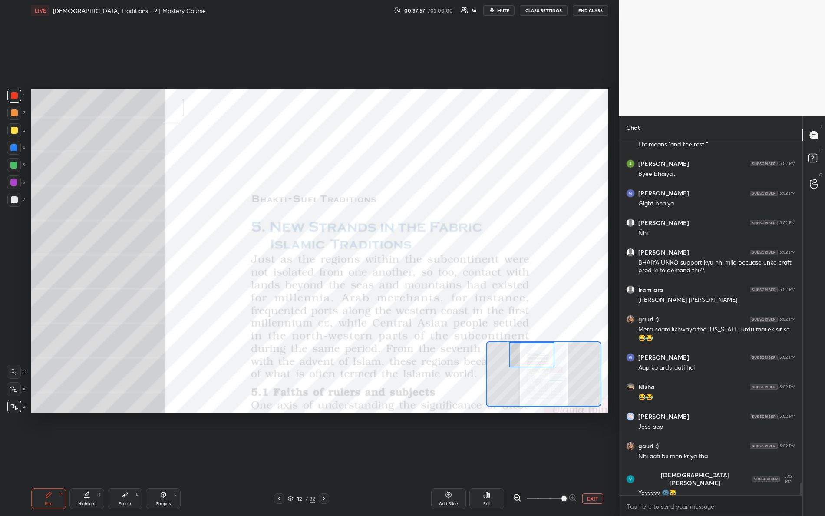
scroll to position [9665, 0]
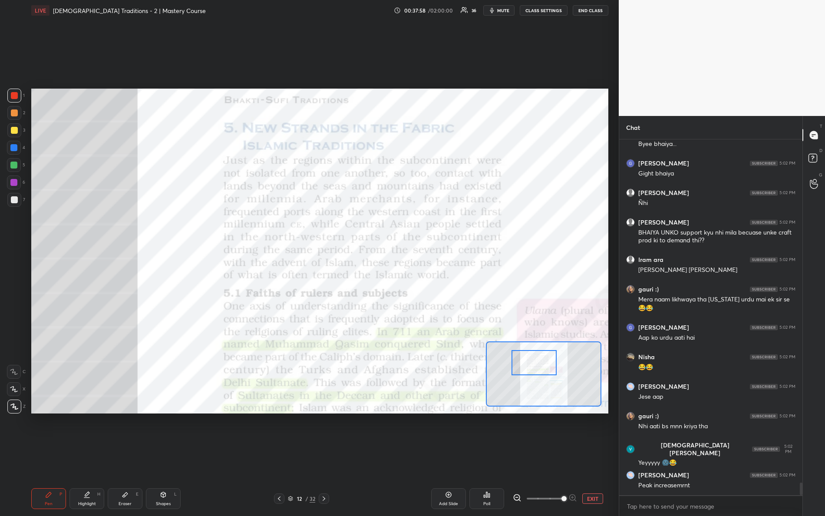
drag, startPoint x: 514, startPoint y: 355, endPoint x: 538, endPoint y: 361, distance: 25.3
click at [538, 362] on div at bounding box center [535, 362] width 46 height 25
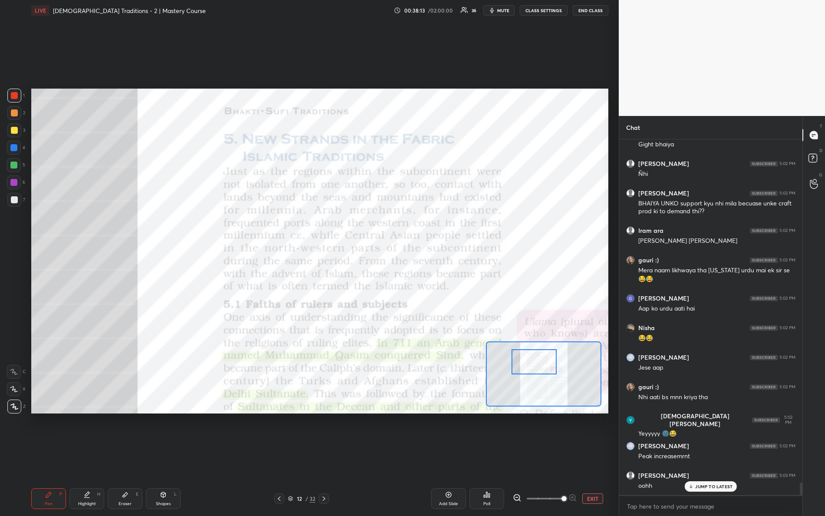
scroll to position [9726, 0]
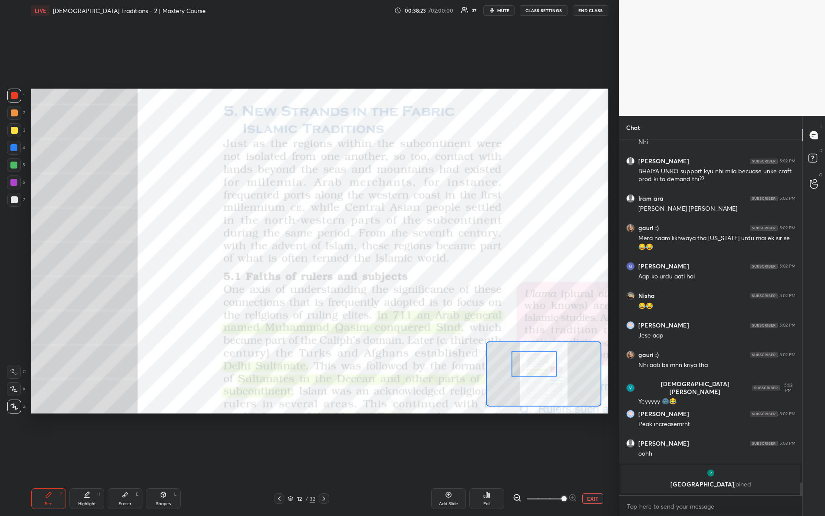
drag, startPoint x: 536, startPoint y: 363, endPoint x: 528, endPoint y: 358, distance: 9.6
click at [536, 367] on div at bounding box center [535, 363] width 46 height 25
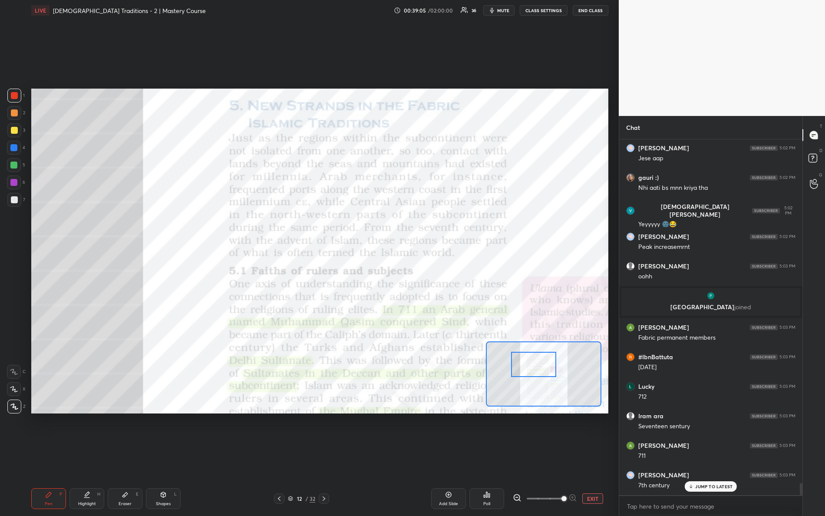
scroll to position [9933, 0]
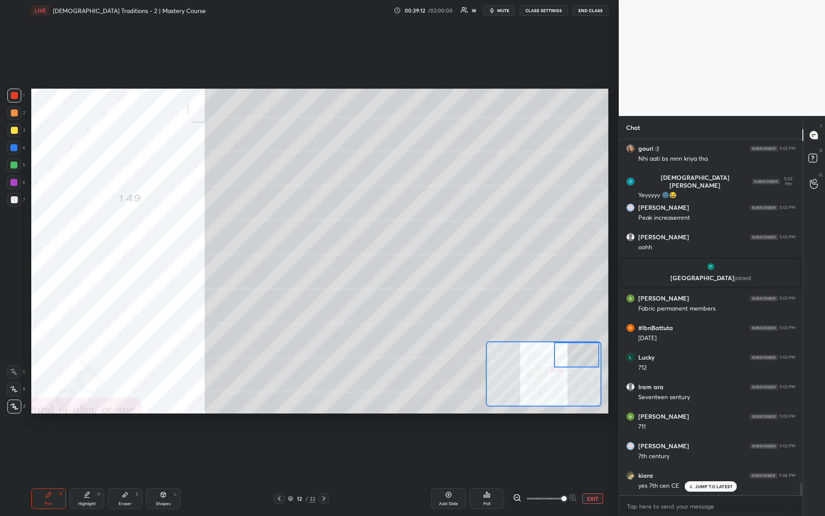
drag, startPoint x: 541, startPoint y: 365, endPoint x: 588, endPoint y: 342, distance: 52.3
click at [588, 342] on div at bounding box center [577, 354] width 46 height 25
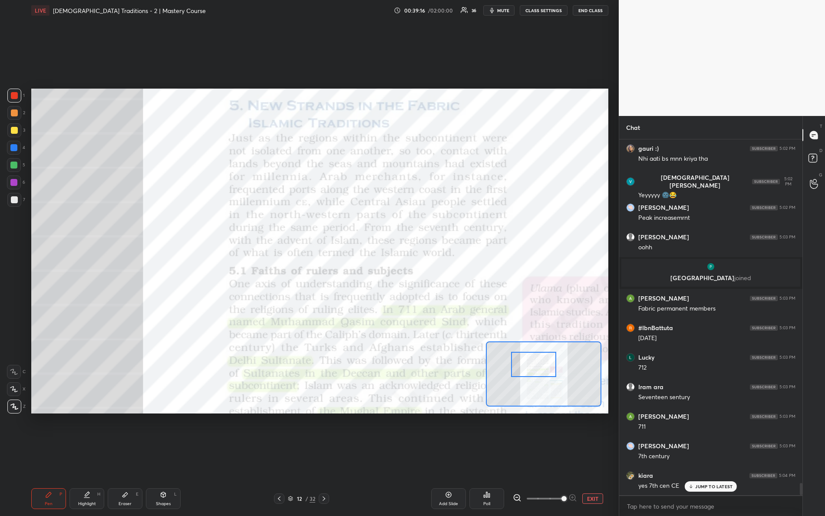
drag, startPoint x: 559, startPoint y: 359, endPoint x: 512, endPoint y: 367, distance: 48.1
click at [514, 369] on div at bounding box center [534, 364] width 46 height 25
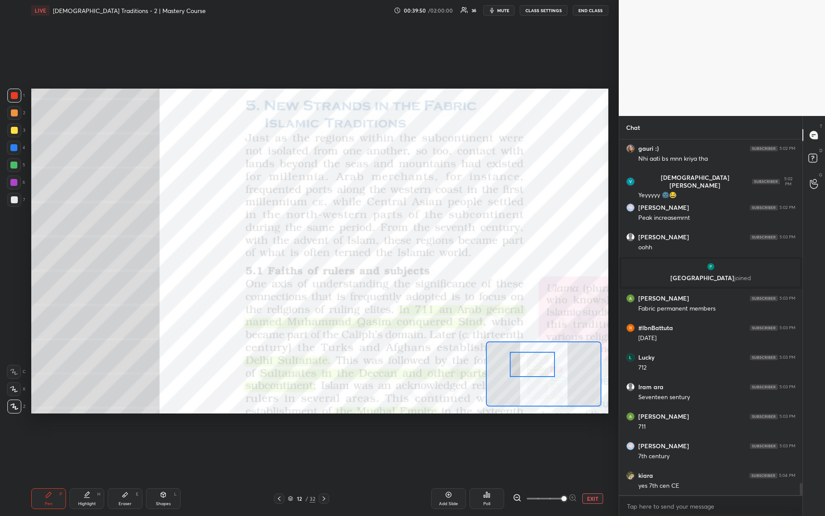
scroll to position [9963, 0]
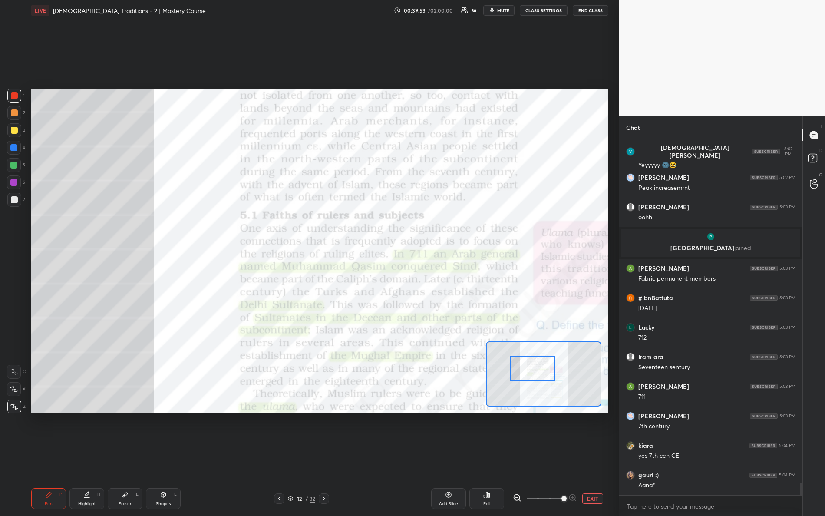
drag, startPoint x: 545, startPoint y: 361, endPoint x: 541, endPoint y: 358, distance: 5.2
click at [544, 365] on div at bounding box center [534, 368] width 46 height 25
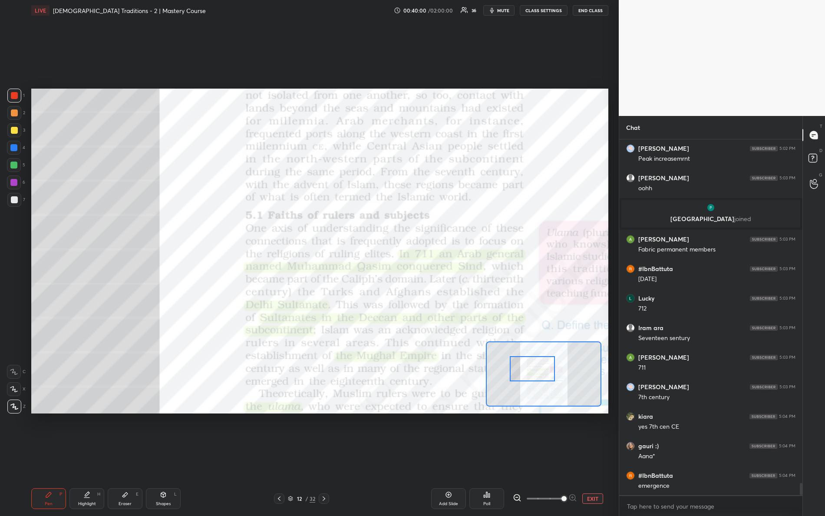
scroll to position [10022, 0]
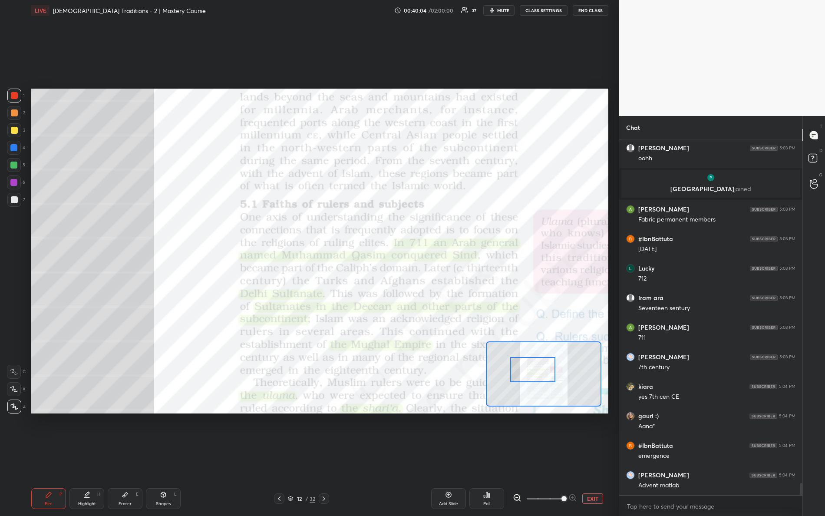
click at [543, 371] on div at bounding box center [534, 369] width 46 height 25
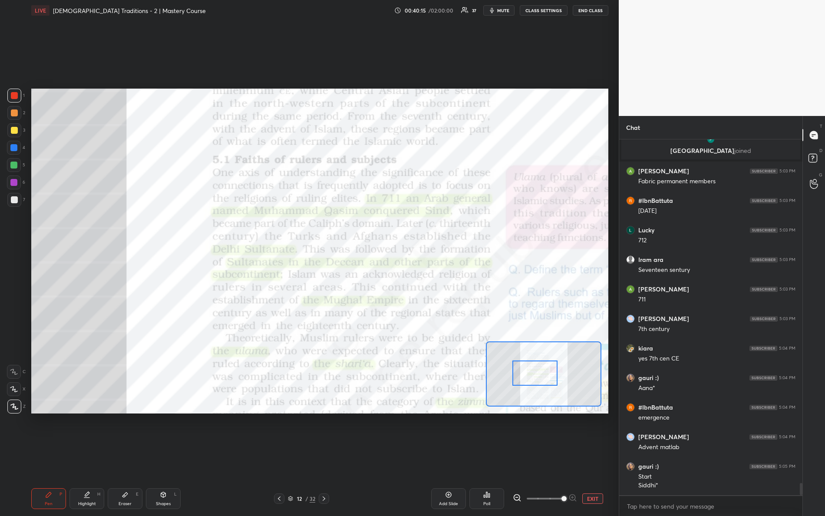
scroll to position [10089, 0]
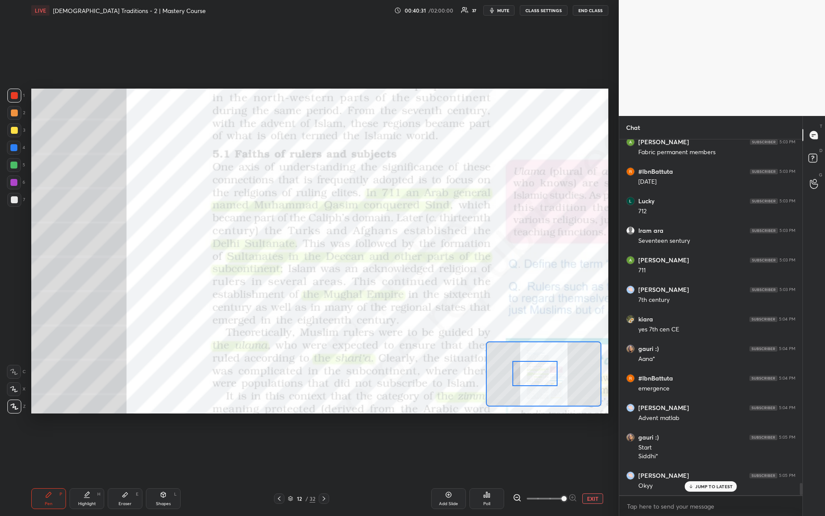
click at [528, 376] on div at bounding box center [536, 373] width 46 height 25
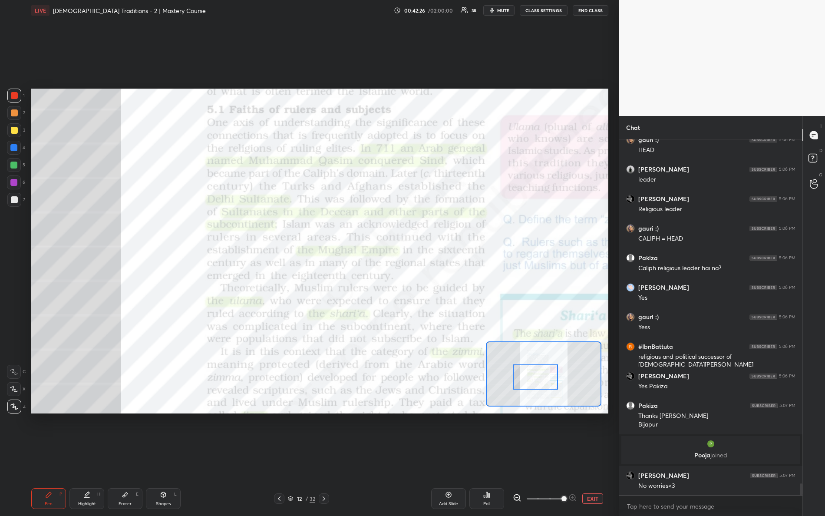
scroll to position [10632, 0]
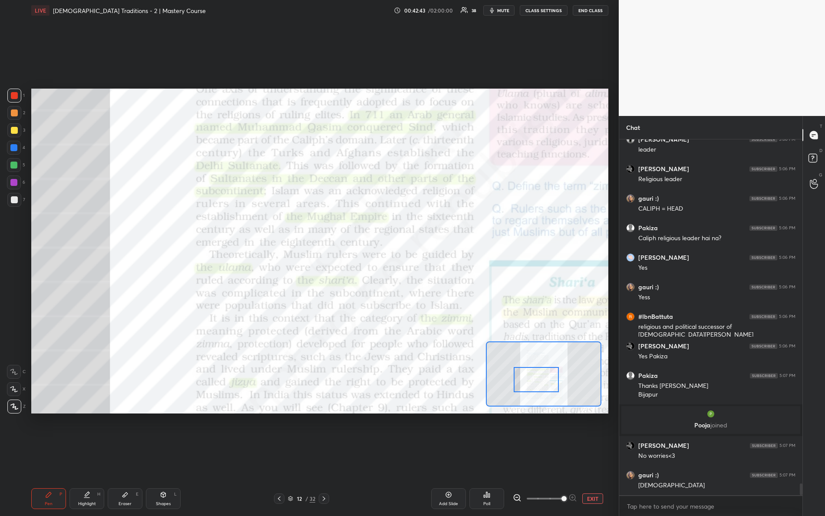
drag, startPoint x: 540, startPoint y: 378, endPoint x: 533, endPoint y: 373, distance: 8.1
click at [541, 382] on div at bounding box center [537, 379] width 46 height 25
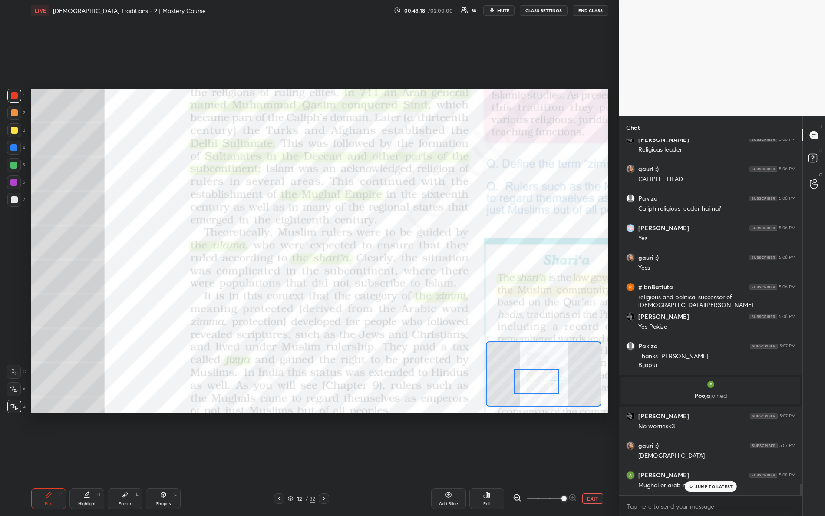
scroll to position [10691, 0]
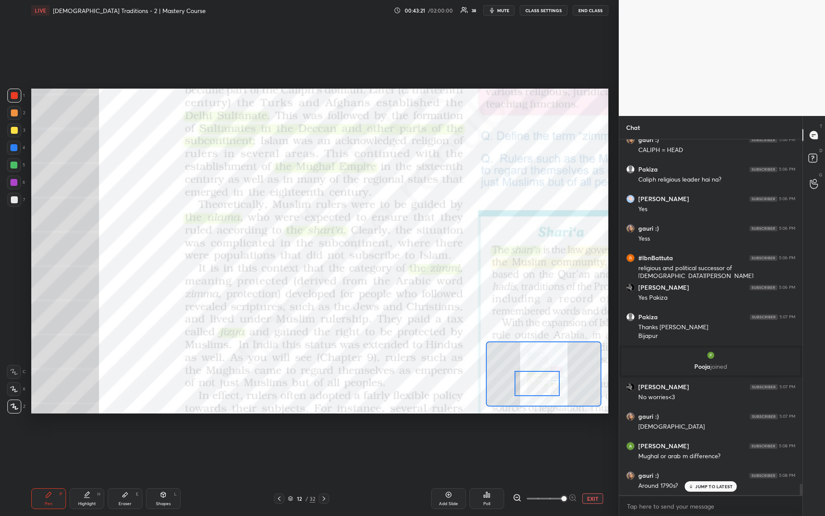
drag, startPoint x: 537, startPoint y: 378, endPoint x: 536, endPoint y: 372, distance: 5.4
click at [538, 380] on div at bounding box center [538, 383] width 46 height 25
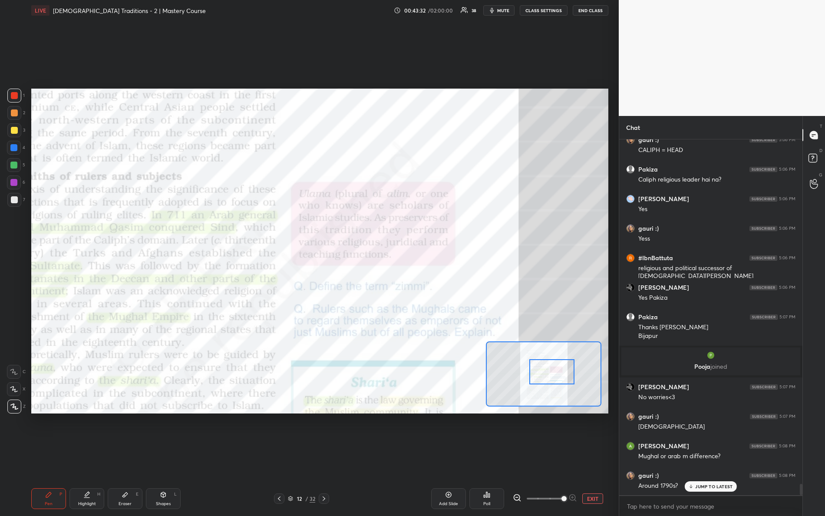
drag, startPoint x: 537, startPoint y: 387, endPoint x: 551, endPoint y: 375, distance: 18.9
click at [551, 375] on div at bounding box center [553, 371] width 46 height 25
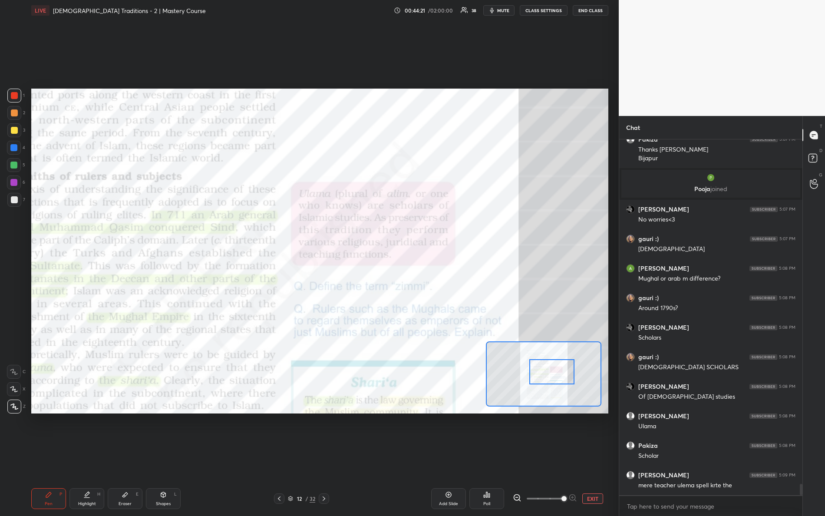
scroll to position [10898, 0]
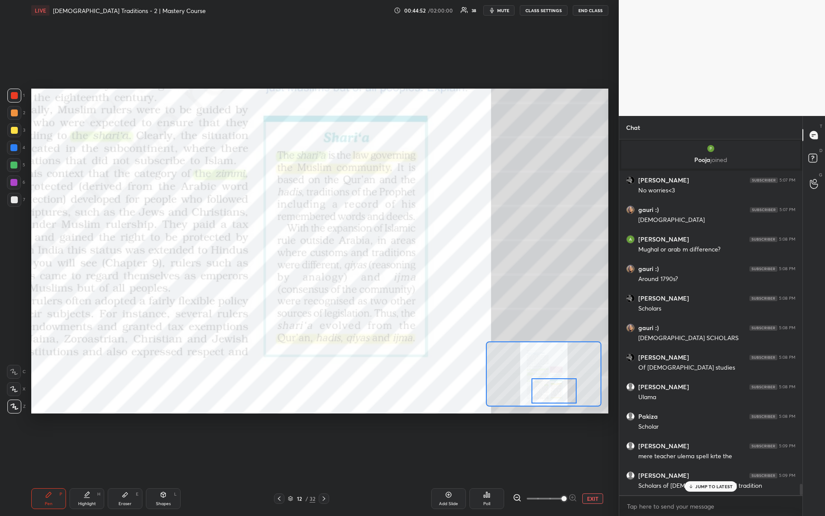
drag, startPoint x: 544, startPoint y: 372, endPoint x: 547, endPoint y: 388, distance: 15.9
click at [547, 388] on div at bounding box center [555, 390] width 46 height 25
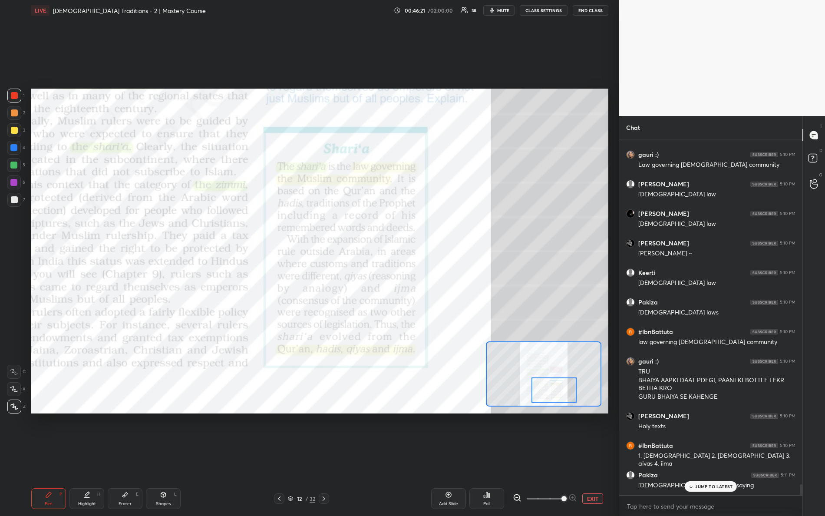
scroll to position [11337, 0]
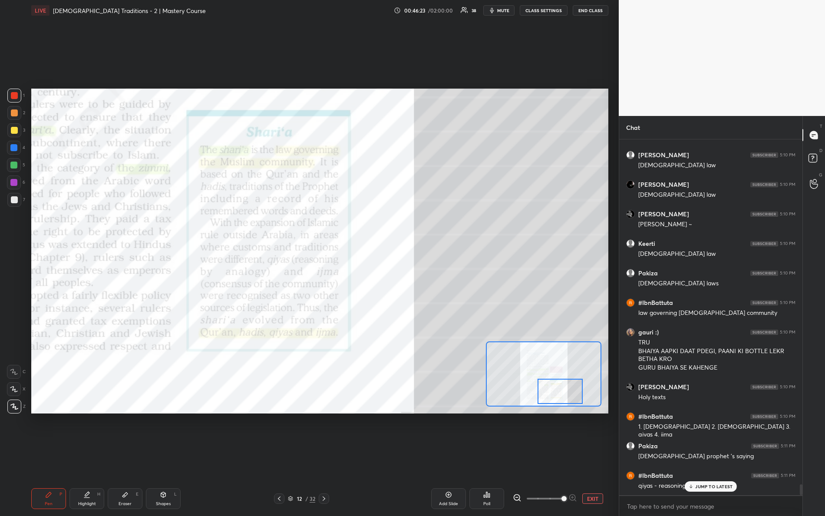
drag, startPoint x: 552, startPoint y: 393, endPoint x: 557, endPoint y: 388, distance: 7.7
click at [566, 400] on div at bounding box center [561, 391] width 46 height 25
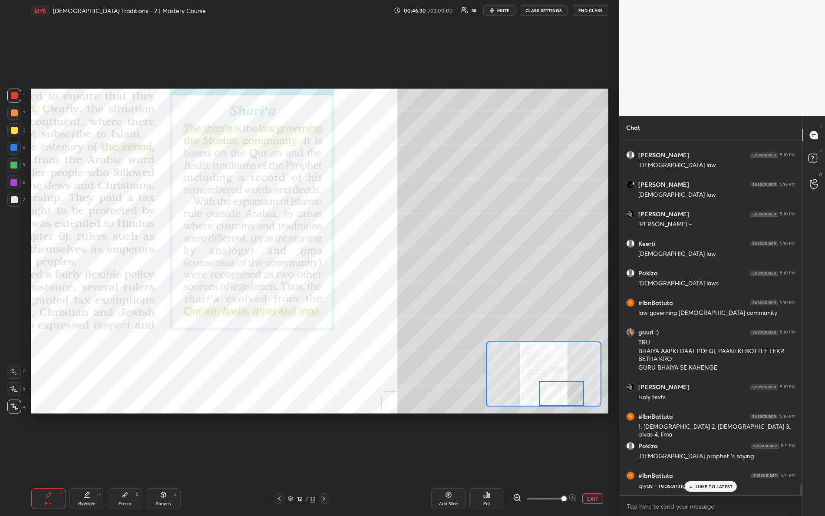
drag, startPoint x: 573, startPoint y: 402, endPoint x: 559, endPoint y: 414, distance: 19.1
click at [560, 414] on div "Setting up your live class Poll for secs No correct answer Start poll" at bounding box center [320, 251] width 584 height 461
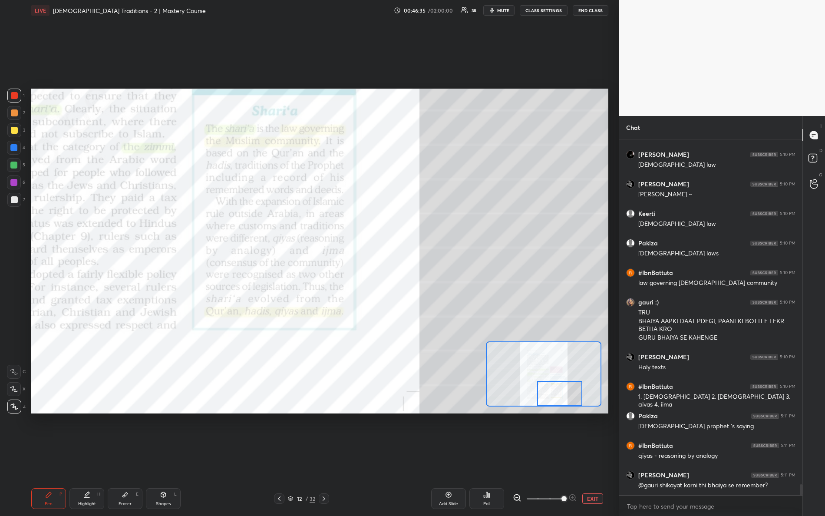
scroll to position [11396, 0]
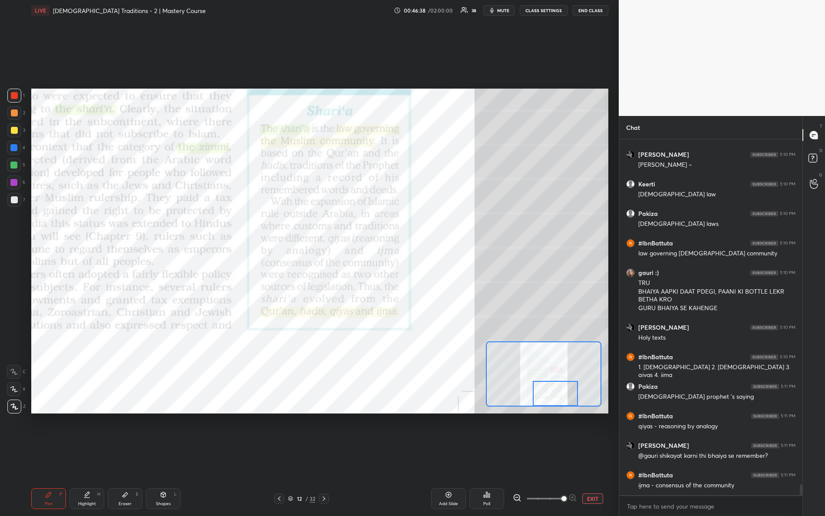
drag, startPoint x: 568, startPoint y: 396, endPoint x: 562, endPoint y: 404, distance: 10.6
click at [563, 404] on div at bounding box center [556, 393] width 46 height 25
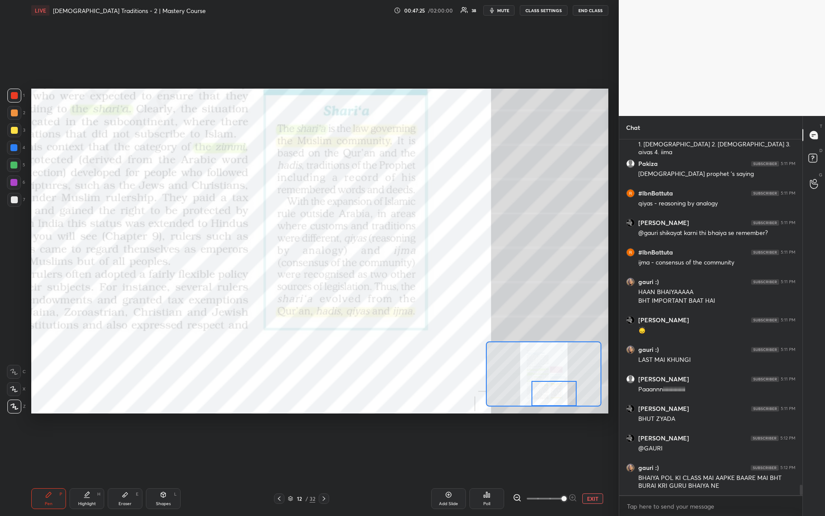
scroll to position [11649, 0]
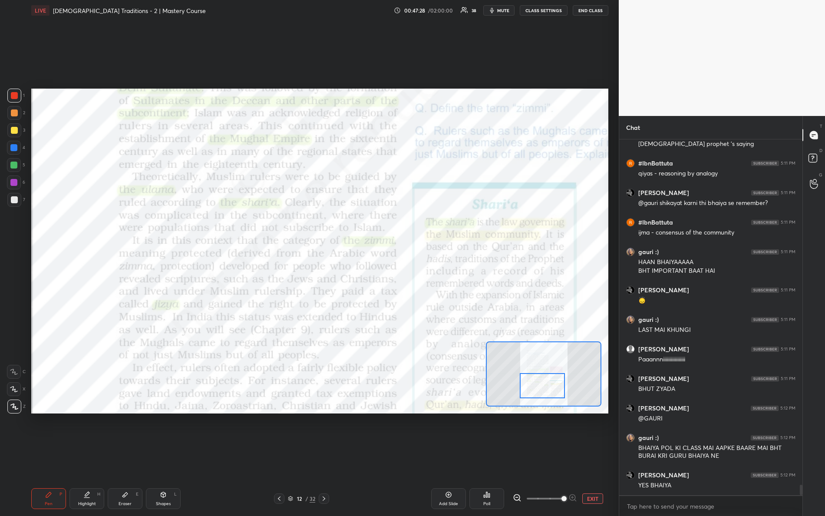
drag, startPoint x: 545, startPoint y: 399, endPoint x: 534, endPoint y: 388, distance: 15.4
click at [535, 391] on div at bounding box center [543, 385] width 46 height 25
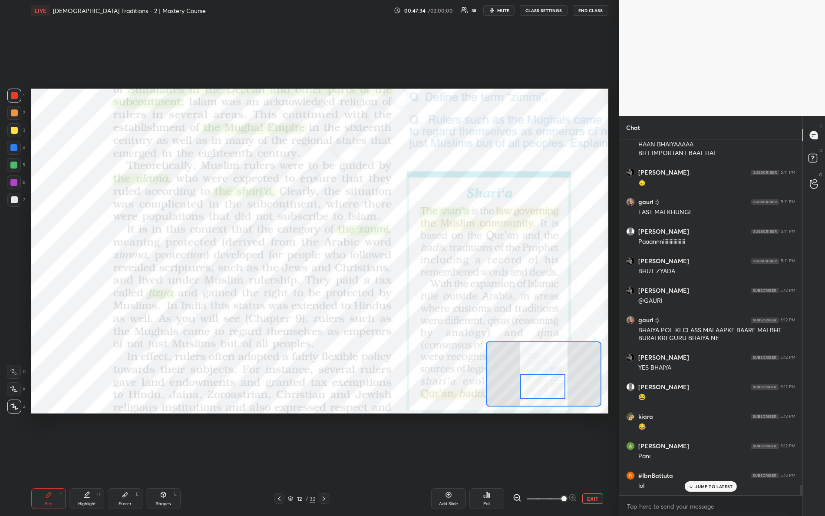
scroll to position [3, 3]
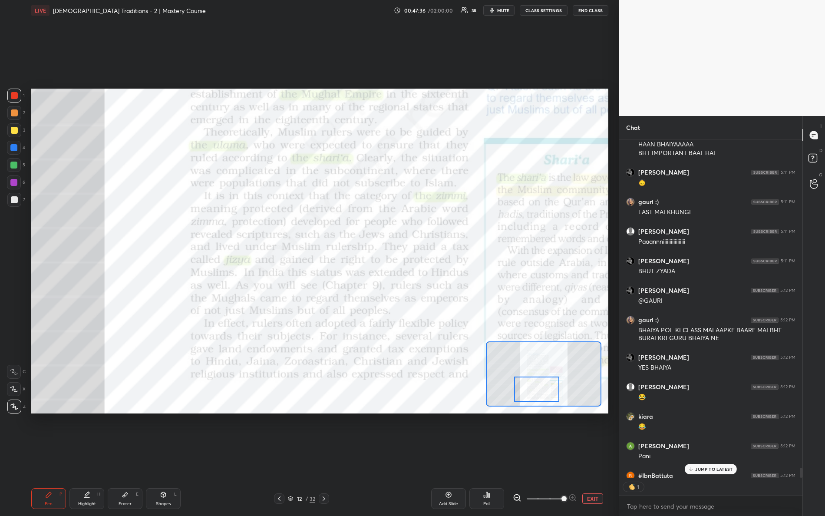
drag, startPoint x: 551, startPoint y: 392, endPoint x: 545, endPoint y: 394, distance: 6.3
click at [545, 396] on div at bounding box center [537, 389] width 46 height 25
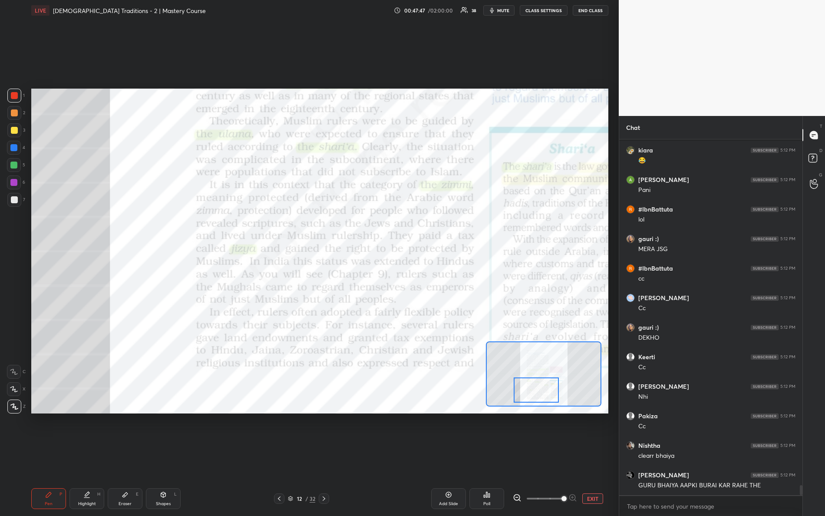
scroll to position [12092, 0]
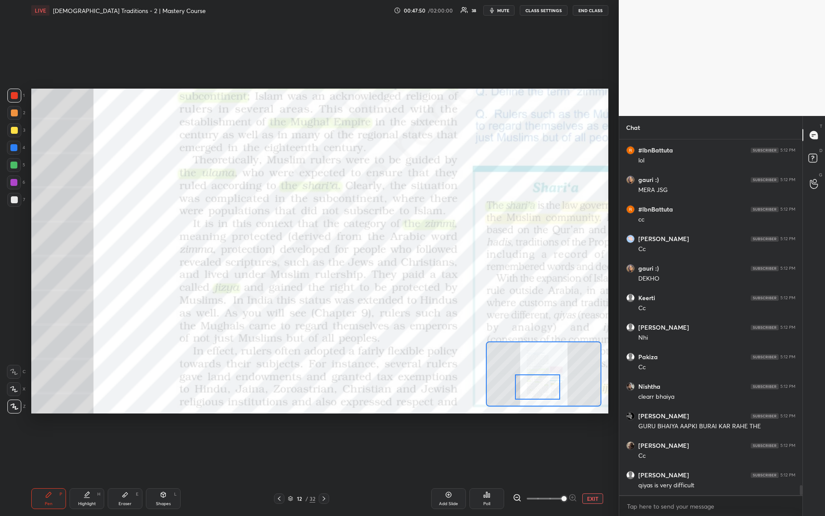
click at [542, 385] on div at bounding box center [538, 387] width 46 height 25
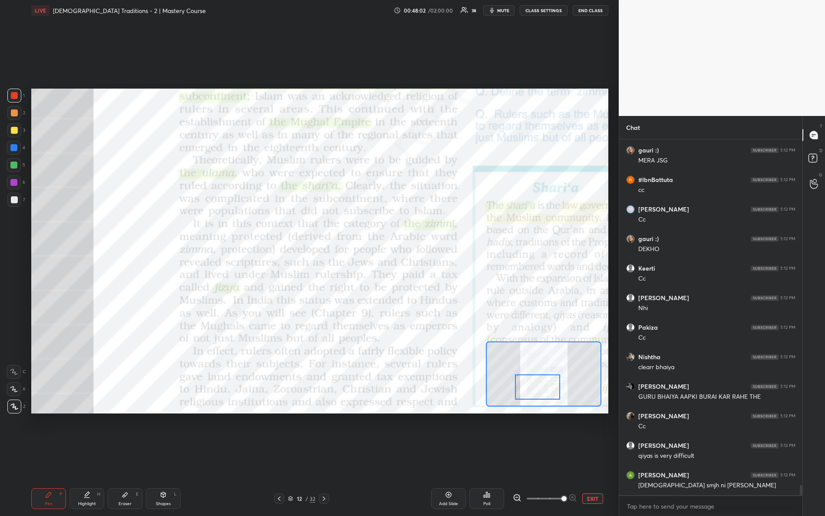
scroll to position [12151, 0]
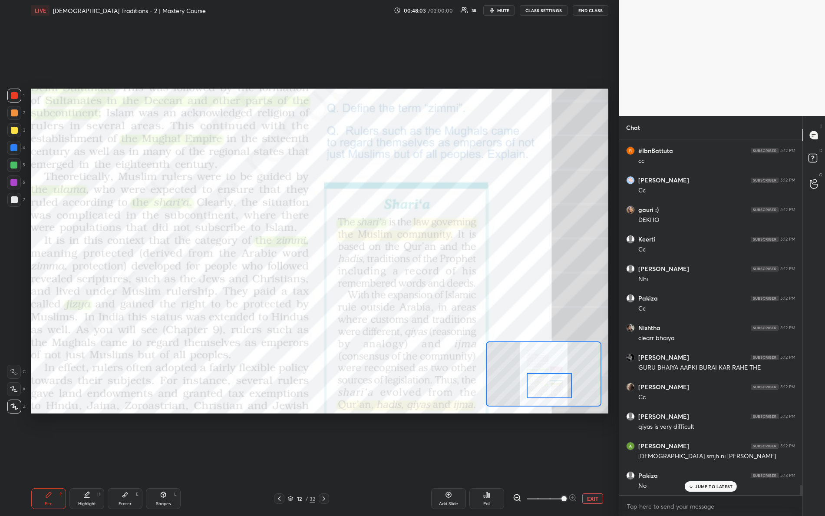
drag, startPoint x: 549, startPoint y: 392, endPoint x: 561, endPoint y: 394, distance: 11.9
click at [561, 394] on div at bounding box center [550, 385] width 46 height 25
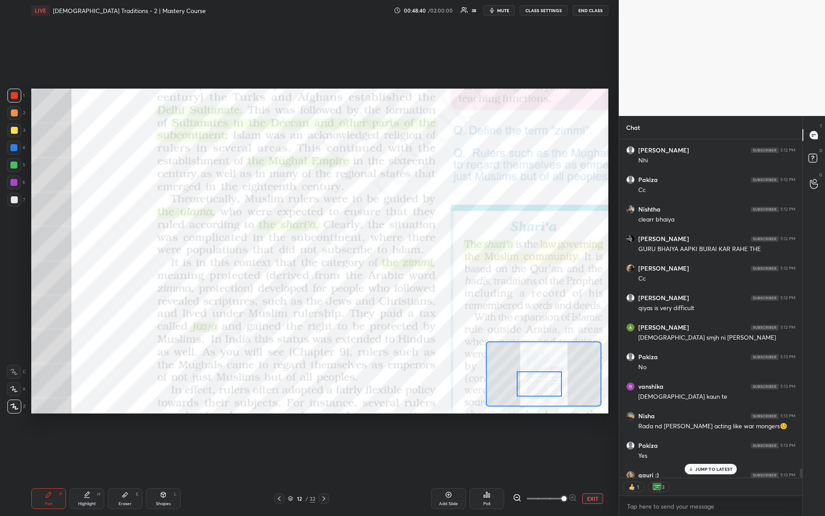
scroll to position [12316, 0]
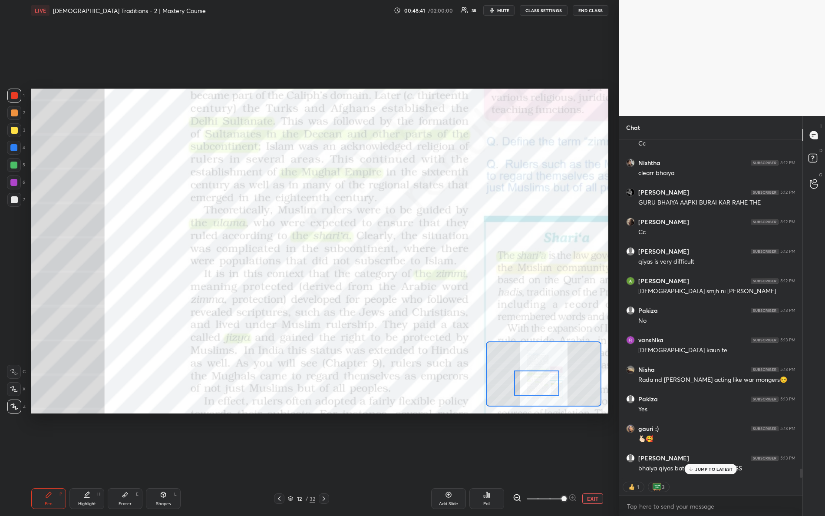
drag, startPoint x: 553, startPoint y: 391, endPoint x: 532, endPoint y: 382, distance: 22.8
click at [537, 386] on div at bounding box center [537, 383] width 46 height 25
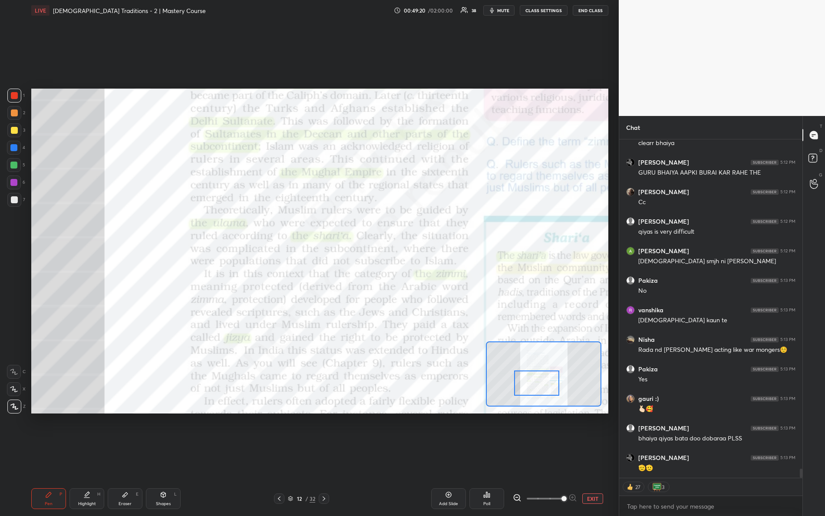
scroll to position [12375, 0]
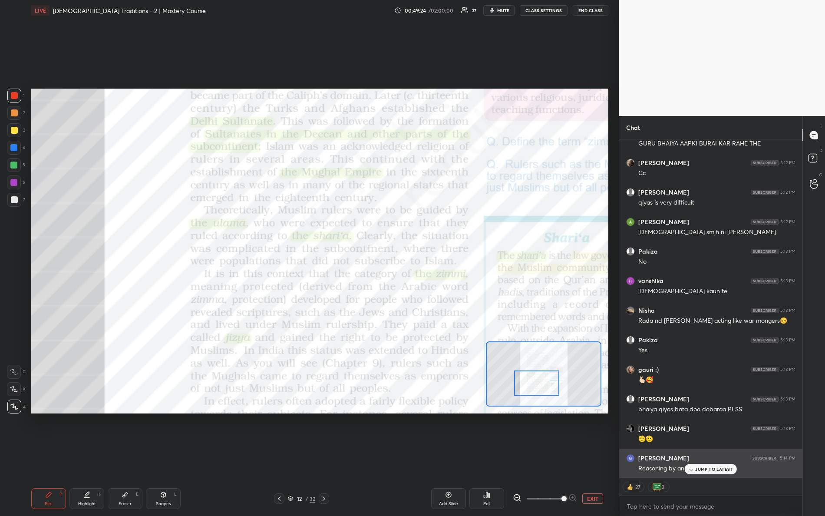
click at [705, 457] on p "JUMP TO LATEST" at bounding box center [714, 469] width 37 height 5
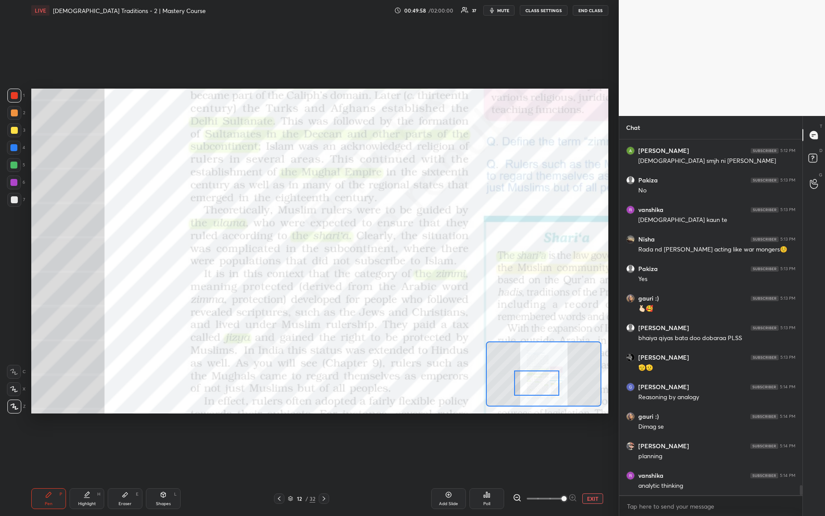
scroll to position [12476, 0]
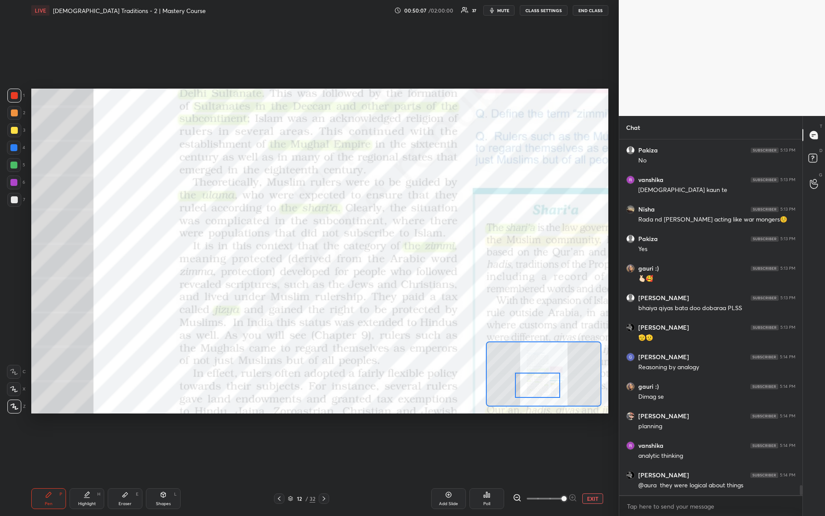
click at [538, 382] on div at bounding box center [538, 385] width 46 height 25
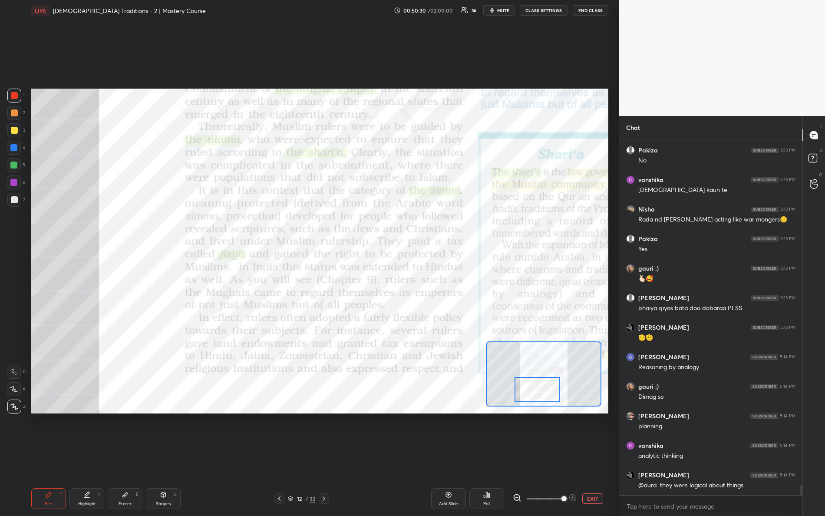
click at [543, 390] on div at bounding box center [538, 389] width 46 height 25
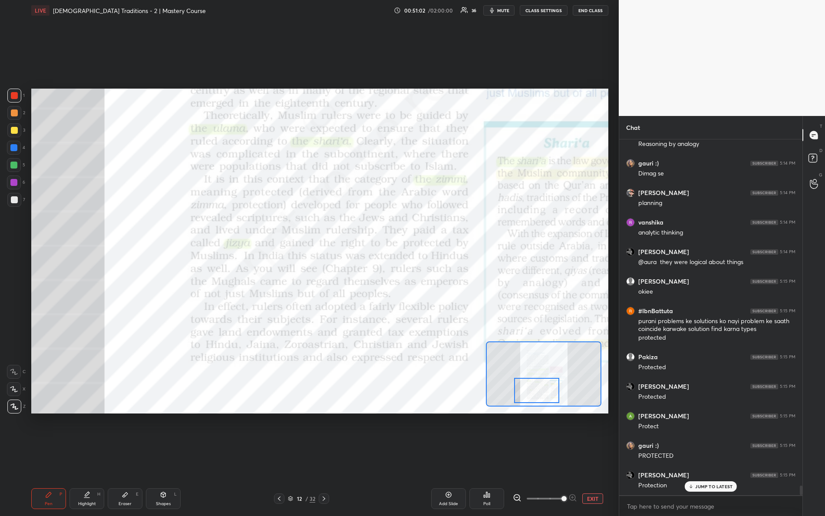
scroll to position [12729, 0]
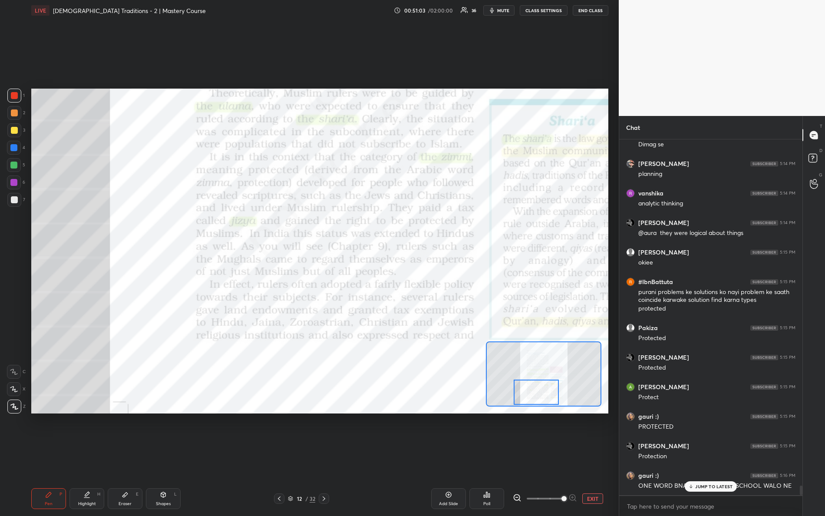
drag, startPoint x: 540, startPoint y: 394, endPoint x: 523, endPoint y: 381, distance: 21.5
click at [540, 397] on div at bounding box center [537, 392] width 46 height 25
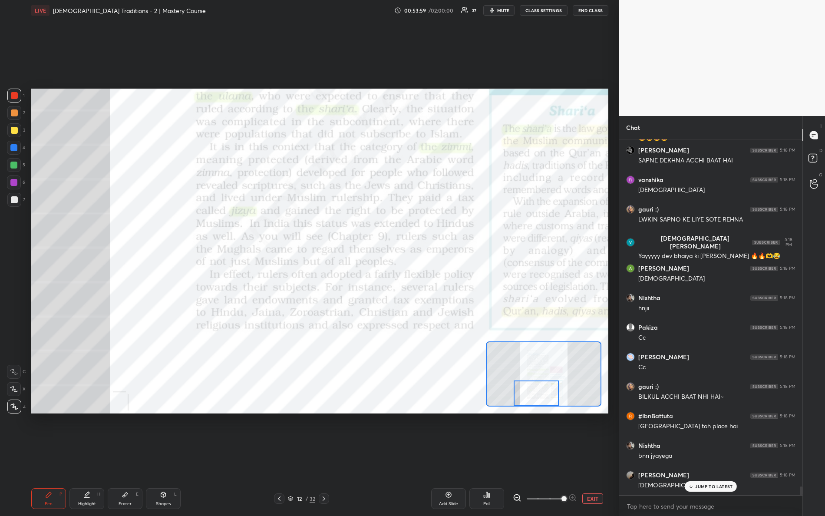
scroll to position [13880, 0]
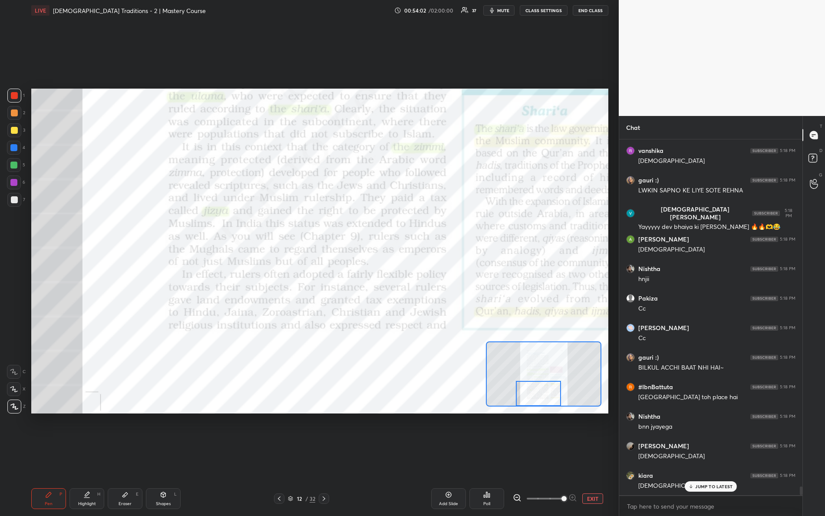
drag, startPoint x: 550, startPoint y: 398, endPoint x: 548, endPoint y: 403, distance: 5.6
click at [548, 404] on div at bounding box center [539, 393] width 46 height 25
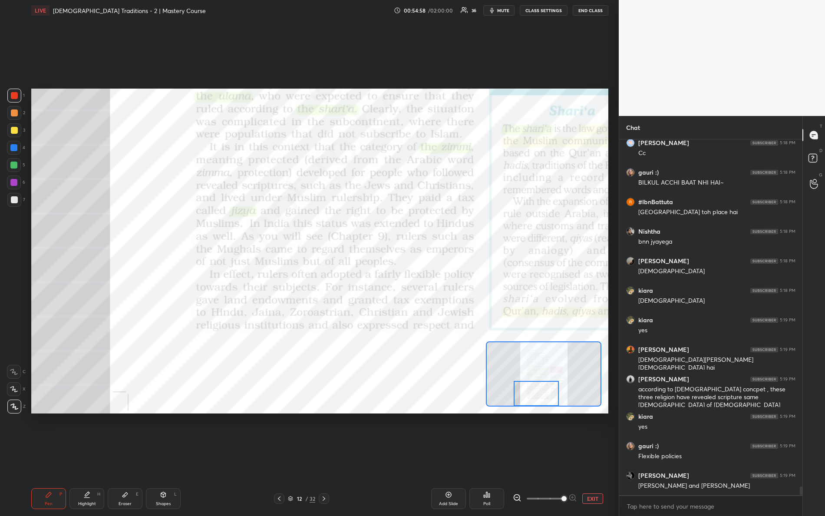
scroll to position [14095, 0]
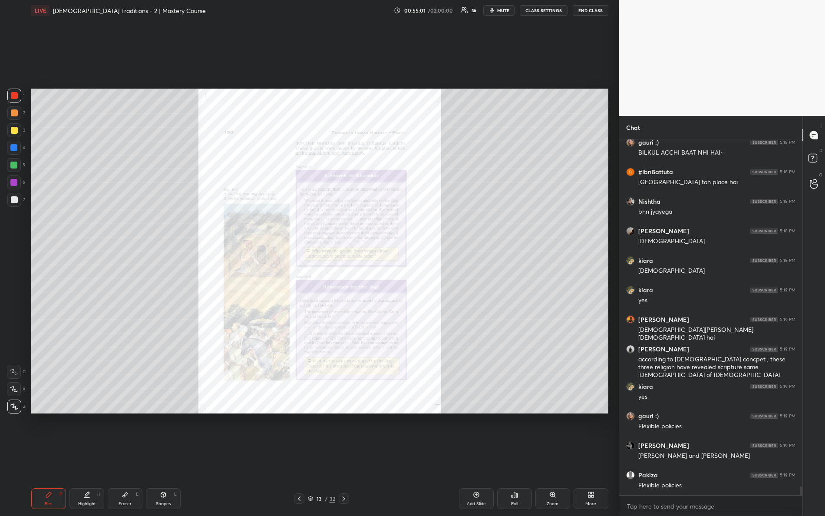
click at [556, 457] on div "Zoom" at bounding box center [553, 498] width 35 height 21
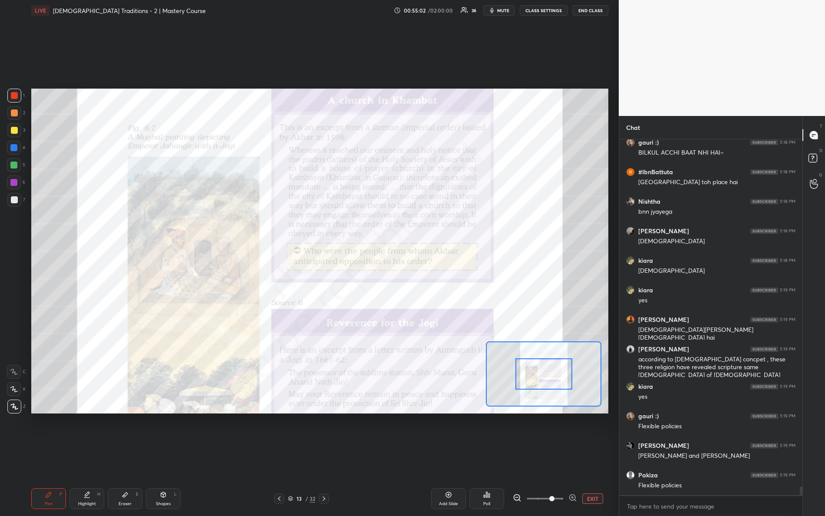
drag, startPoint x: 550, startPoint y: 501, endPoint x: 589, endPoint y: 484, distance: 42.0
click at [597, 457] on div "EXIT" at bounding box center [561, 499] width 96 height 10
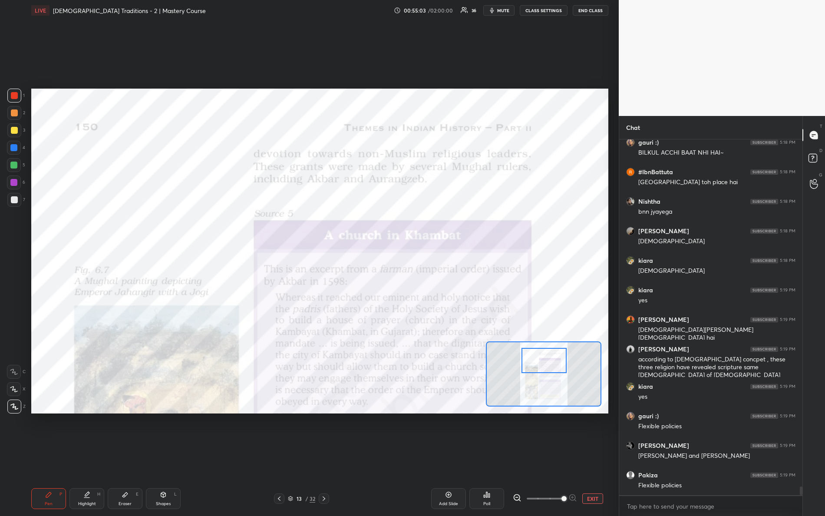
drag, startPoint x: 551, startPoint y: 378, endPoint x: 551, endPoint y: 350, distance: 28.2
click at [551, 365] on div at bounding box center [545, 360] width 46 height 25
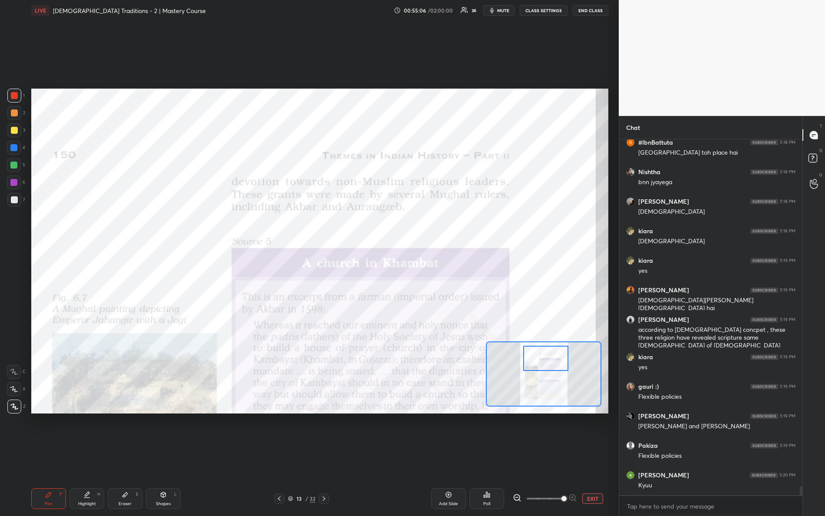
drag, startPoint x: 544, startPoint y: 370, endPoint x: 524, endPoint y: 341, distance: 34.3
click at [544, 365] on div at bounding box center [547, 358] width 46 height 25
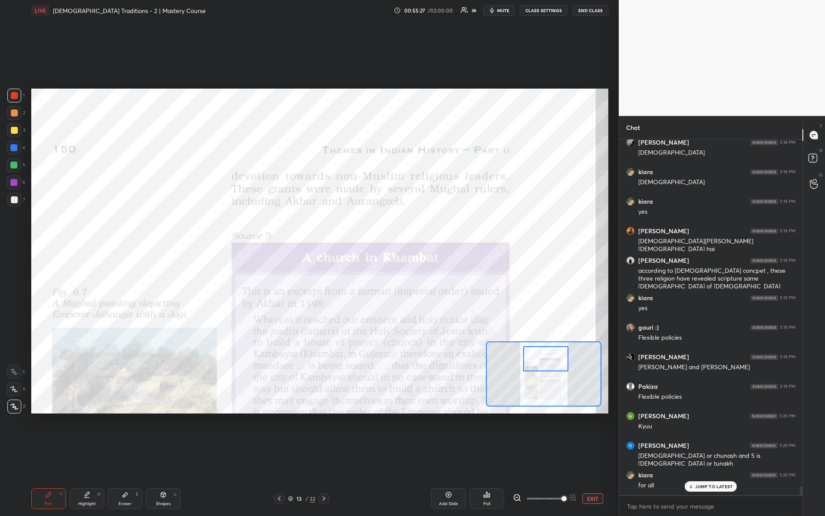
scroll to position [14213, 0]
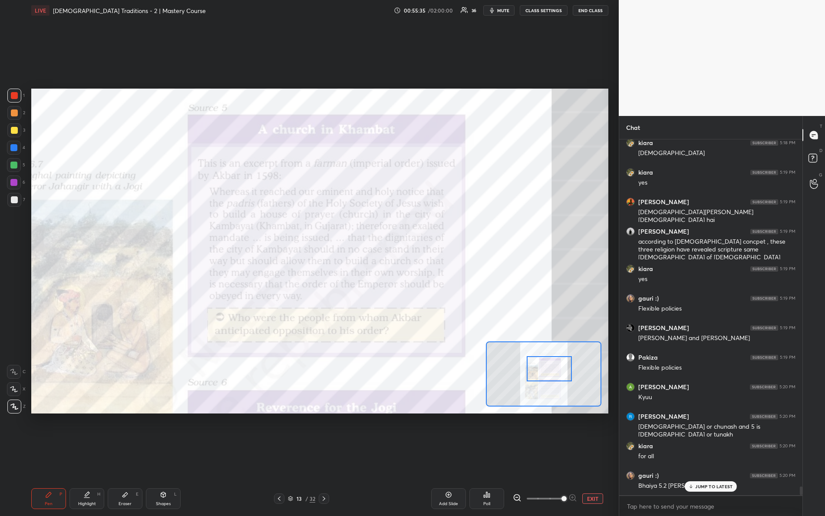
drag, startPoint x: 547, startPoint y: 381, endPoint x: 549, endPoint y: 364, distance: 17.0
click at [549, 365] on div at bounding box center [550, 368] width 46 height 25
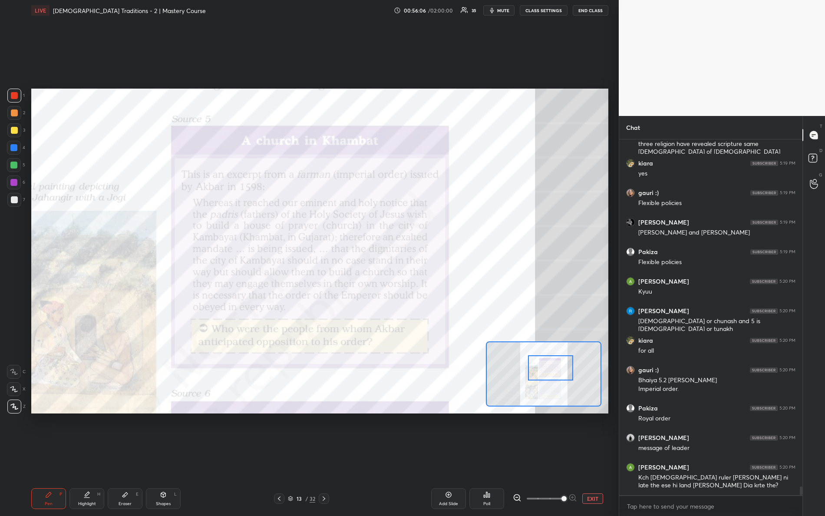
scroll to position [14347, 0]
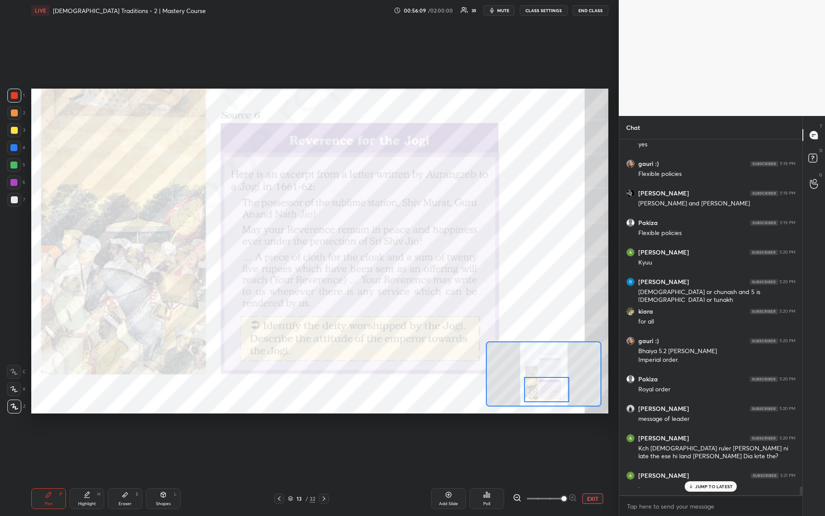
drag, startPoint x: 547, startPoint y: 370, endPoint x: 539, endPoint y: 379, distance: 12.6
click at [543, 391] on div at bounding box center [547, 389] width 46 height 25
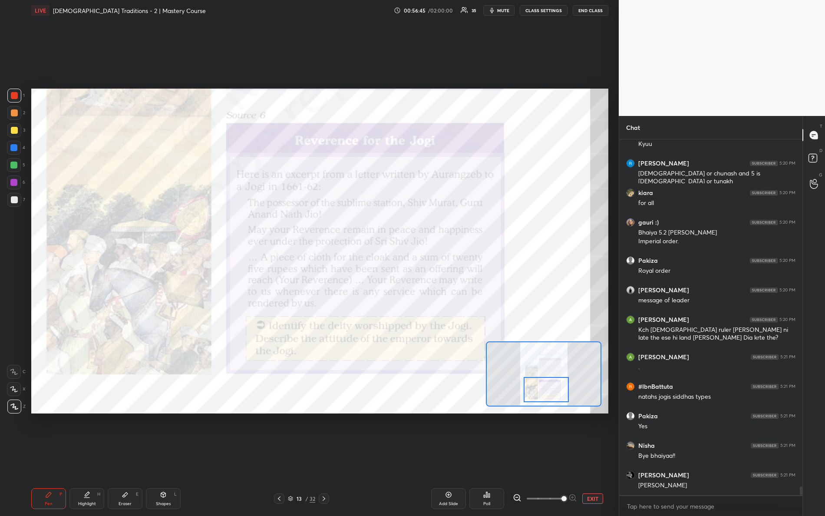
scroll to position [14495, 0]
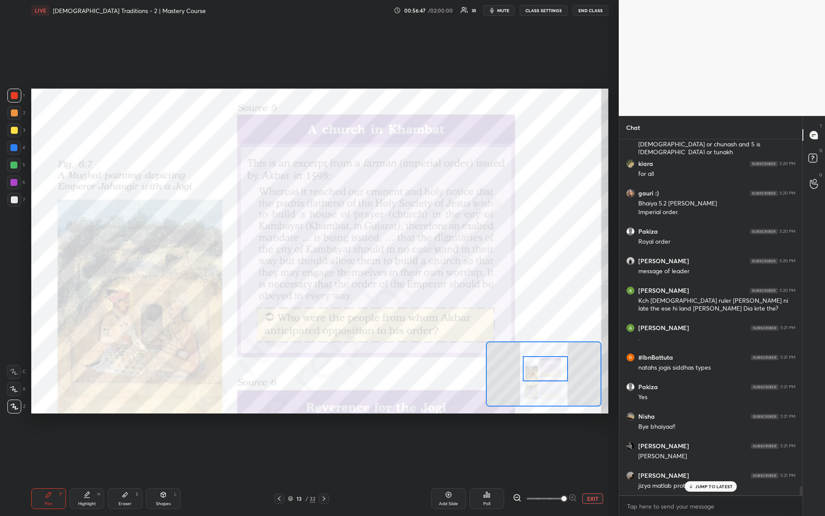
drag, startPoint x: 557, startPoint y: 388, endPoint x: 554, endPoint y: 376, distance: 12.5
click at [555, 377] on div at bounding box center [546, 368] width 46 height 25
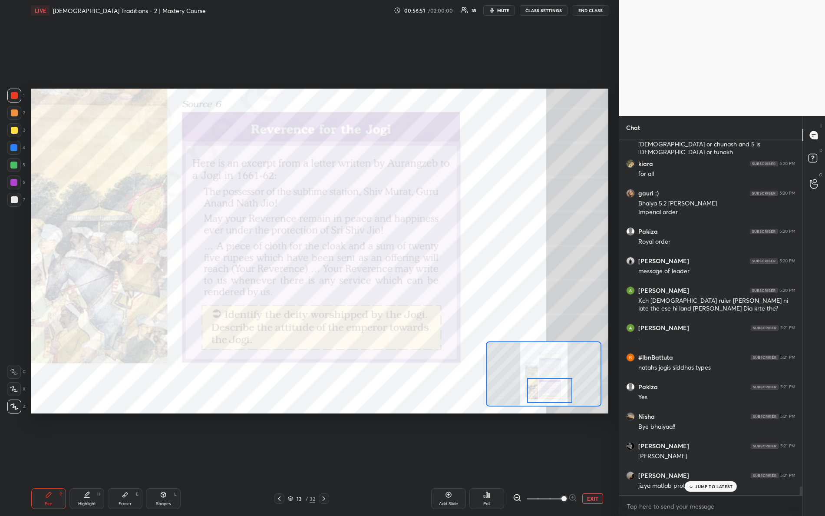
drag, startPoint x: 560, startPoint y: 377, endPoint x: 557, endPoint y: 381, distance: 5.8
click at [560, 392] on div at bounding box center [550, 390] width 46 height 25
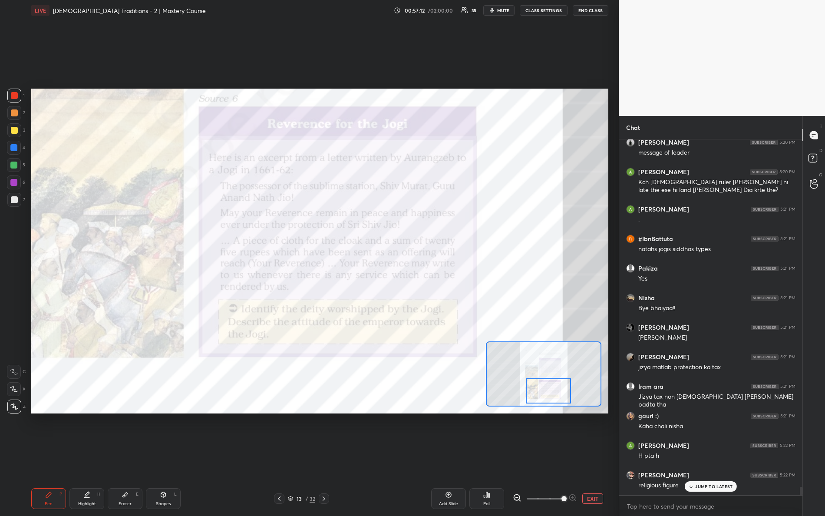
scroll to position [14643, 0]
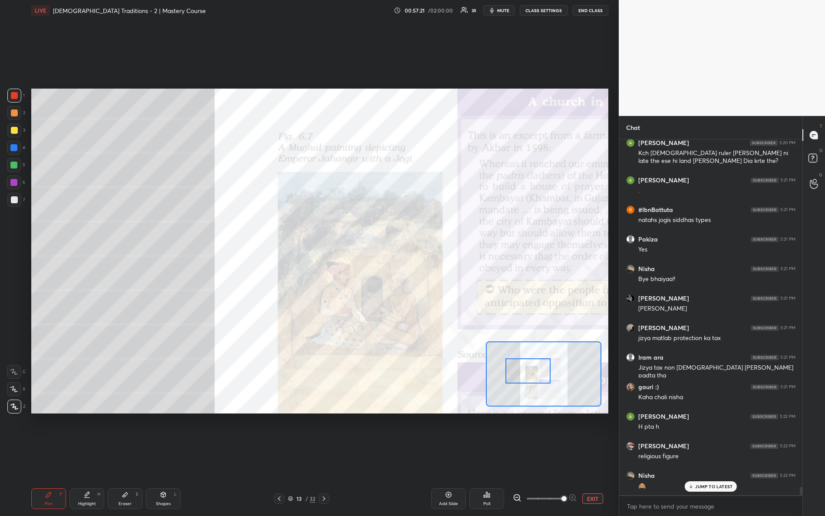
drag, startPoint x: 551, startPoint y: 396, endPoint x: 519, endPoint y: 375, distance: 38.6
click at [530, 378] on div at bounding box center [529, 370] width 46 height 25
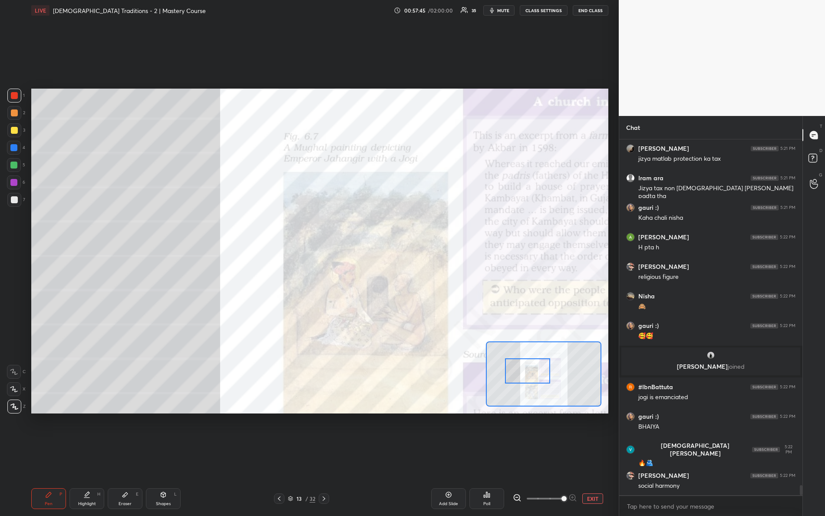
scroll to position [12077, 0]
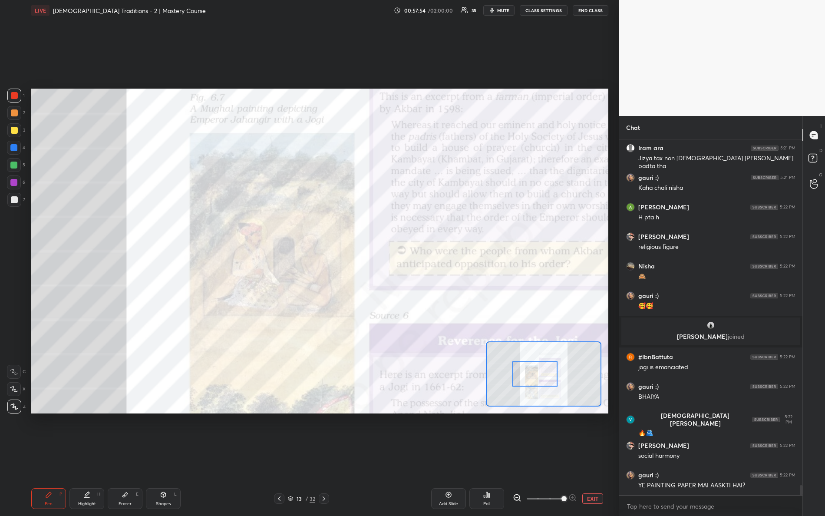
click at [537, 378] on div at bounding box center [536, 373] width 46 height 25
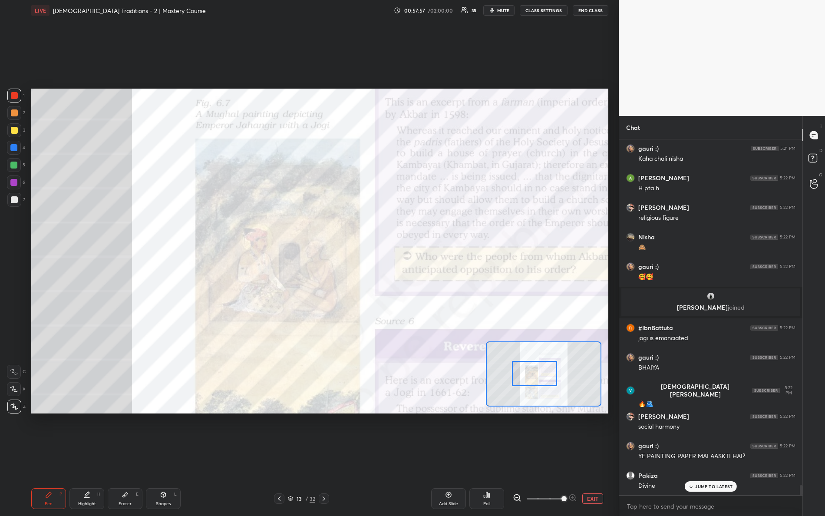
scroll to position [12136, 0]
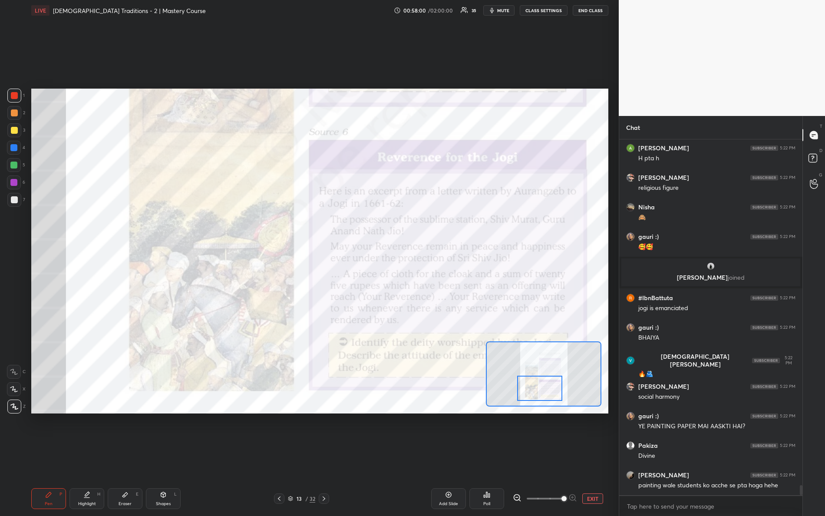
drag, startPoint x: 547, startPoint y: 362, endPoint x: 550, endPoint y: 378, distance: 15.9
click at [551, 380] on div at bounding box center [540, 388] width 46 height 25
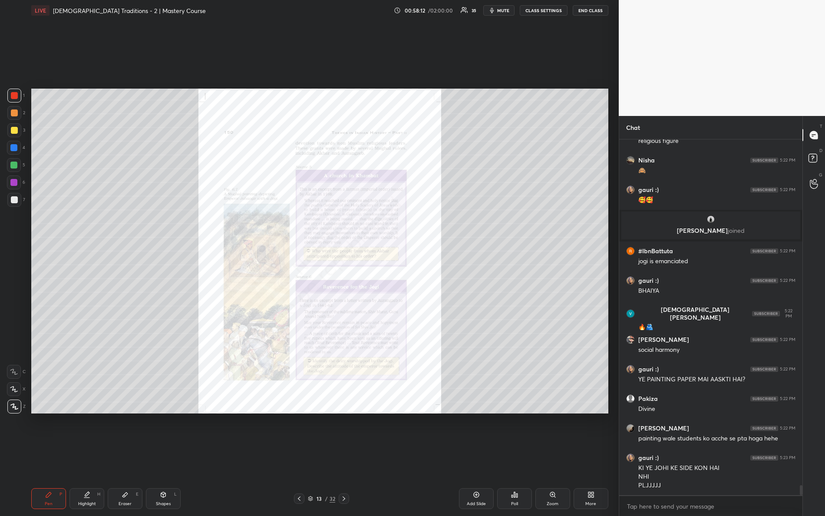
scroll to position [12212, 0]
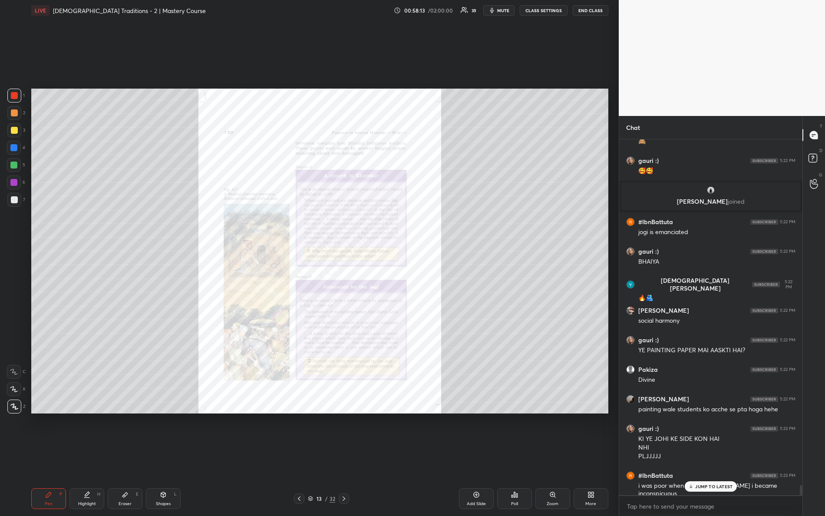
click at [550, 457] on div "Zoom" at bounding box center [553, 498] width 35 height 21
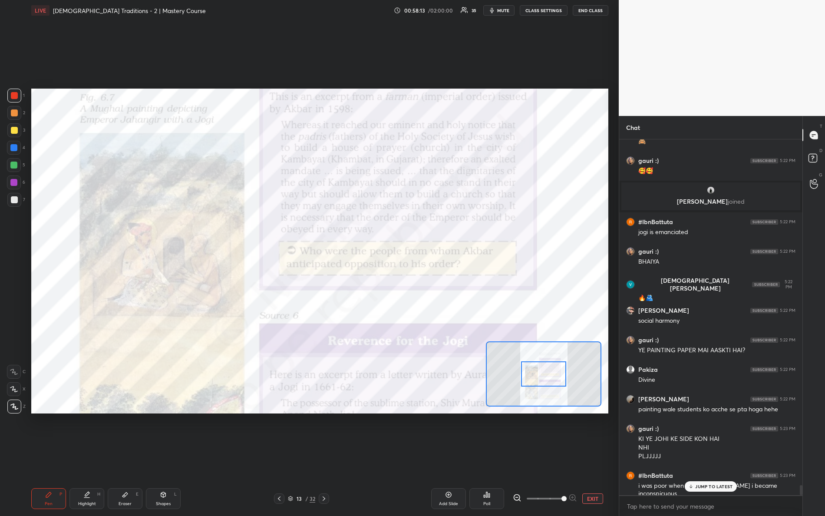
drag, startPoint x: 568, startPoint y: 501, endPoint x: 540, endPoint y: 424, distance: 81.6
click at [576, 457] on div at bounding box center [545, 499] width 64 height 10
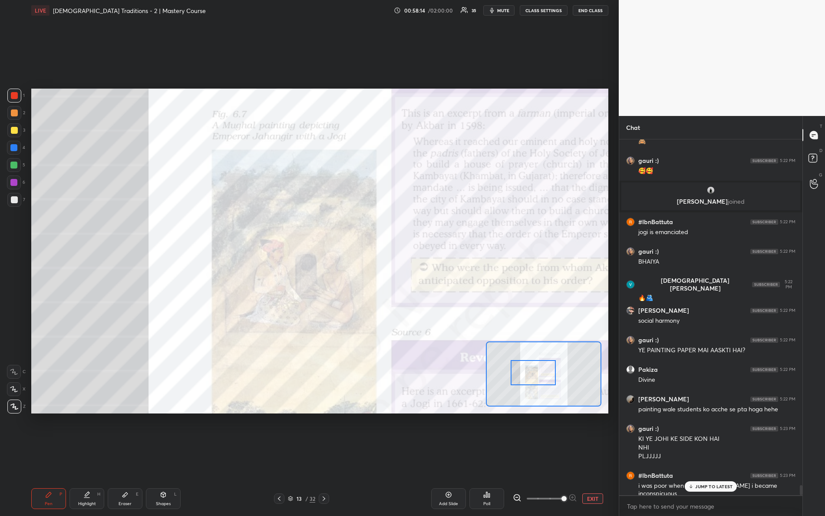
drag, startPoint x: 544, startPoint y: 384, endPoint x: 523, endPoint y: 385, distance: 21.4
click at [533, 385] on div at bounding box center [534, 372] width 46 height 25
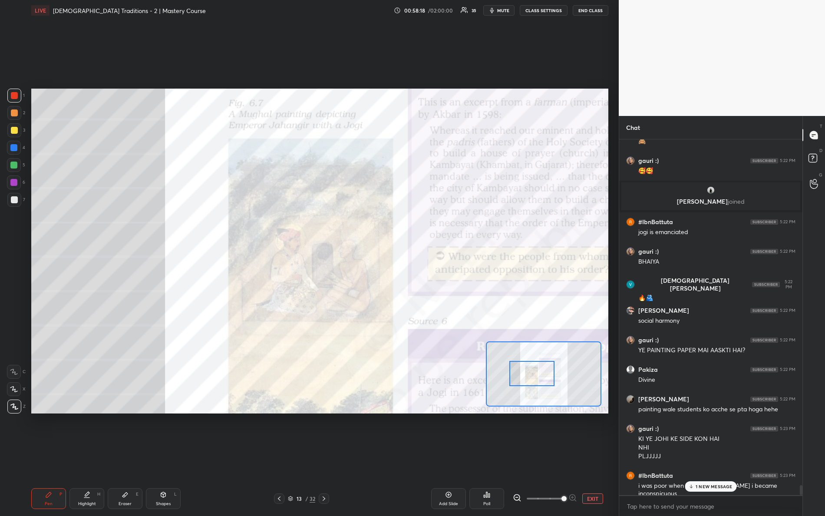
scroll to position [12242, 0]
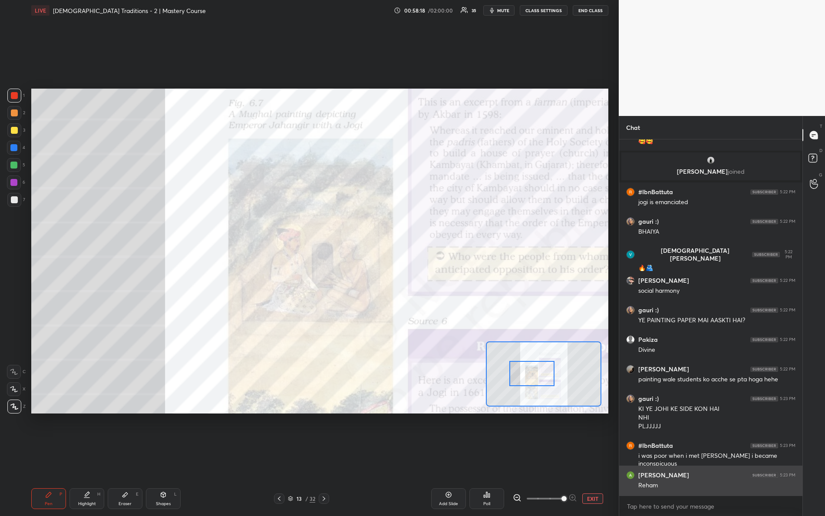
click at [721, 457] on div "Nisha 5:22 PM 🙈 gauri :) 5:22 PM 🥰🥰 [PERSON_NAME] joined #IbnBattuta 5:22 PM jo…" at bounding box center [711, 317] width 183 height 356
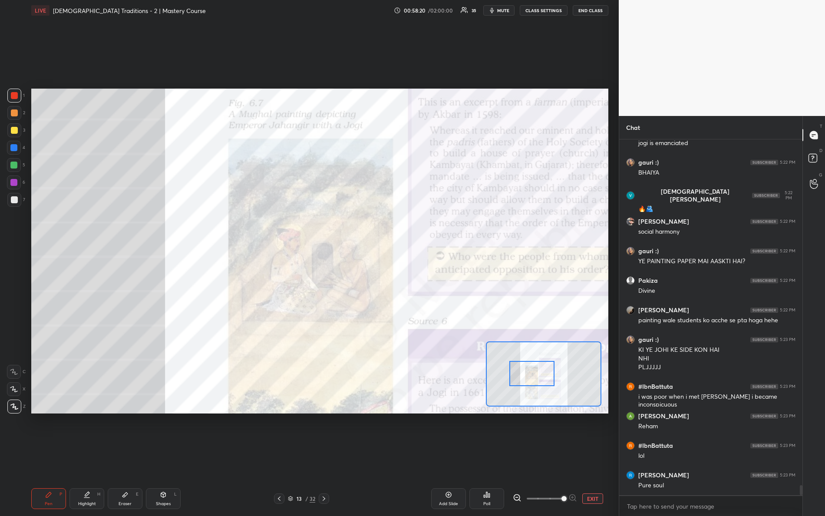
scroll to position [12330, 0]
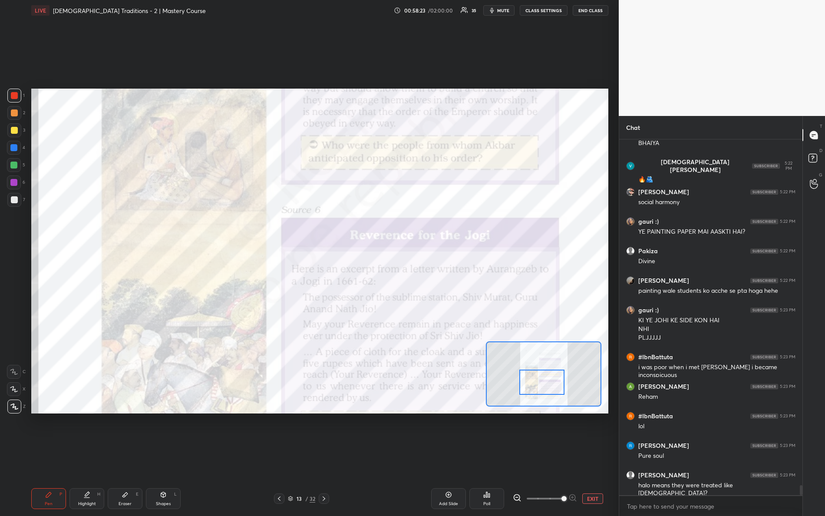
drag, startPoint x: 544, startPoint y: 378, endPoint x: 554, endPoint y: 386, distance: 12.7
click at [554, 386] on div at bounding box center [543, 382] width 46 height 25
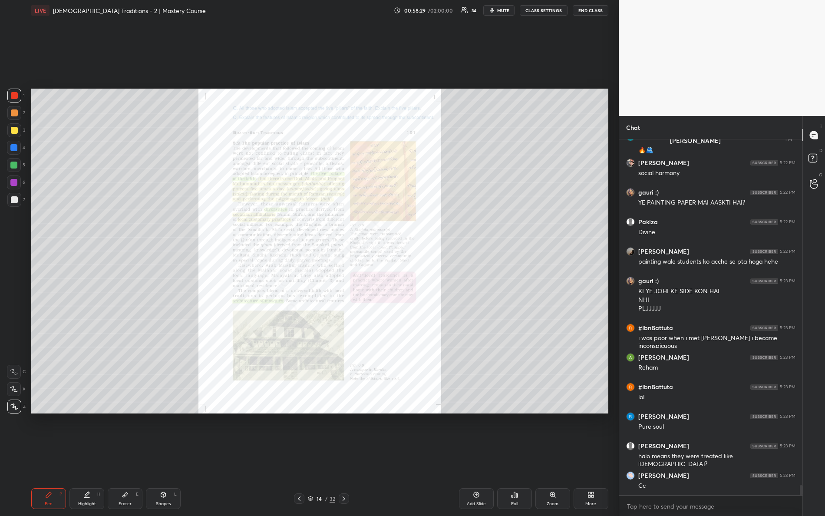
scroll to position [12389, 0]
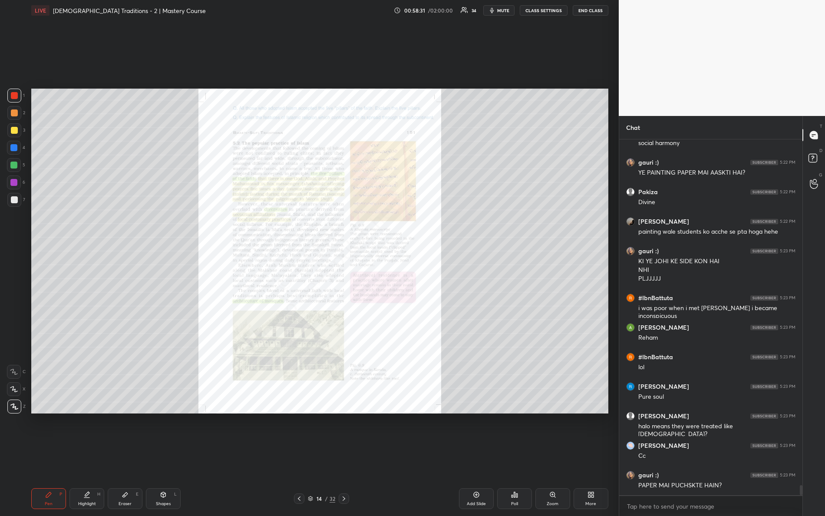
click at [550, 457] on div "Zoom" at bounding box center [553, 504] width 12 height 4
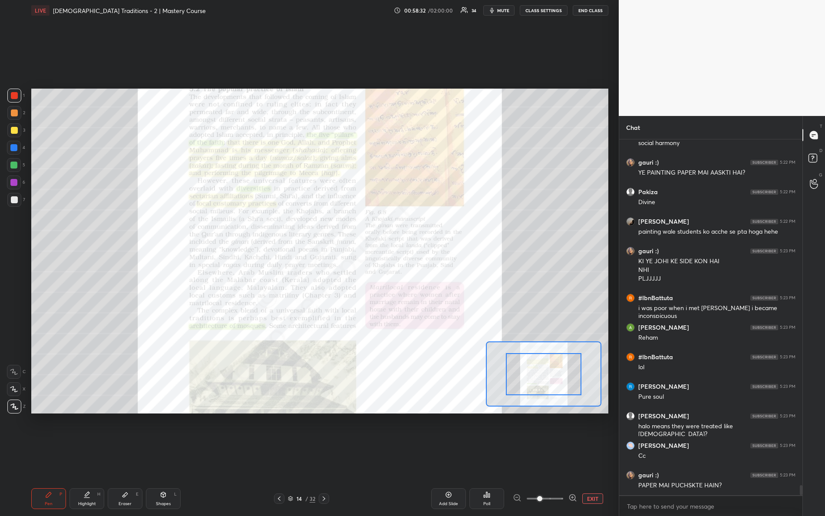
drag, startPoint x: 540, startPoint y: 497, endPoint x: 585, endPoint y: 491, distance: 44.7
click at [584, 457] on div "Add Slide Poll EXIT" at bounding box center [480, 498] width 256 height 21
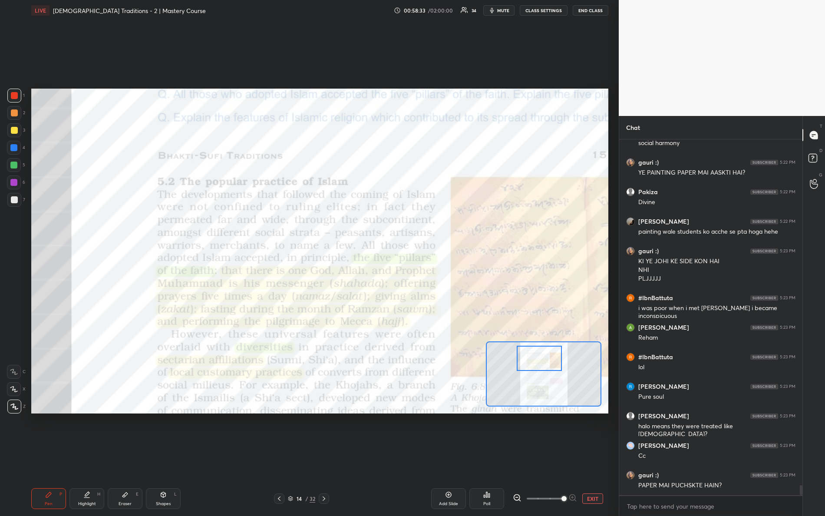
drag, startPoint x: 555, startPoint y: 378, endPoint x: 550, endPoint y: 362, distance: 16.6
click at [550, 363] on div at bounding box center [540, 358] width 46 height 25
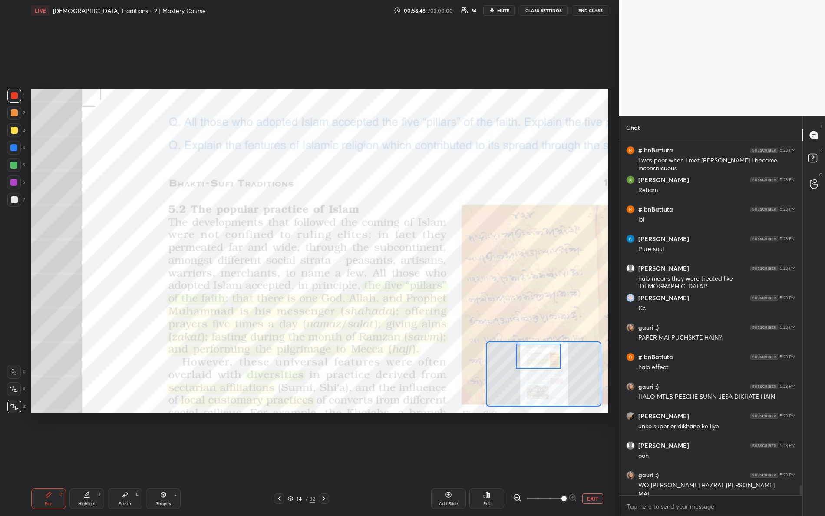
scroll to position [12546, 0]
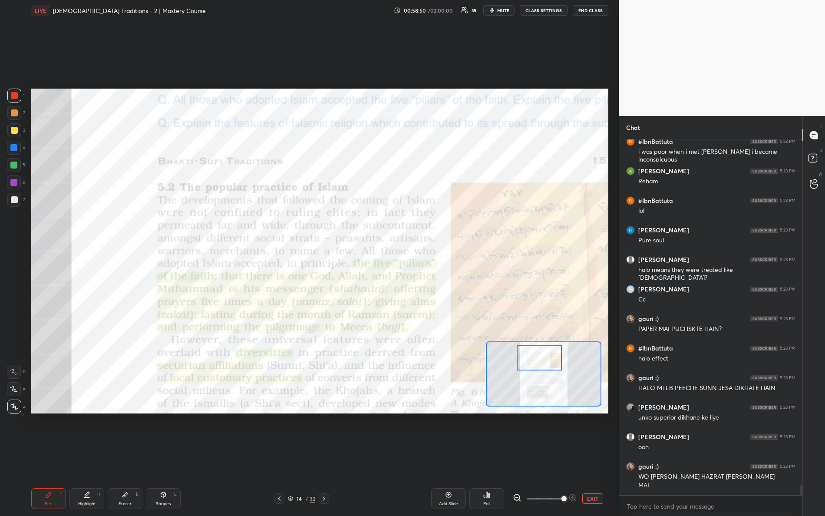
click at [534, 363] on div at bounding box center [540, 357] width 46 height 25
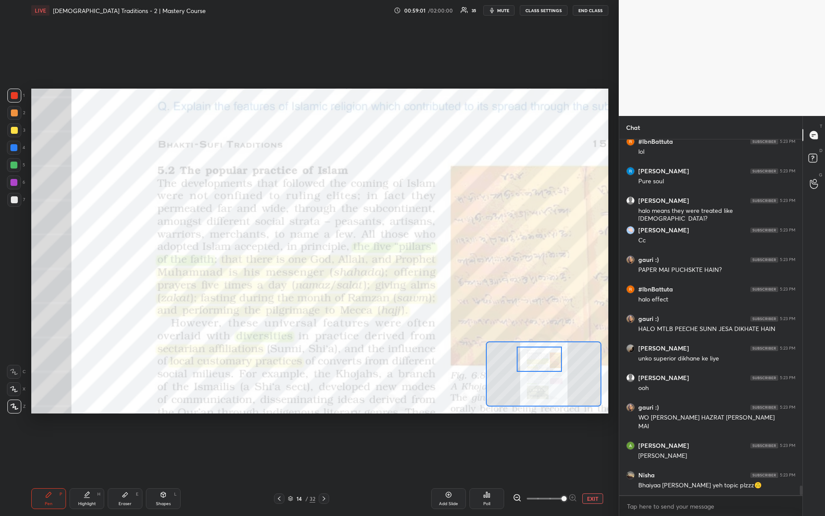
scroll to position [12634, 0]
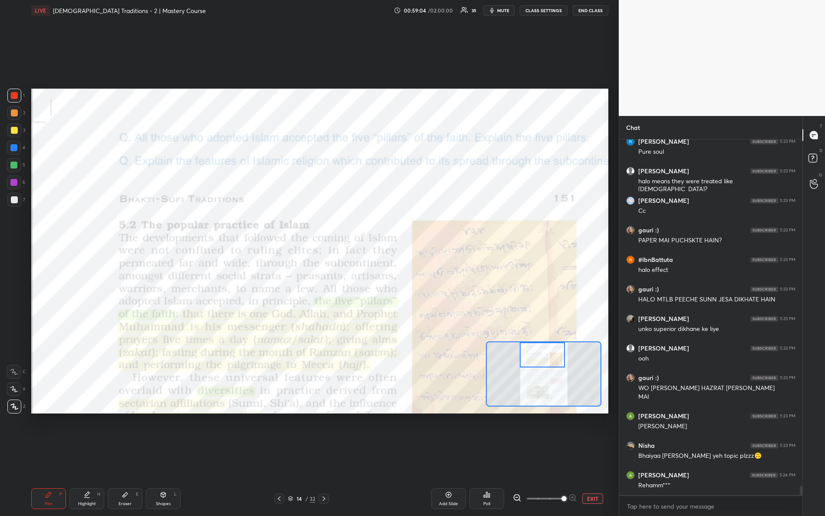
drag, startPoint x: 534, startPoint y: 361, endPoint x: 537, endPoint y: 352, distance: 9.0
click at [537, 354] on div at bounding box center [543, 354] width 46 height 25
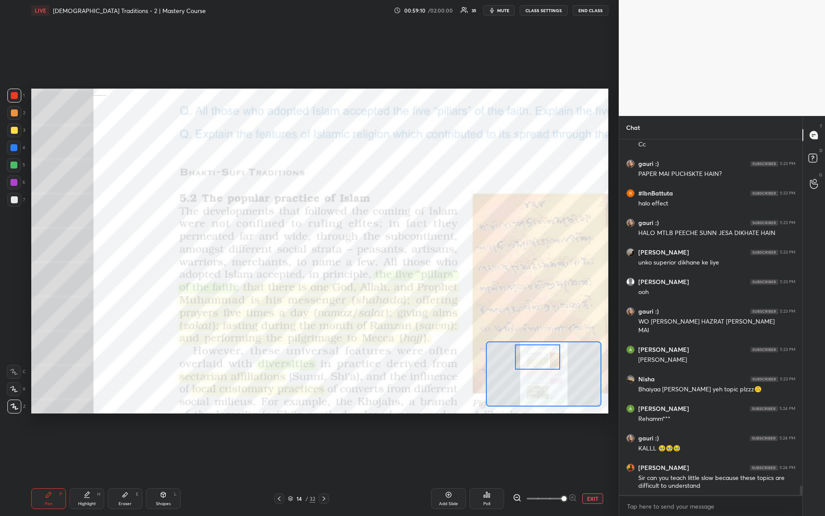
scroll to position [12731, 0]
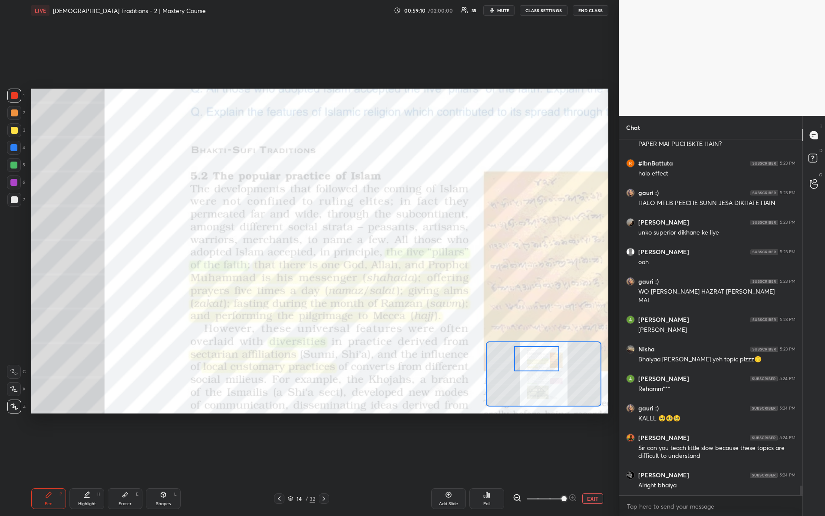
drag, startPoint x: 551, startPoint y: 358, endPoint x: 539, endPoint y: 358, distance: 12.6
click at [545, 365] on div at bounding box center [537, 358] width 46 height 25
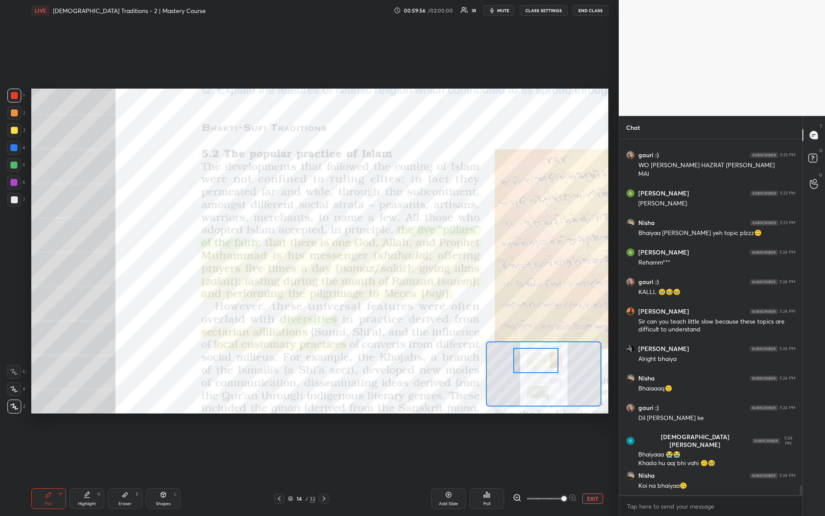
scroll to position [12887, 0]
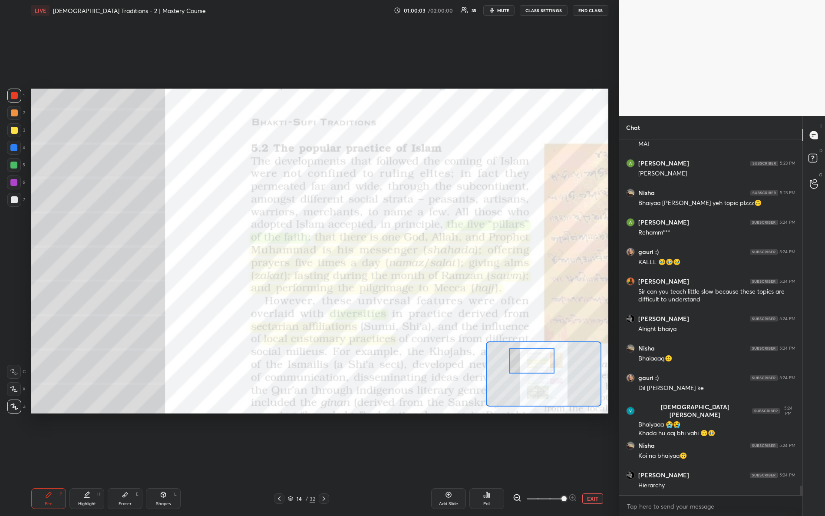
drag, startPoint x: 544, startPoint y: 365, endPoint x: 535, endPoint y: 358, distance: 10.9
click at [540, 362] on div at bounding box center [533, 360] width 46 height 25
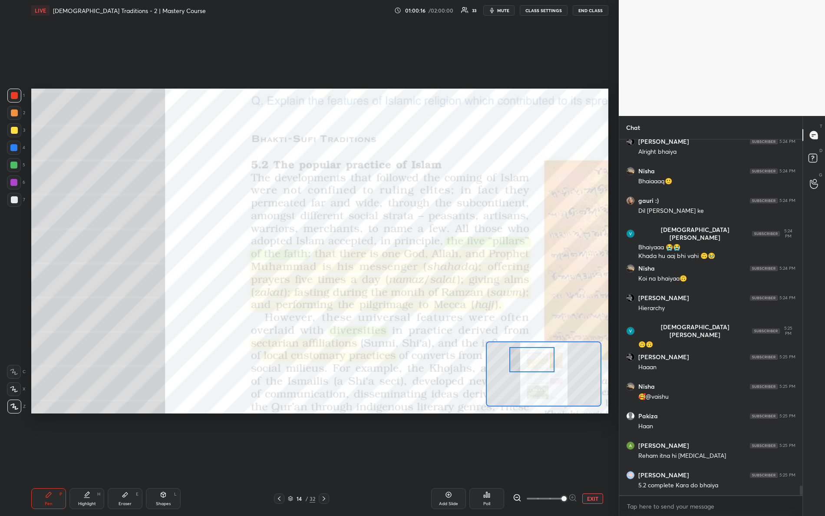
scroll to position [3, 3]
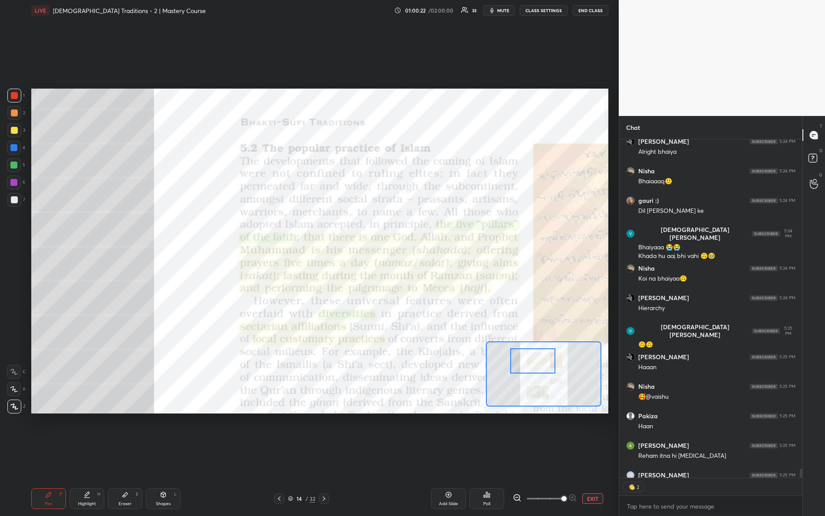
click at [547, 366] on div at bounding box center [534, 360] width 46 height 25
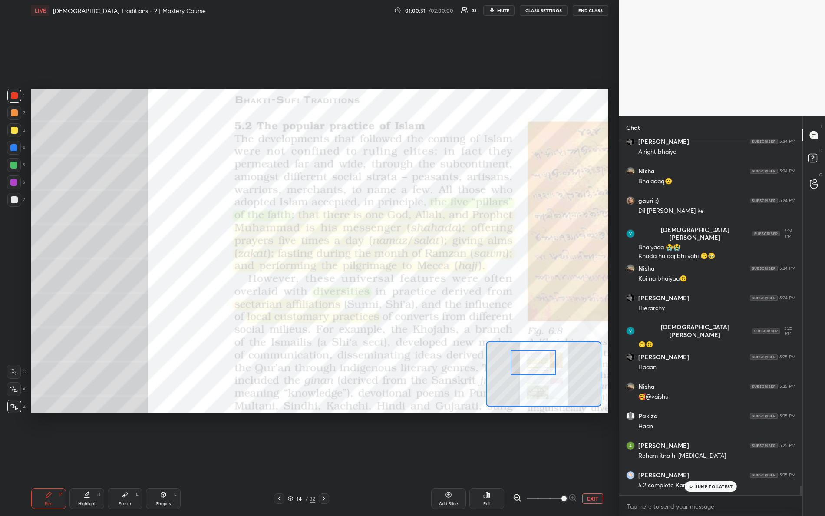
scroll to position [13094, 0]
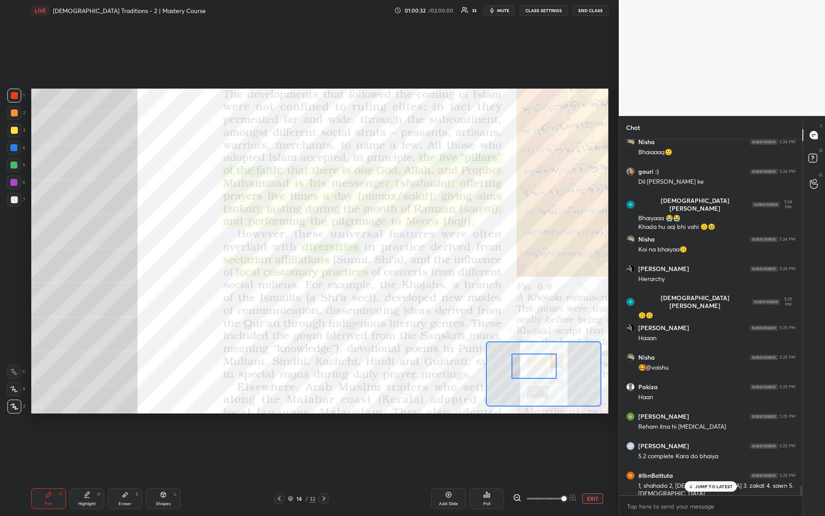
click at [540, 363] on div at bounding box center [535, 366] width 46 height 25
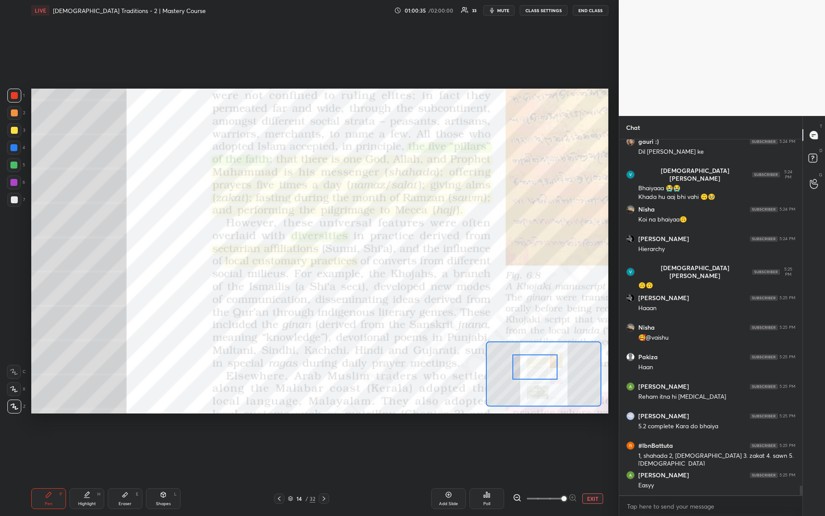
scroll to position [13153, 0]
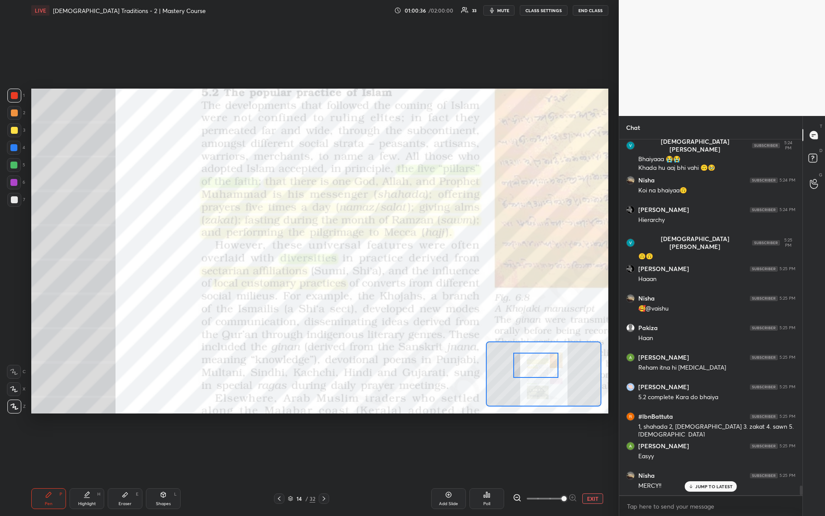
click at [543, 367] on div at bounding box center [537, 365] width 46 height 25
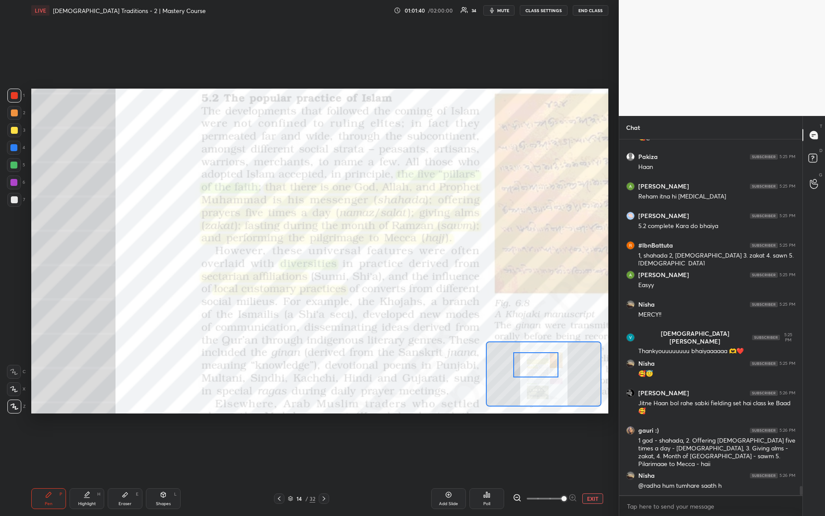
scroll to position [13354, 0]
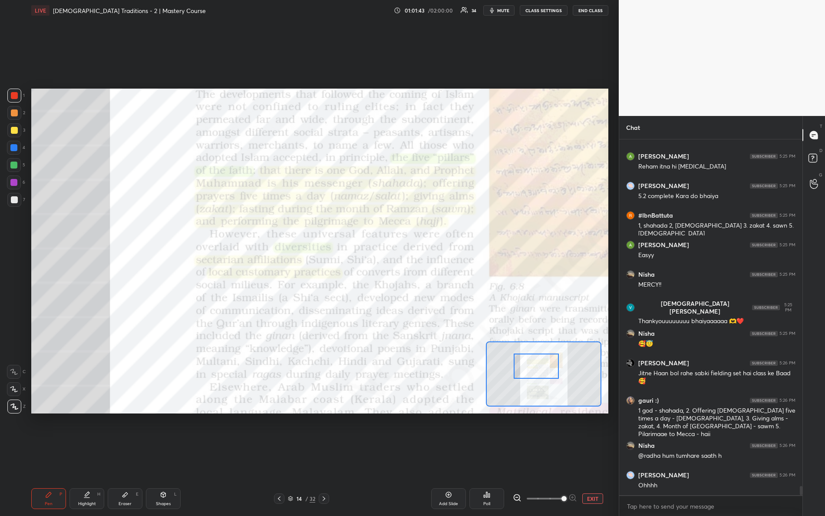
click at [529, 370] on div at bounding box center [537, 366] width 46 height 25
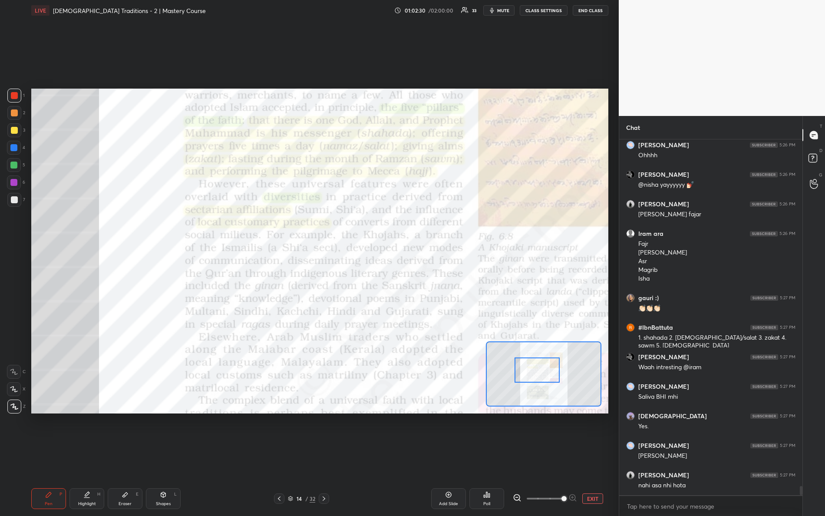
scroll to position [13721, 0]
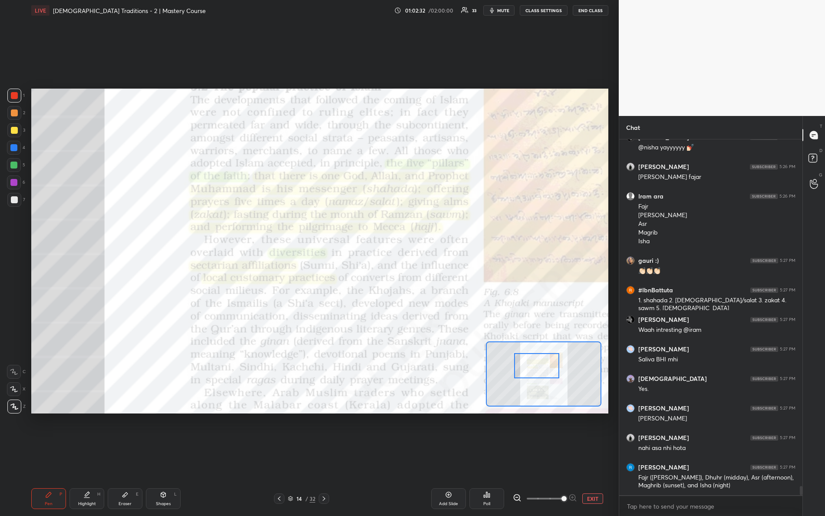
drag, startPoint x: 548, startPoint y: 370, endPoint x: 541, endPoint y: 359, distance: 12.8
click at [547, 365] on div at bounding box center [537, 365] width 46 height 25
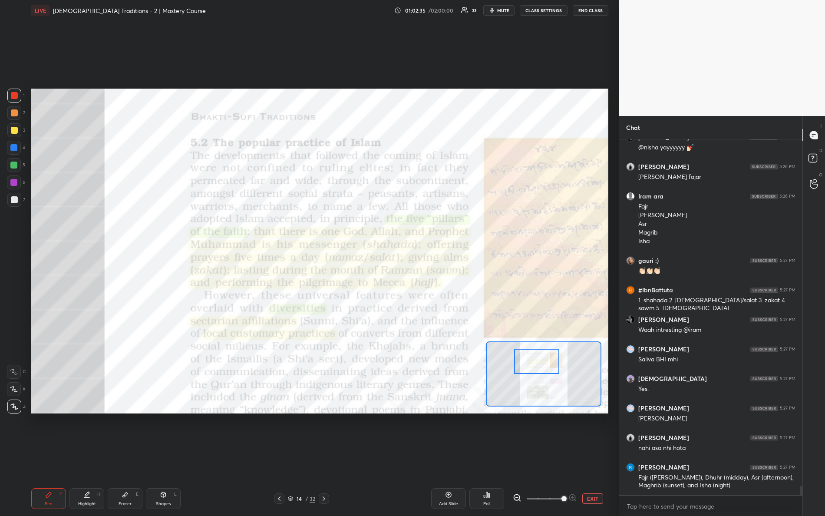
click at [541, 362] on div at bounding box center [537, 361] width 46 height 25
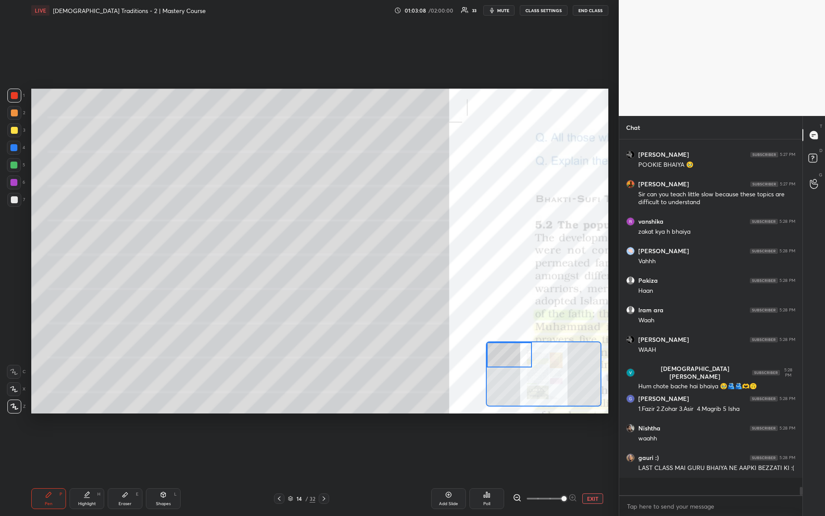
scroll to position [14291, 0]
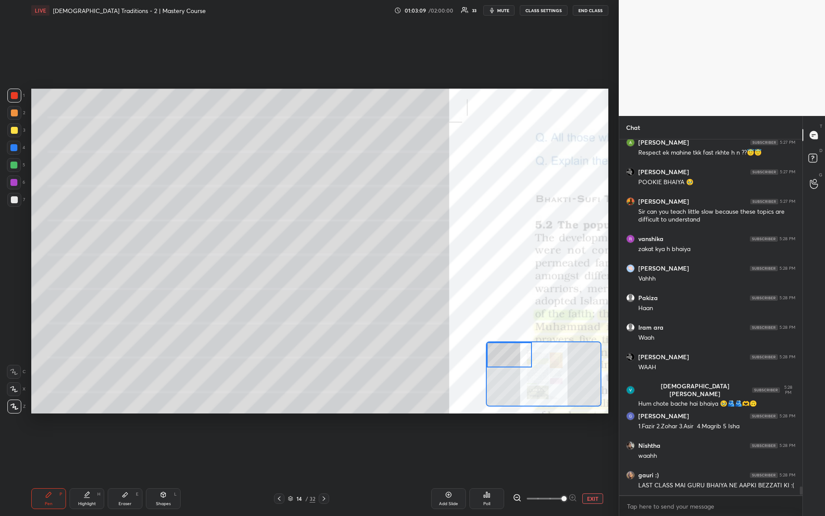
click at [461, 334] on div "Setting up your live class Poll for secs No correct answer Start poll" at bounding box center [319, 251] width 577 height 325
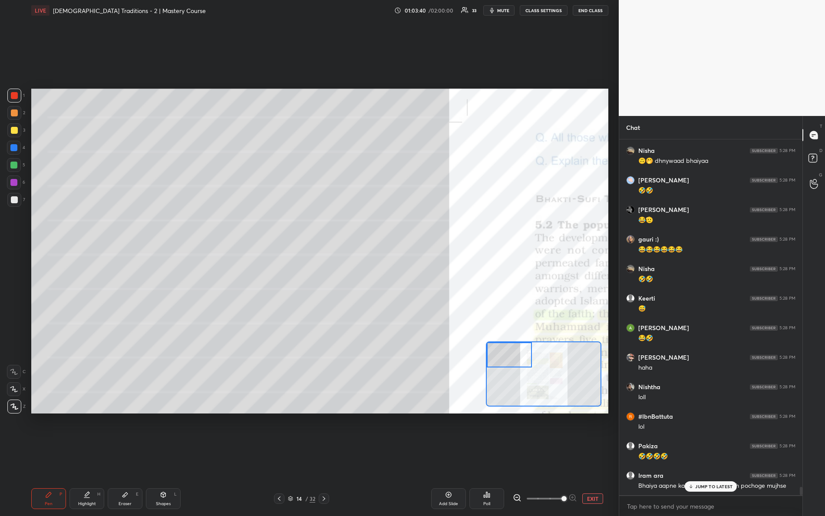
scroll to position [14742, 0]
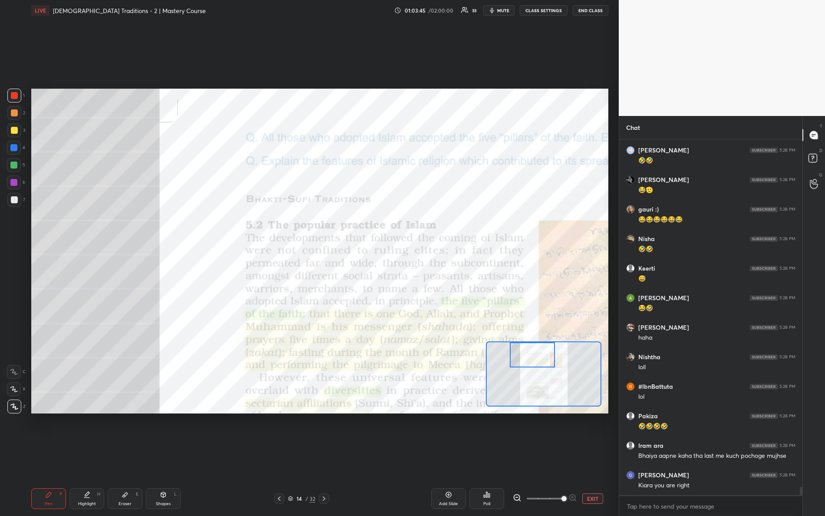
click at [540, 337] on div "Setting up your live class Poll for secs No correct answer Start poll" at bounding box center [319, 251] width 577 height 325
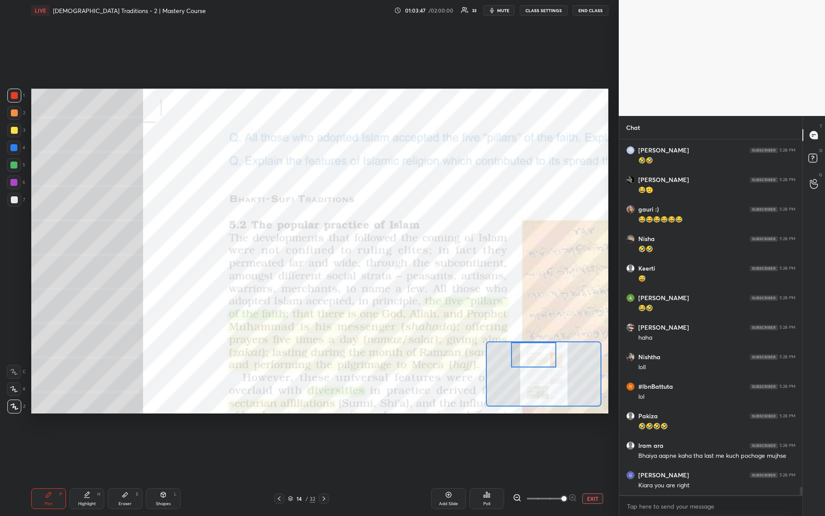
click at [299, 428] on div "Setting up your live class Poll for secs No correct answer Start poll" at bounding box center [320, 251] width 584 height 461
click at [296, 414] on div "Setting up your live class Poll for secs No correct answer Start poll" at bounding box center [320, 251] width 584 height 461
click at [294, 421] on div "Setting up your live class Poll for secs No correct answer Start poll" at bounding box center [320, 251] width 584 height 461
click at [207, 424] on div "Setting up your live class Poll for secs No correct answer Start poll" at bounding box center [320, 251] width 584 height 461
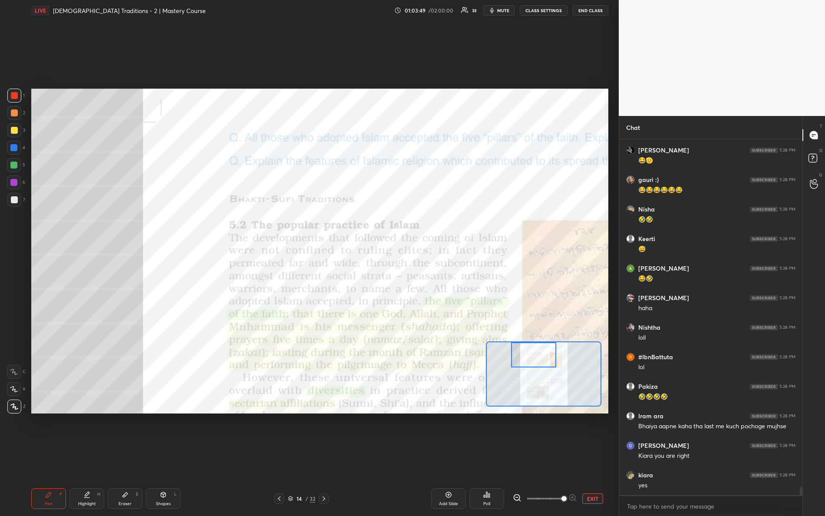
drag, startPoint x: 202, startPoint y: 429, endPoint x: 195, endPoint y: 424, distance: 8.9
click at [200, 428] on div "Setting up your live class Poll for secs No correct answer Start poll" at bounding box center [320, 251] width 584 height 461
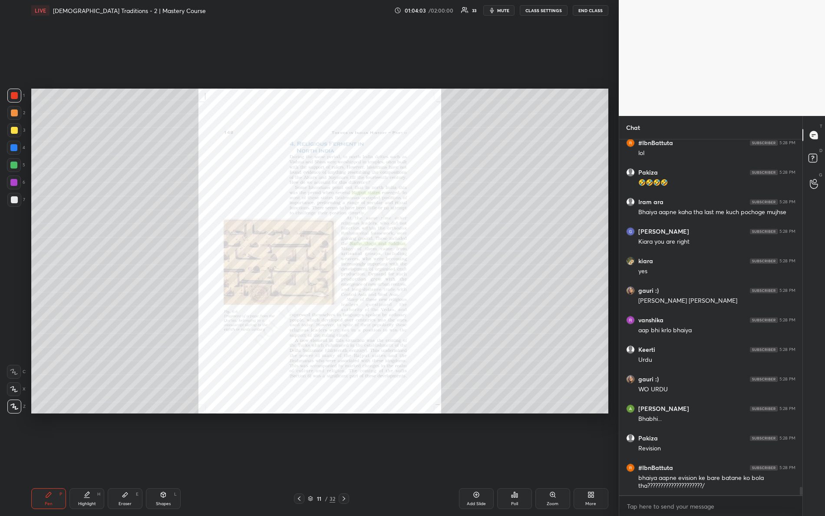
scroll to position [15016, 0]
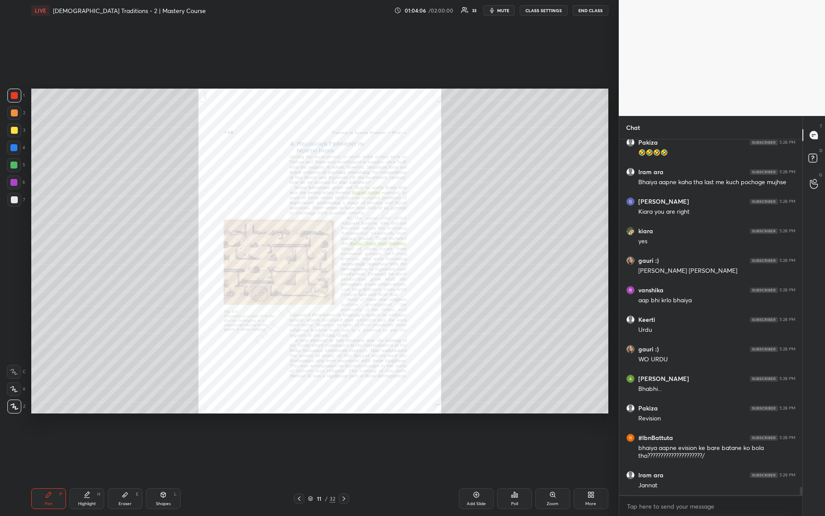
click at [557, 457] on div "Zoom" at bounding box center [553, 498] width 35 height 21
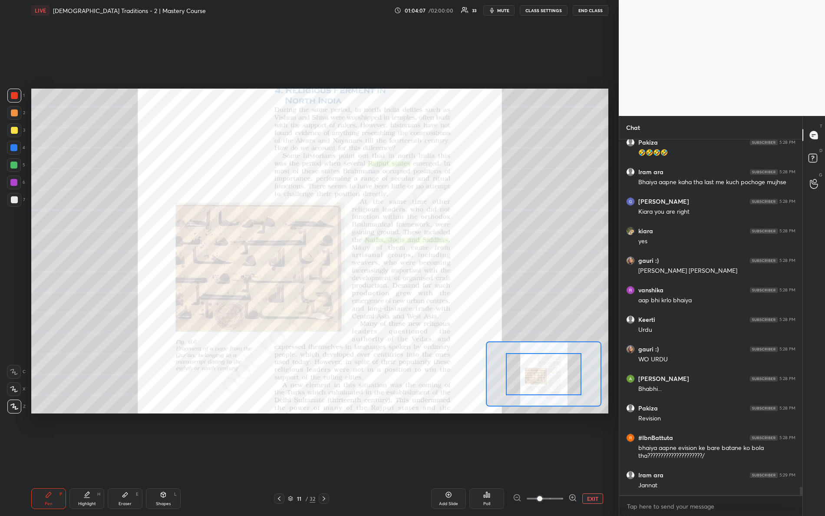
drag, startPoint x: 537, startPoint y: 494, endPoint x: 587, endPoint y: 494, distance: 49.5
click at [586, 457] on div "EXIT" at bounding box center [561, 499] width 96 height 10
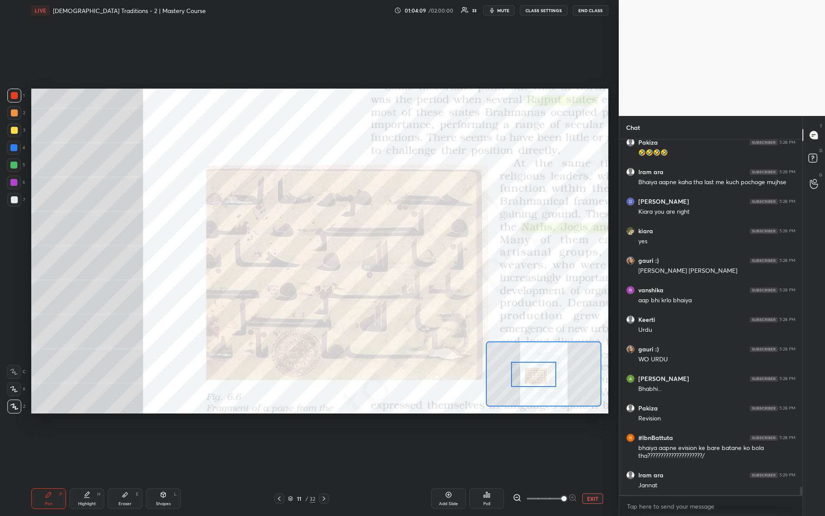
drag, startPoint x: 547, startPoint y: 372, endPoint x: 527, endPoint y: 371, distance: 19.6
click at [536, 373] on div at bounding box center [534, 374] width 46 height 25
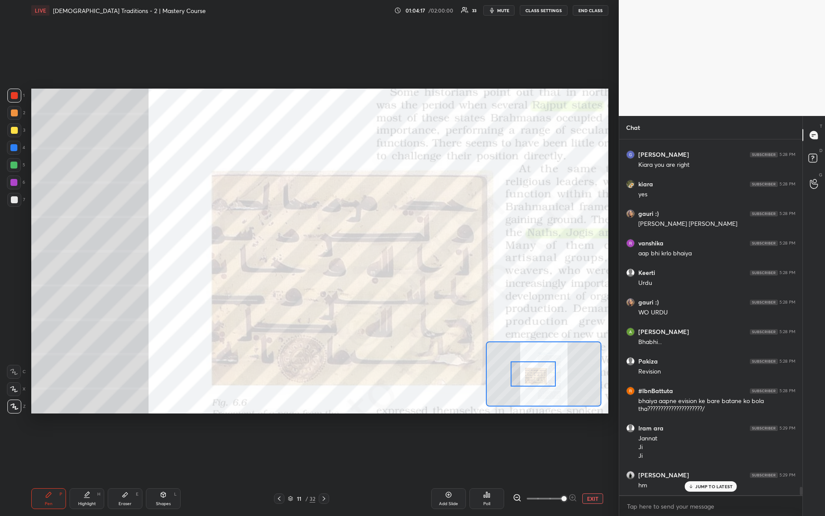
scroll to position [15092, 0]
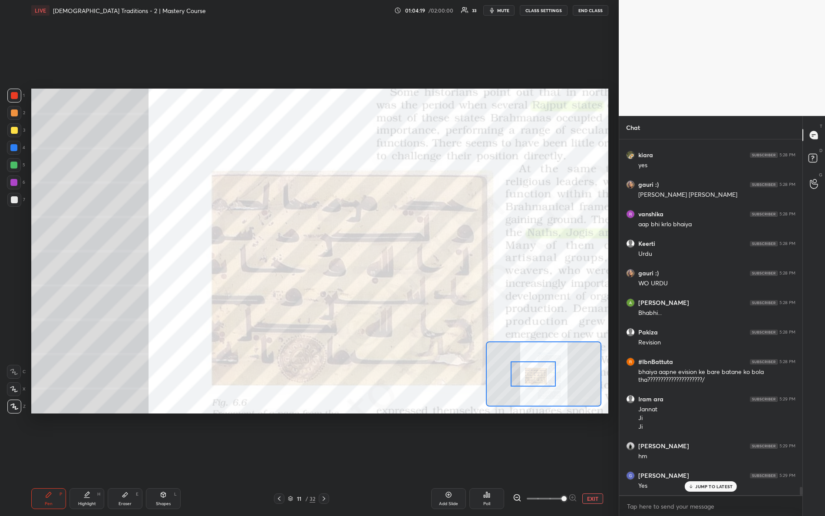
click at [537, 381] on div at bounding box center [534, 373] width 46 height 25
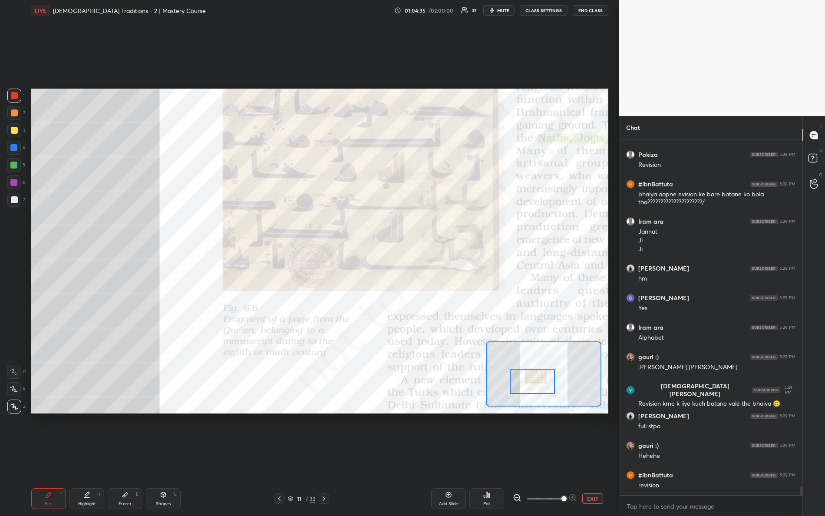
scroll to position [15299, 0]
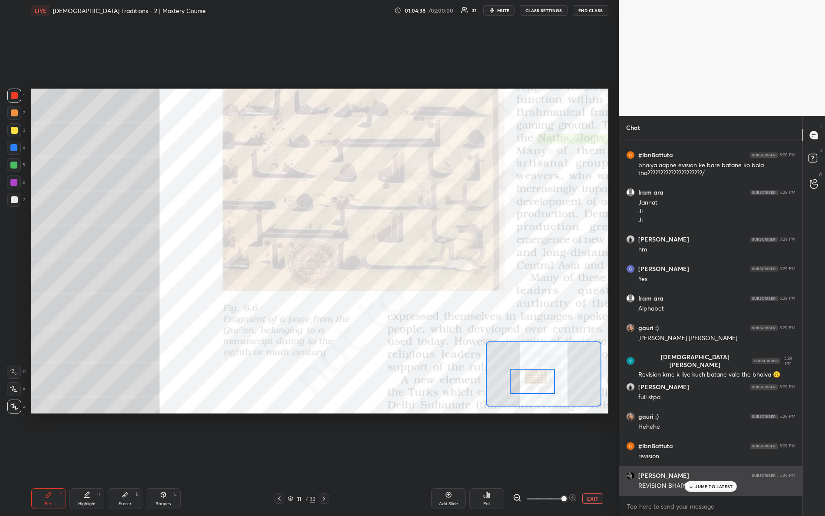
click at [707, 457] on p "JUMP TO LATEST" at bounding box center [714, 486] width 37 height 5
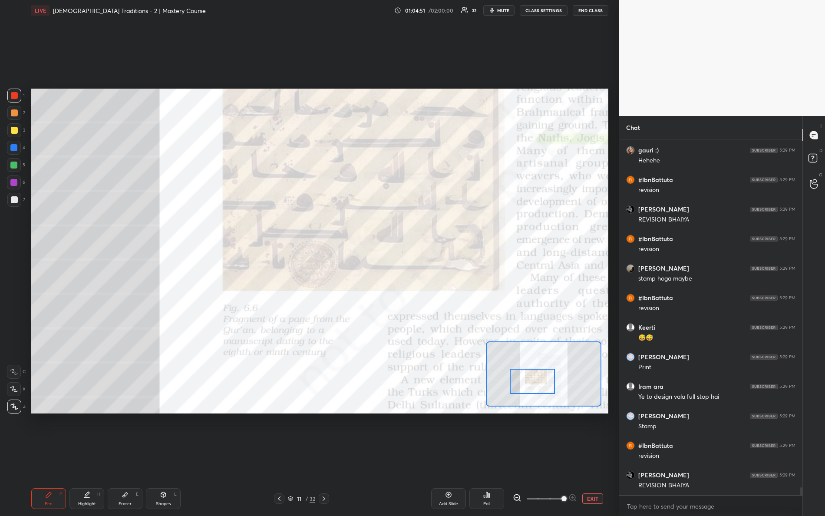
scroll to position [15594, 0]
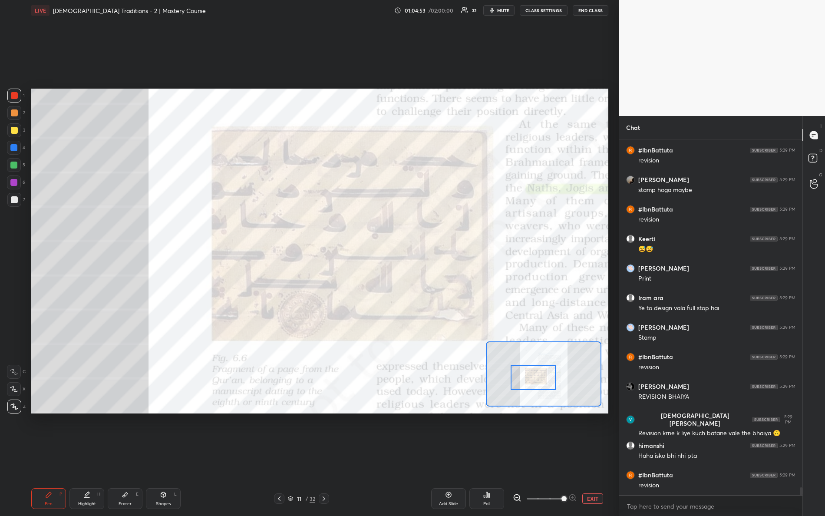
click at [538, 381] on div at bounding box center [534, 377] width 46 height 25
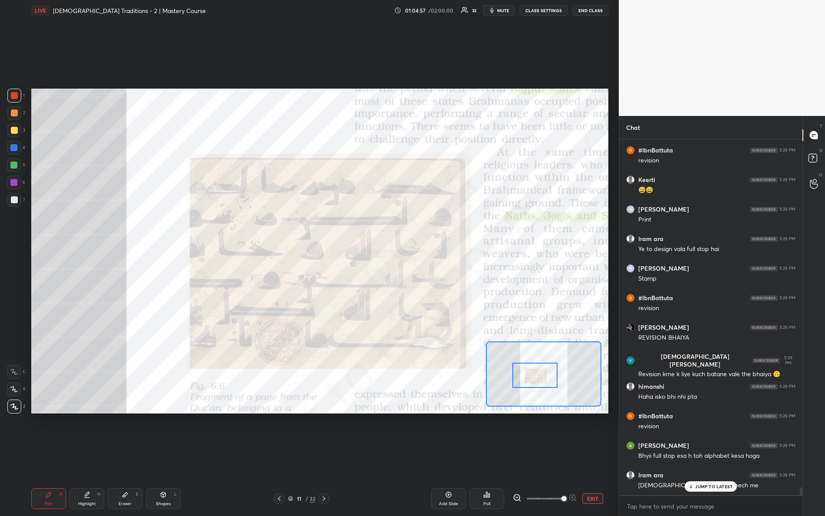
scroll to position [15742, 0]
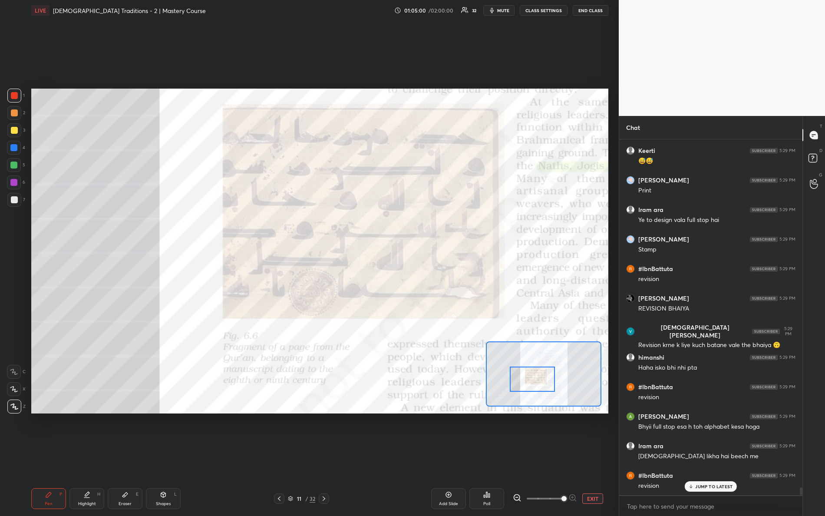
click at [547, 383] on div at bounding box center [533, 379] width 46 height 25
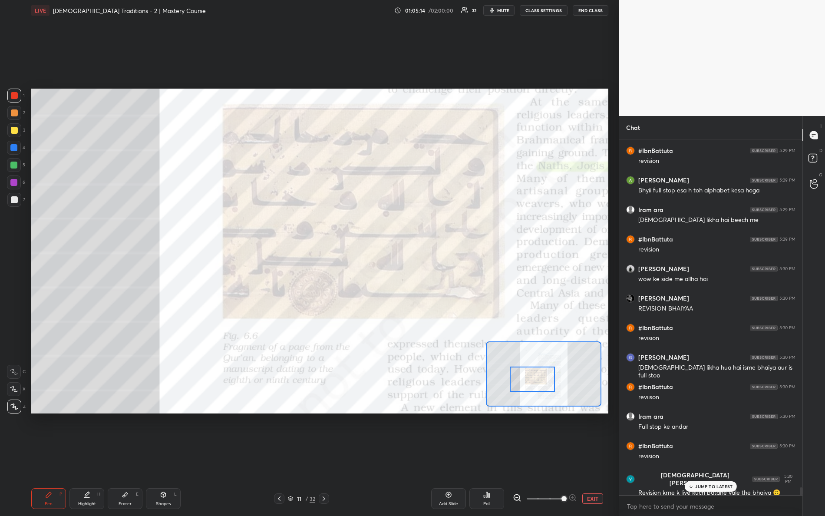
scroll to position [16038, 0]
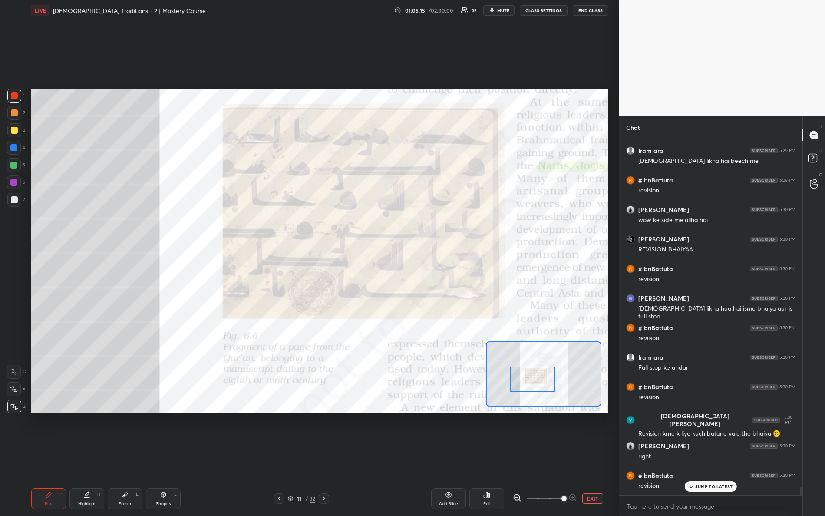
click at [706, 457] on p "JUMP TO LATEST" at bounding box center [714, 486] width 37 height 5
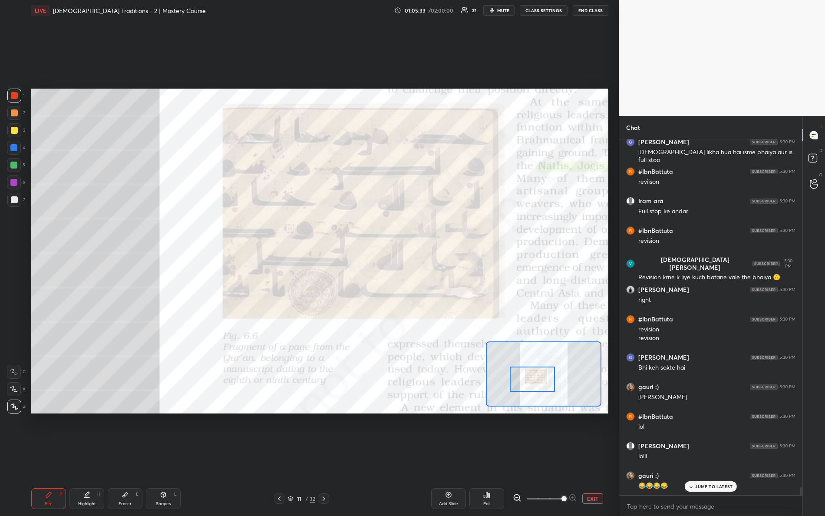
scroll to position [16224, 0]
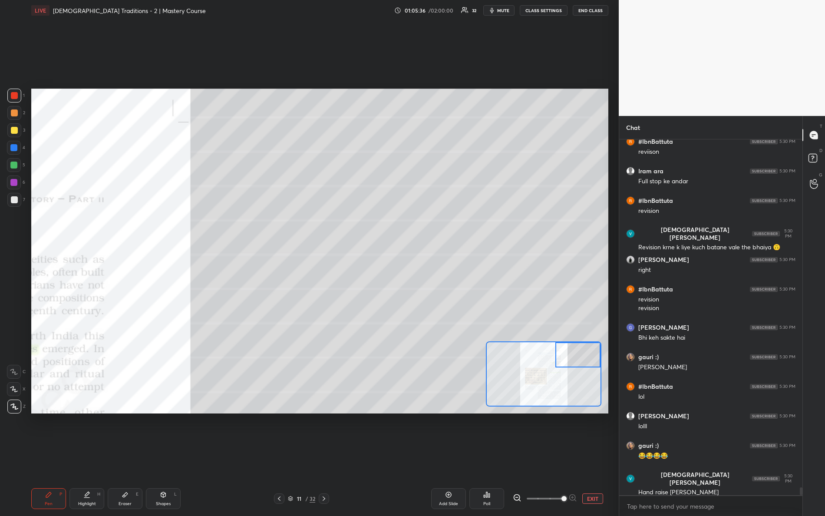
drag, startPoint x: 547, startPoint y: 375, endPoint x: 610, endPoint y: 325, distance: 81.3
click at [613, 327] on div "1 2 3 4 5 6 7 R O A L C X Z Erase all C X Z LIVE Bhakti-Sufi Traditions - 2 | M…" at bounding box center [309, 258] width 619 height 516
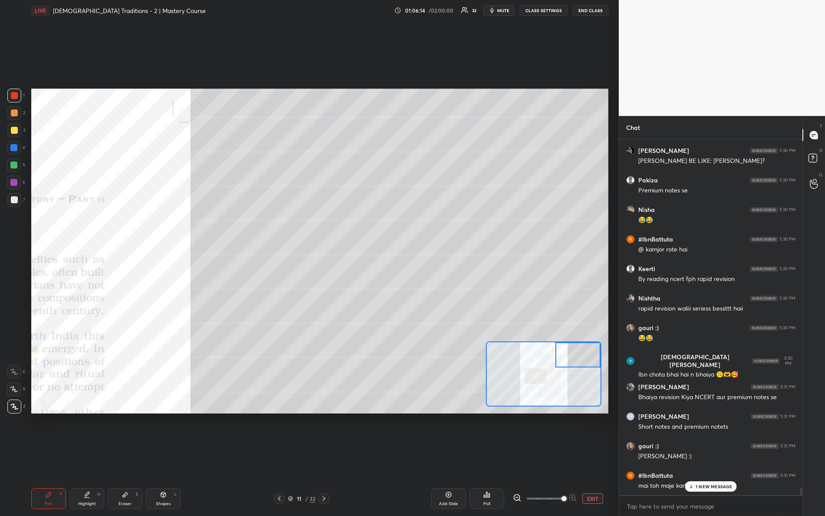
scroll to position [16667, 0]
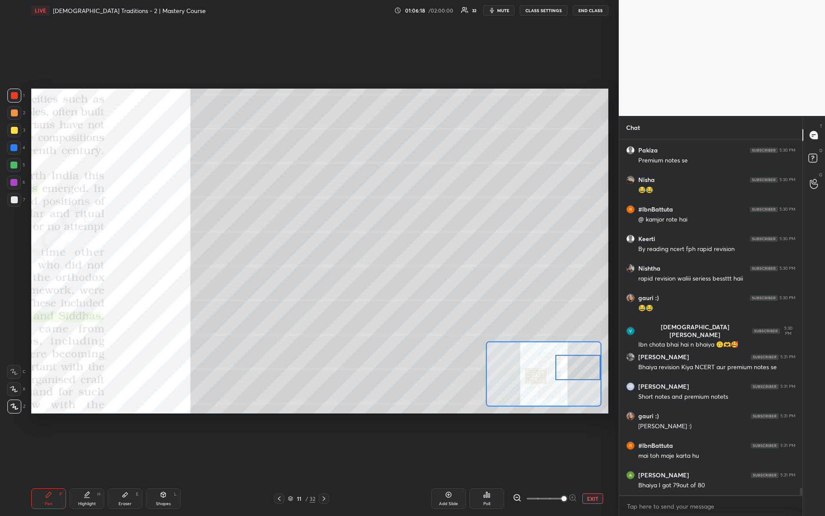
click at [574, 370] on div at bounding box center [579, 367] width 46 height 25
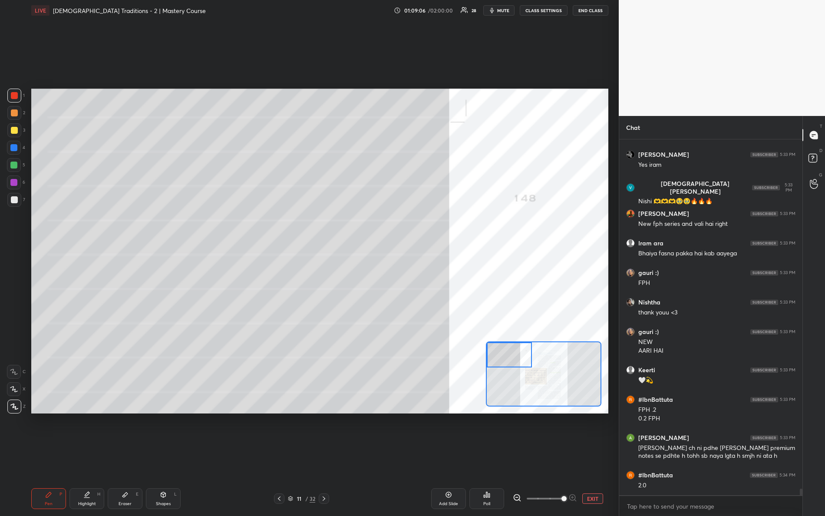
scroll to position [18726, 0]
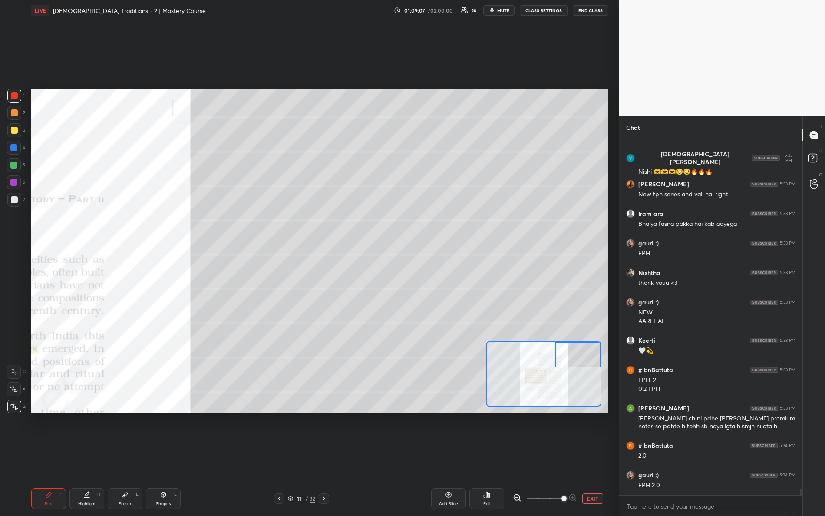
click at [593, 199] on div "Setting up your live class Poll for secs No correct answer Start poll" at bounding box center [319, 251] width 577 height 325
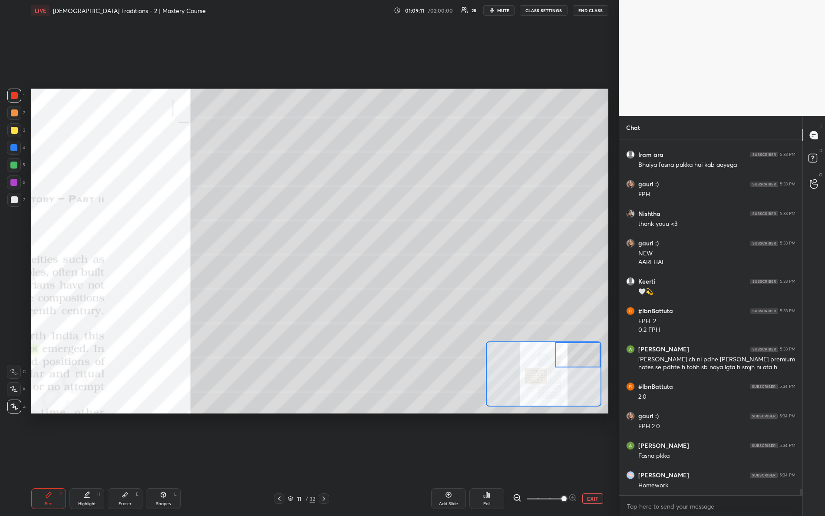
scroll to position [18814, 0]
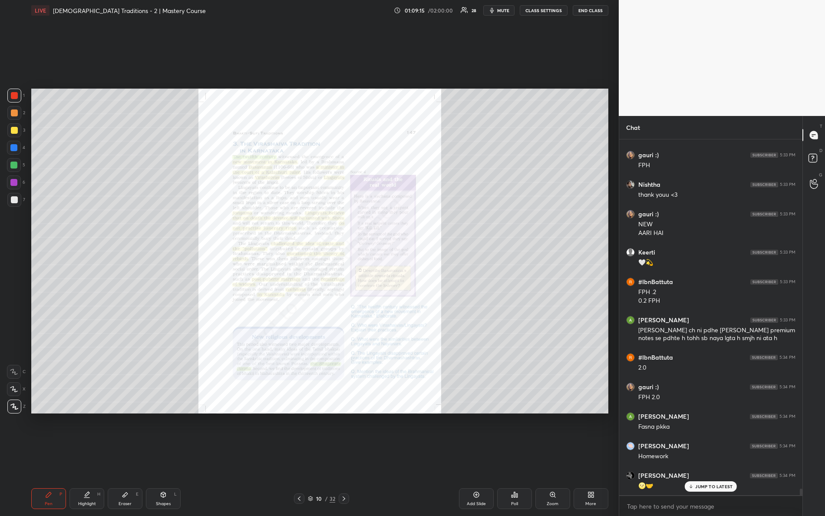
click at [560, 457] on div "Zoom" at bounding box center [553, 498] width 35 height 21
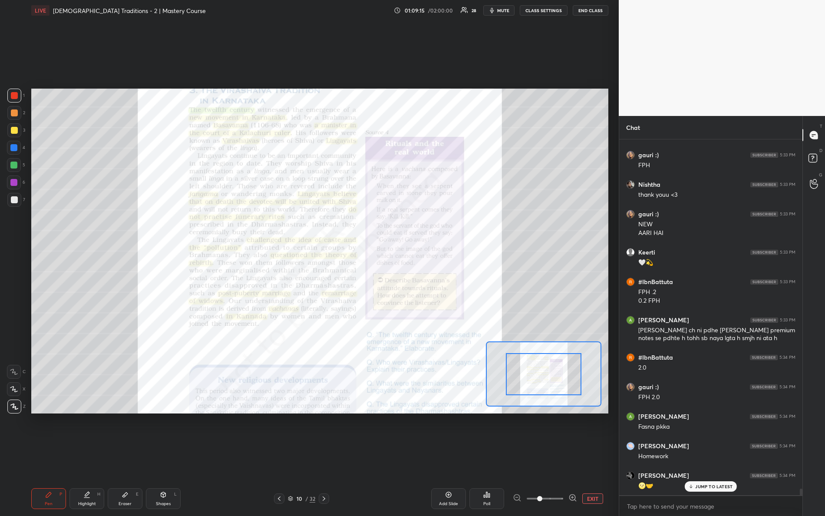
drag, startPoint x: 540, startPoint y: 500, endPoint x: 577, endPoint y: 445, distance: 66.4
click at [615, 457] on div "1 2 3 4 5 6 7 R O A L C X Z Erase all C X Z LIVE Bhakti-Sufi Traditions - 2 | M…" at bounding box center [309, 258] width 619 height 516
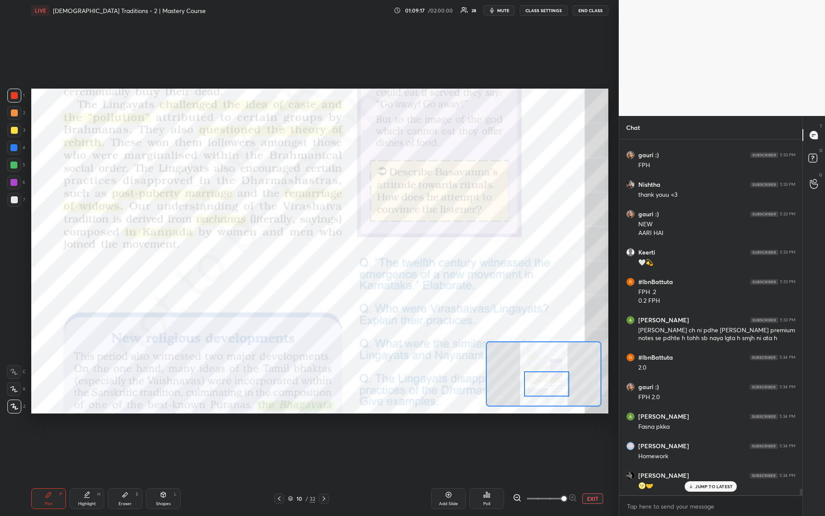
drag, startPoint x: 540, startPoint y: 374, endPoint x: 537, endPoint y: 381, distance: 8.6
click at [541, 385] on div at bounding box center [547, 383] width 46 height 25
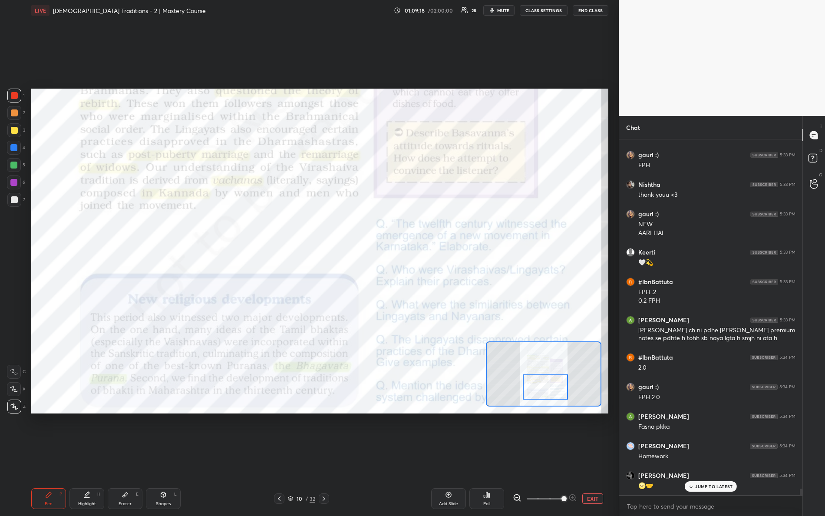
click at [162, 457] on icon at bounding box center [163, 494] width 7 height 7
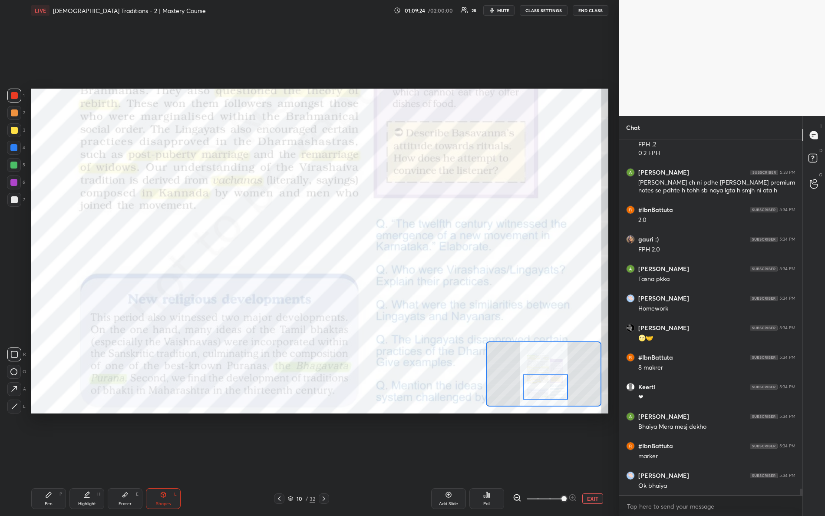
scroll to position [19021, 0]
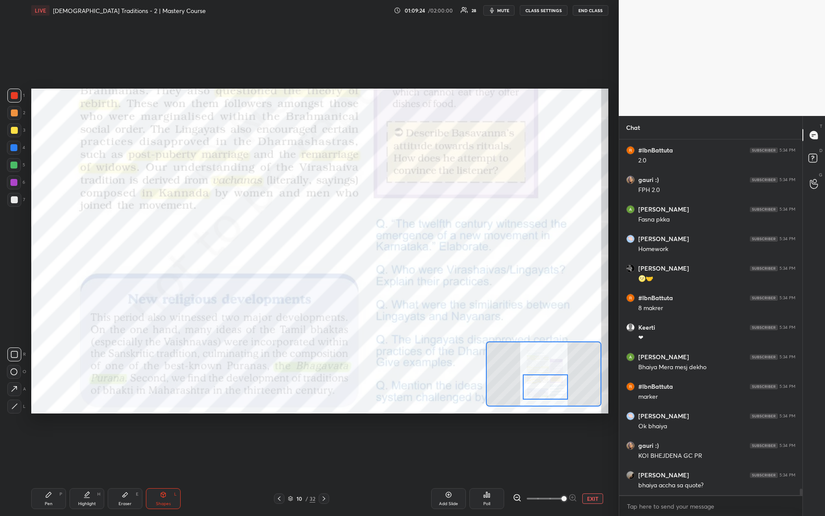
drag, startPoint x: 50, startPoint y: 492, endPoint x: 79, endPoint y: 431, distance: 68.0
click at [51, 457] on icon at bounding box center [48, 494] width 7 height 7
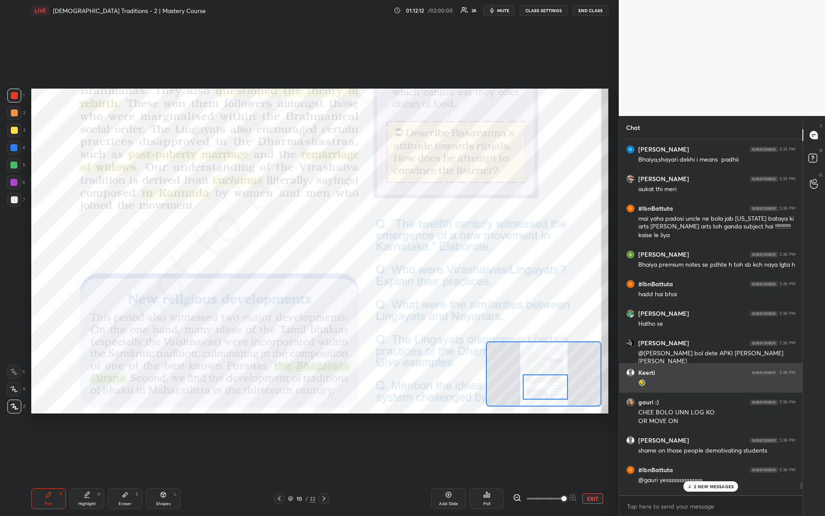
scroll to position [20335, 0]
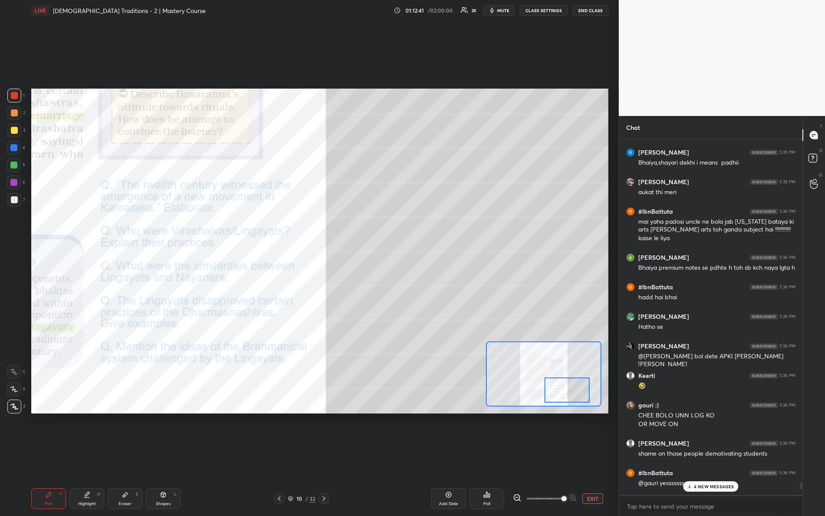
drag, startPoint x: 534, startPoint y: 383, endPoint x: 549, endPoint y: 379, distance: 15.3
click at [556, 387] on div at bounding box center [568, 390] width 46 height 25
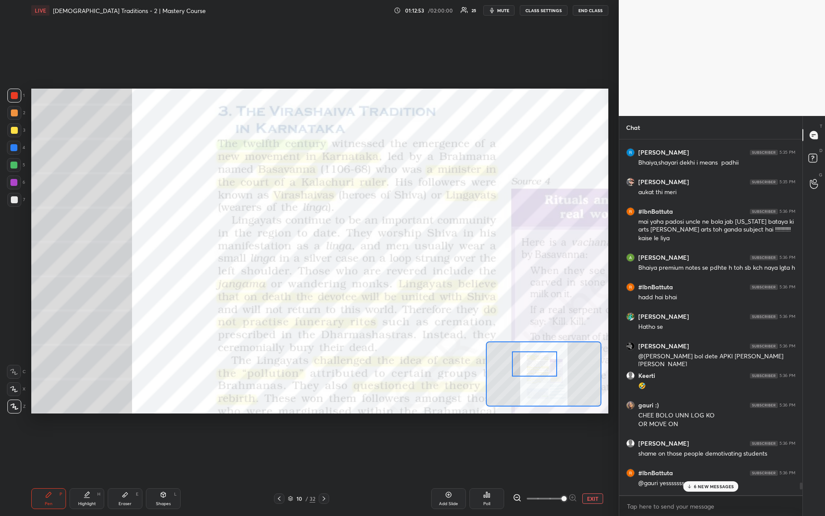
drag, startPoint x: 565, startPoint y: 388, endPoint x: 528, endPoint y: 358, distance: 47.9
click at [532, 363] on div at bounding box center [535, 363] width 46 height 25
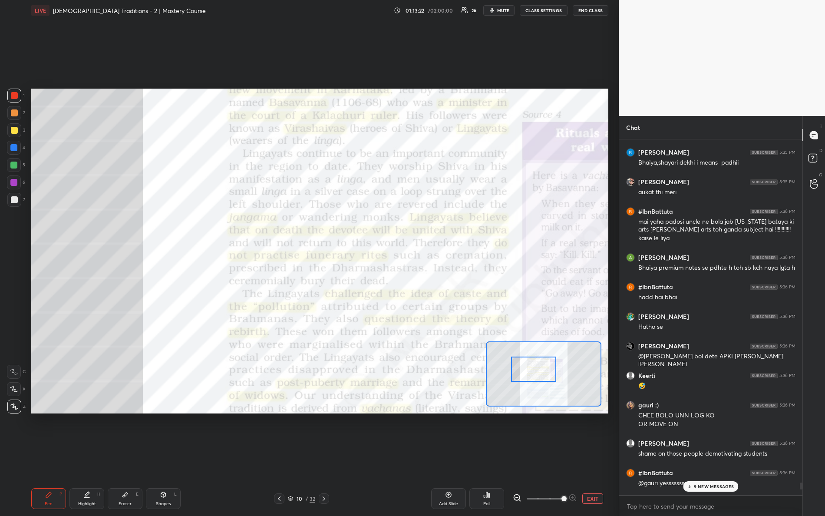
click at [534, 376] on div at bounding box center [534, 369] width 46 height 25
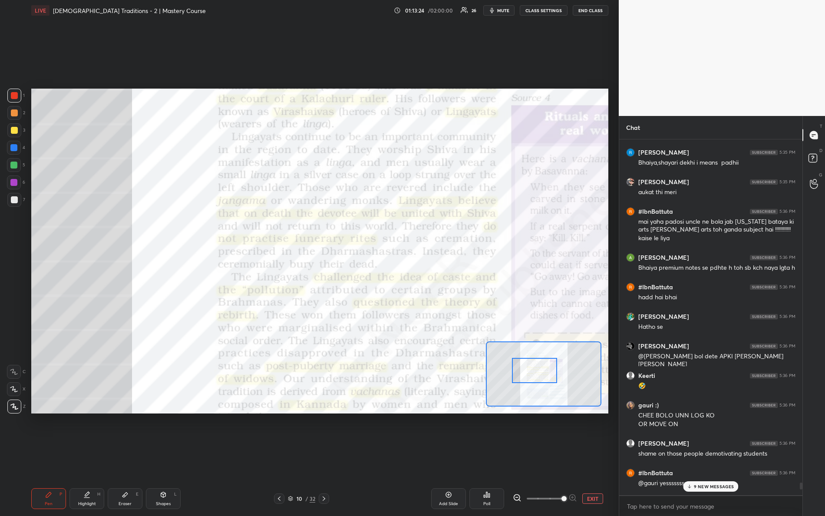
drag, startPoint x: 540, startPoint y: 374, endPoint x: 516, endPoint y: 374, distance: 24.3
click at [541, 378] on div at bounding box center [535, 370] width 46 height 25
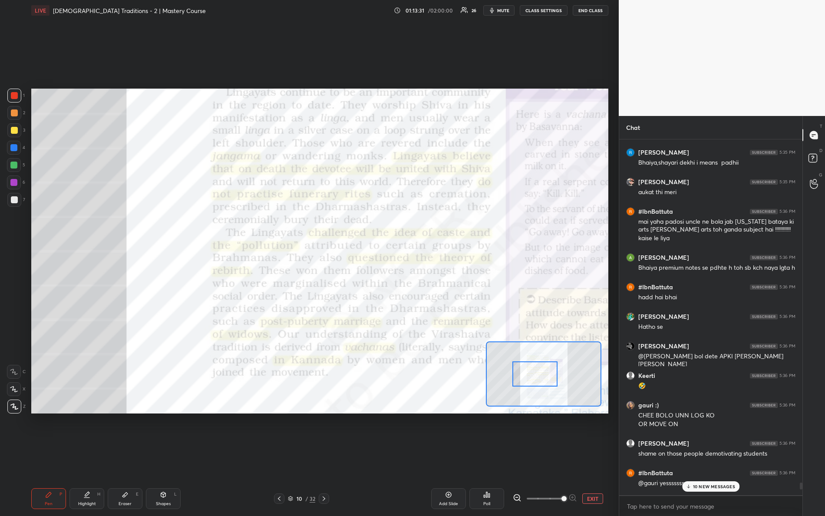
click at [703, 457] on p "10 NEW MESSAGES" at bounding box center [714, 486] width 42 height 5
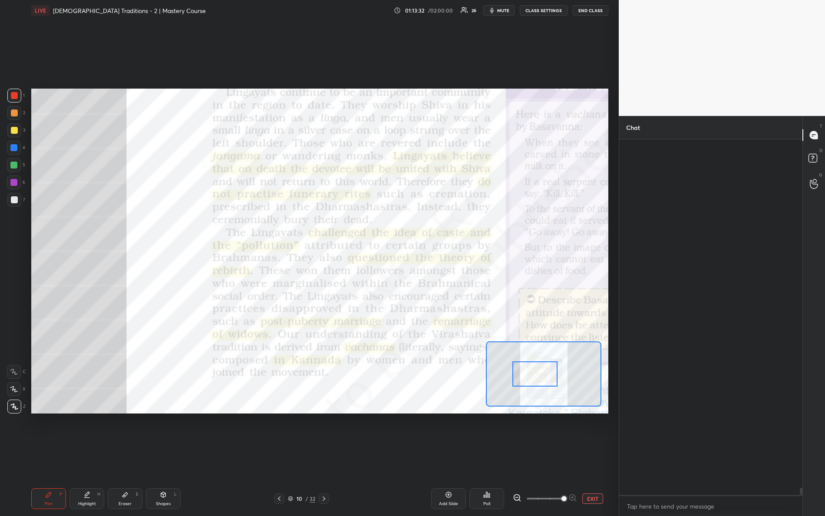
scroll to position [20994, 0]
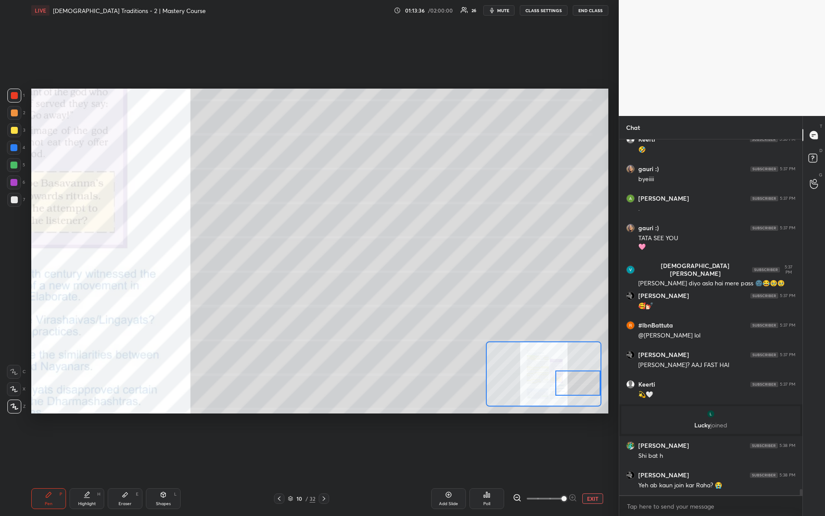
drag, startPoint x: 547, startPoint y: 384, endPoint x: 591, endPoint y: 386, distance: 44.8
click at [595, 393] on div at bounding box center [579, 383] width 46 height 25
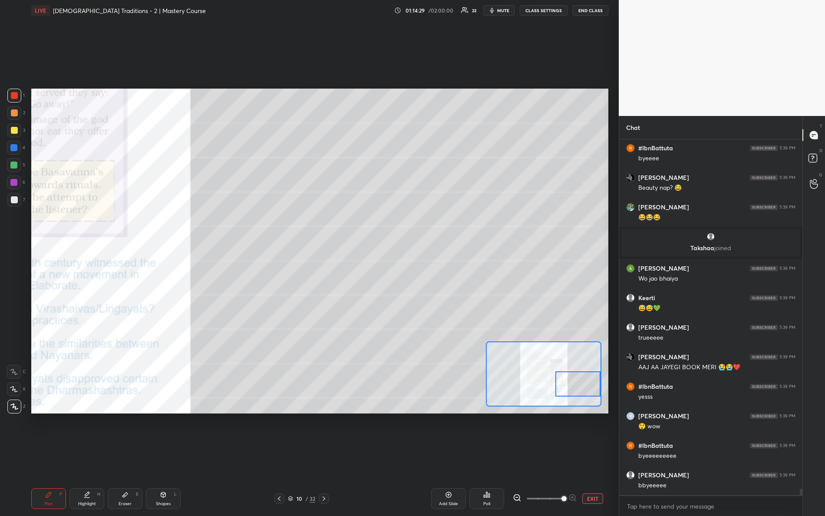
scroll to position [19045, 0]
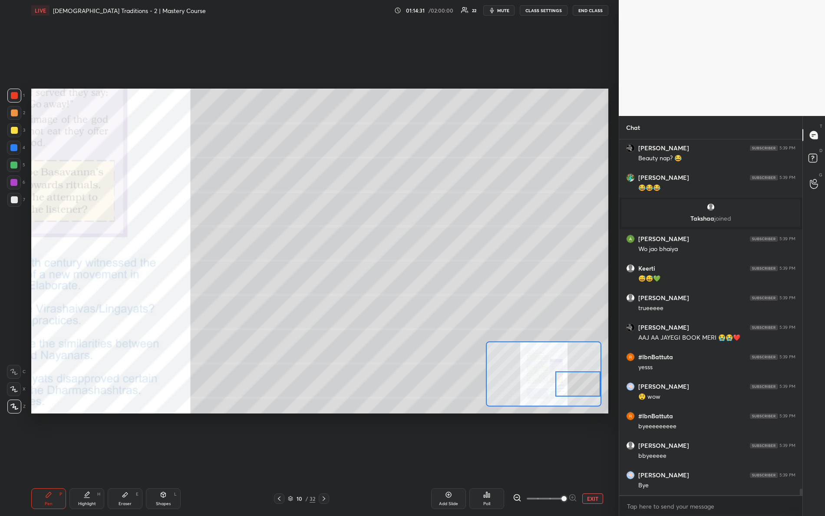
click at [594, 457] on button "EXIT" at bounding box center [593, 499] width 21 height 10
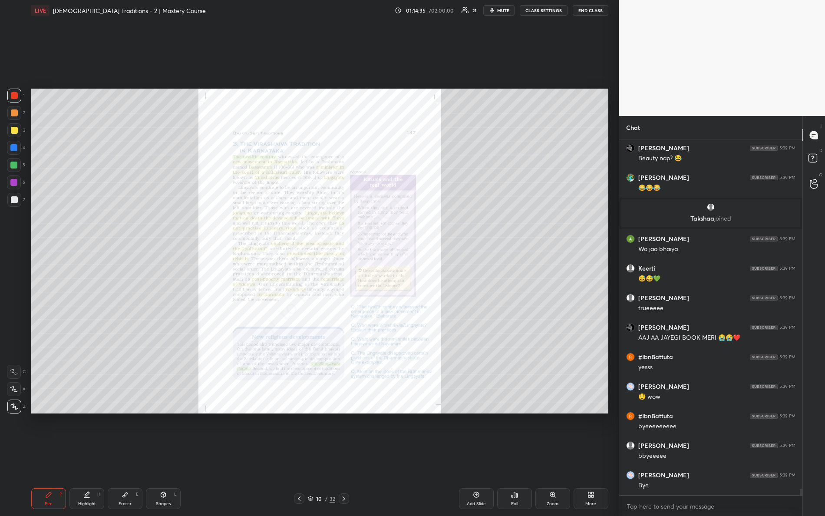
click at [593, 8] on button "END CLASS" at bounding box center [591, 10] width 36 height 10
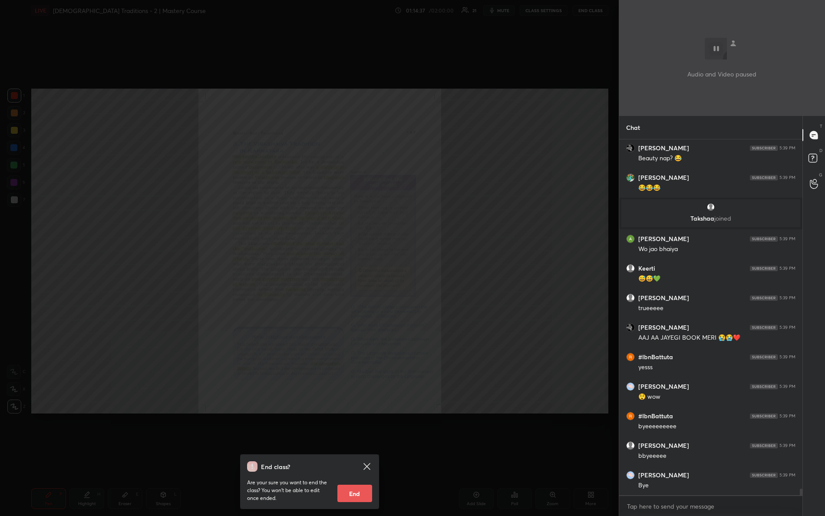
drag, startPoint x: 368, startPoint y: 463, endPoint x: 369, endPoint y: 456, distance: 6.6
click at [370, 457] on icon at bounding box center [367, 466] width 7 height 7
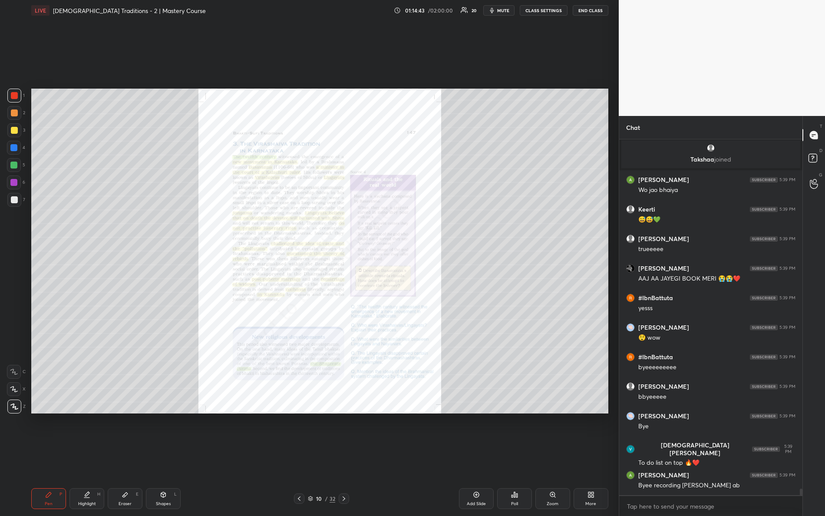
scroll to position [19133, 0]
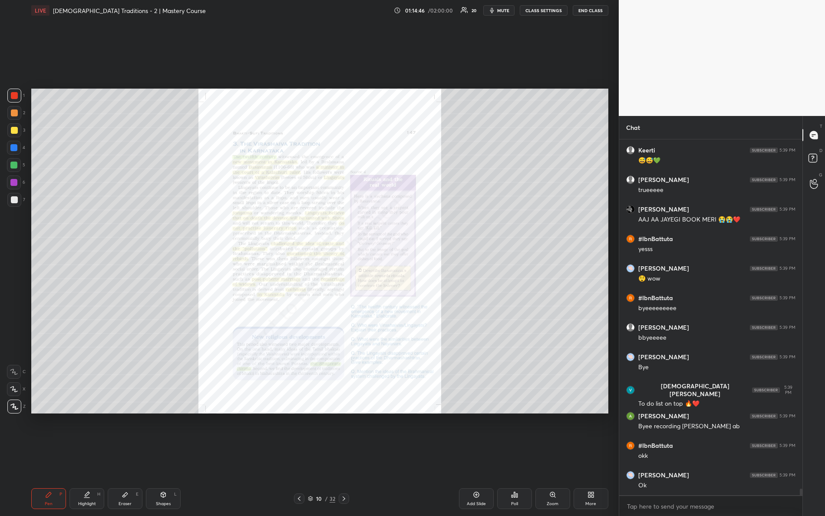
click at [589, 9] on button "END CLASS" at bounding box center [591, 10] width 36 height 10
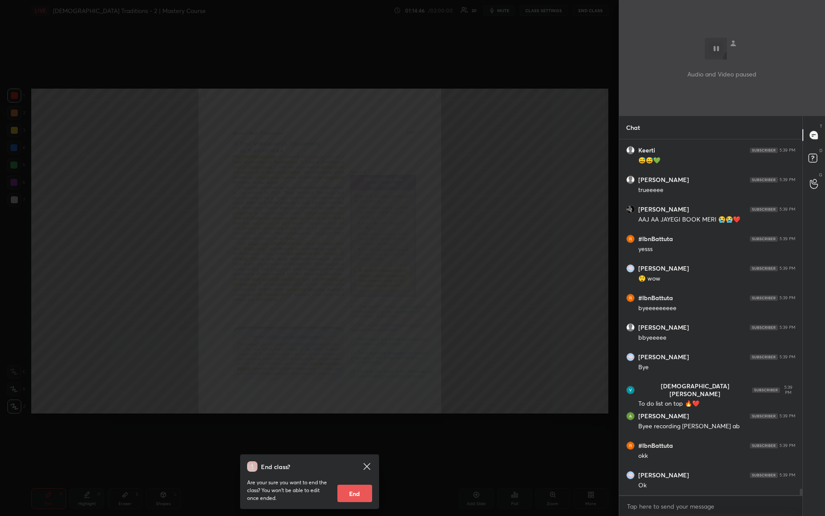
scroll to position [19193, 0]
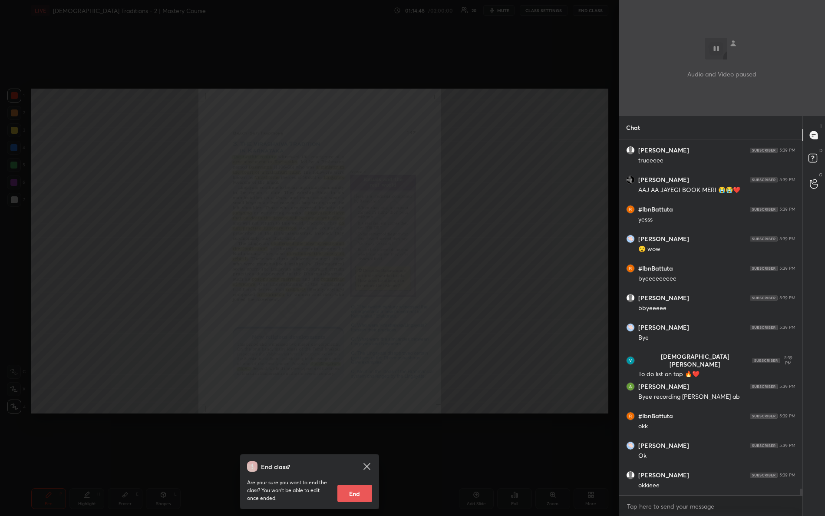
click at [360, 457] on button "End" at bounding box center [355, 493] width 35 height 17
type textarea "x"
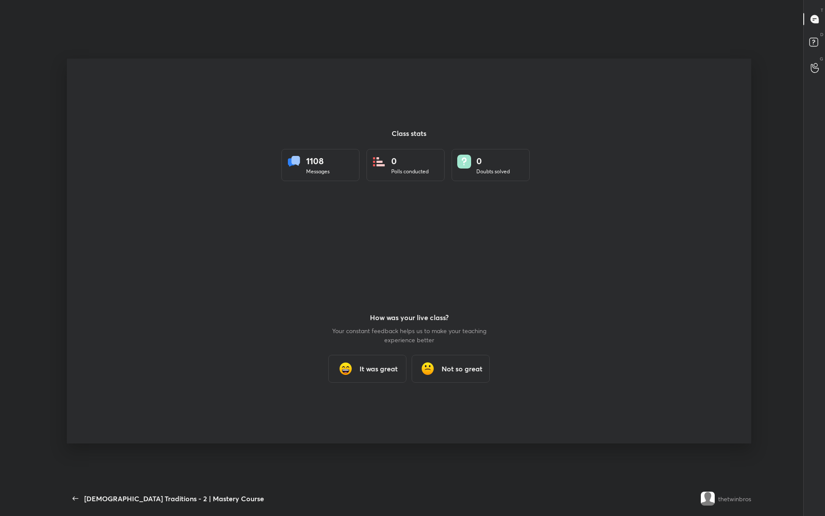
scroll to position [0, 0]
